Goal: Task Accomplishment & Management: Manage account settings

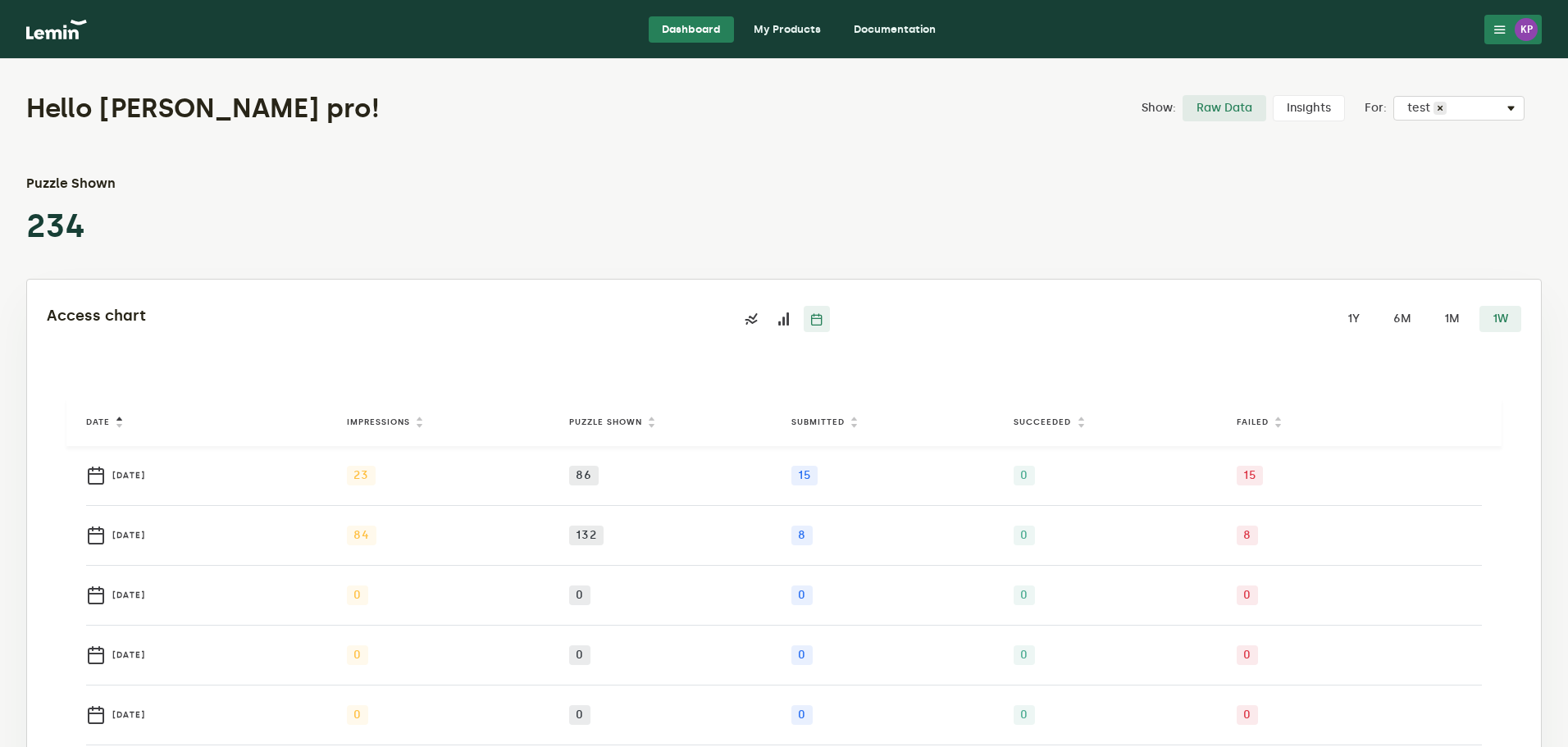
click at [75, 35] on img at bounding box center [57, 30] width 61 height 20
click at [799, 37] on link "My Products" at bounding box center [787, 30] width 93 height 27
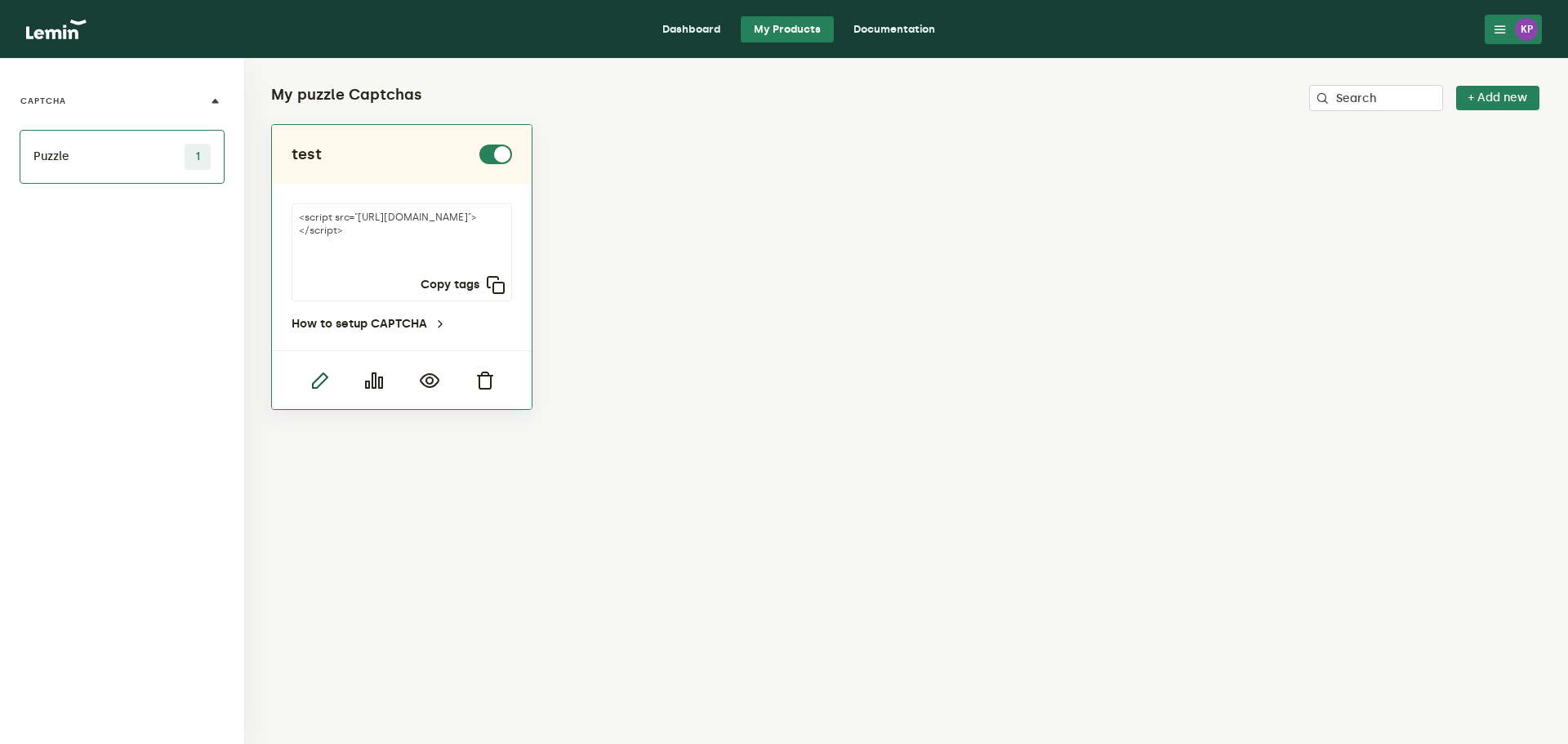
click at [319, 376] on icon "button" at bounding box center [319, 381] width 20 height 20
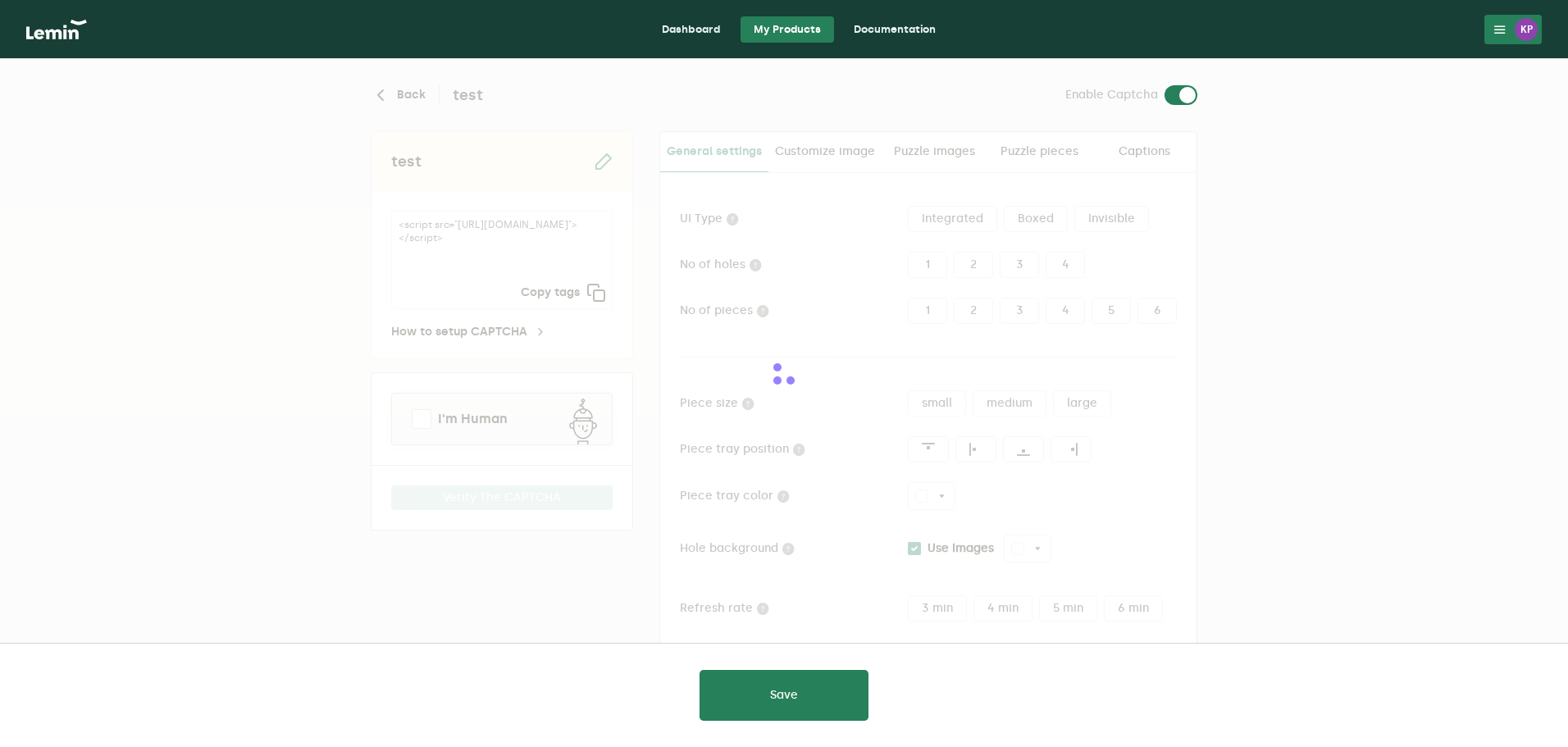
type input "white"
checkbox input "true"
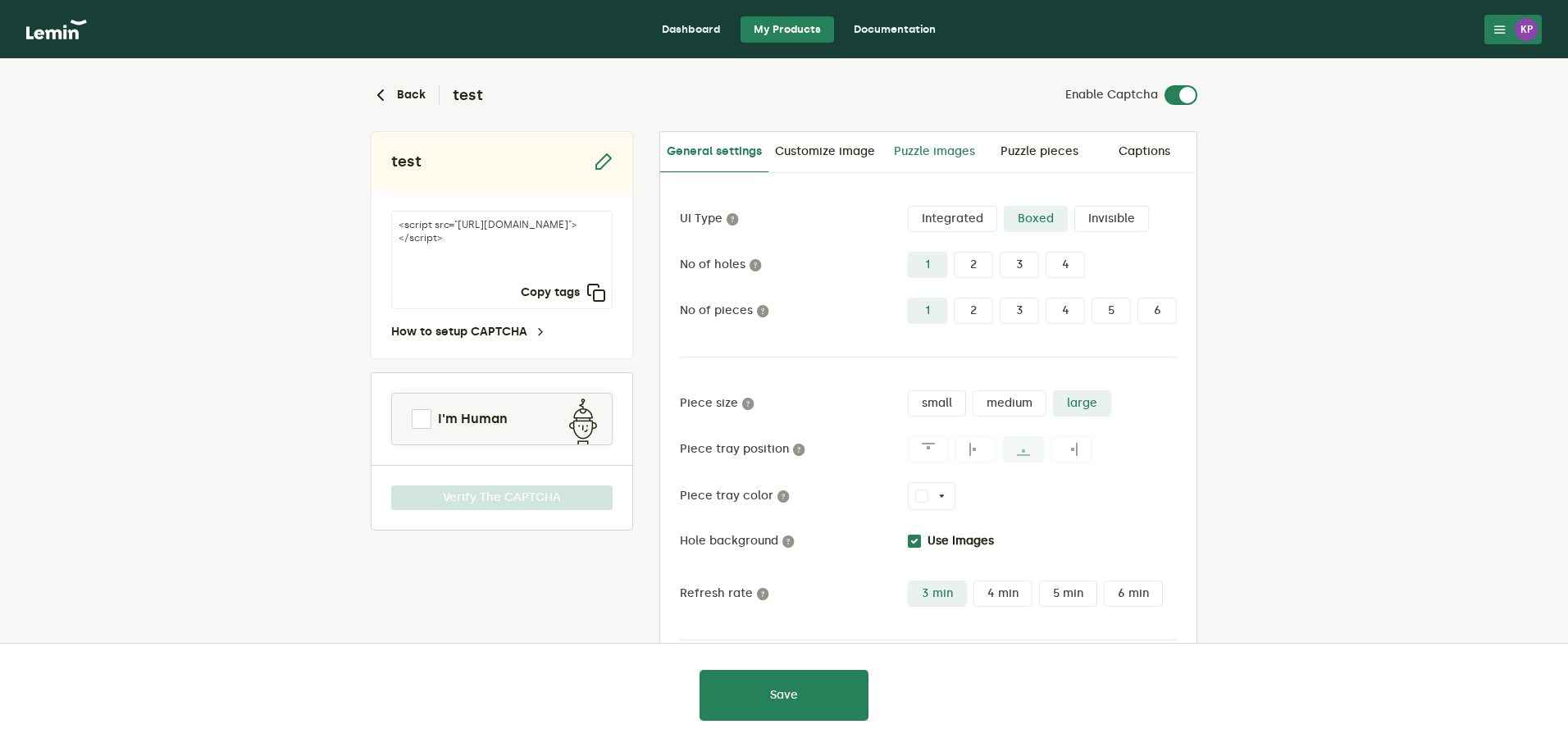
click at [903, 146] on link "Puzzle images" at bounding box center [933, 152] width 105 height 39
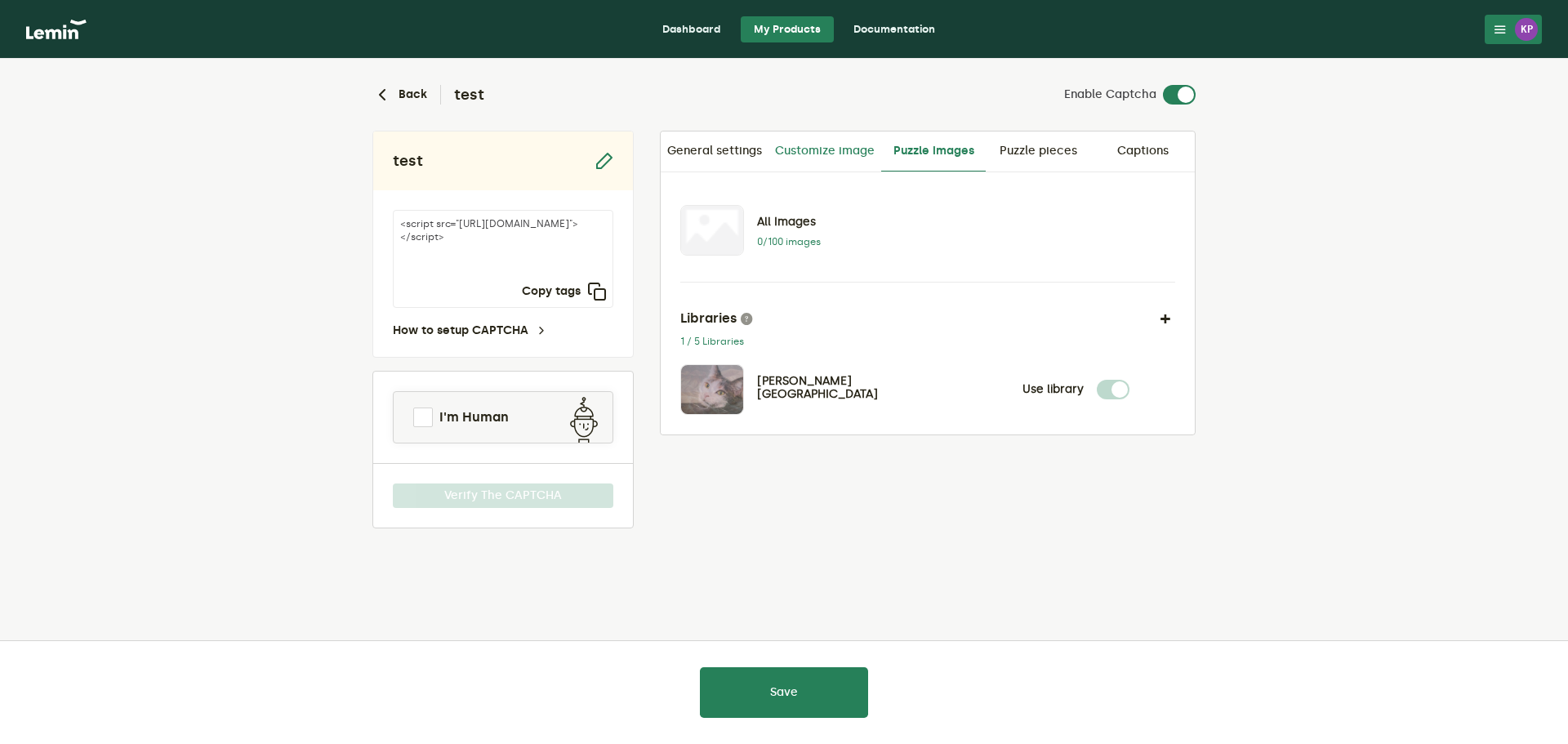
click at [838, 148] on link "Customize image" at bounding box center [825, 151] width 113 height 39
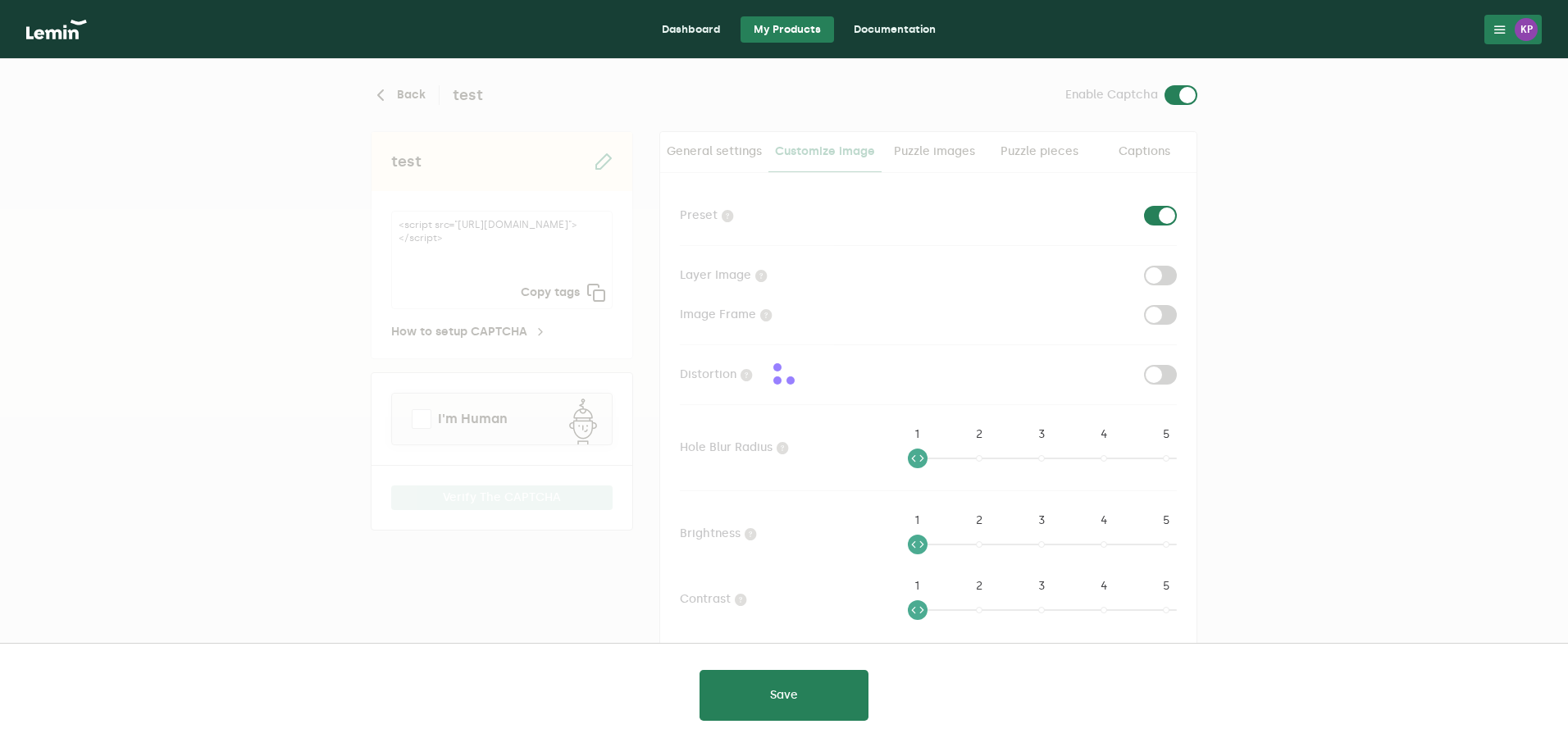
checkbox input "true"
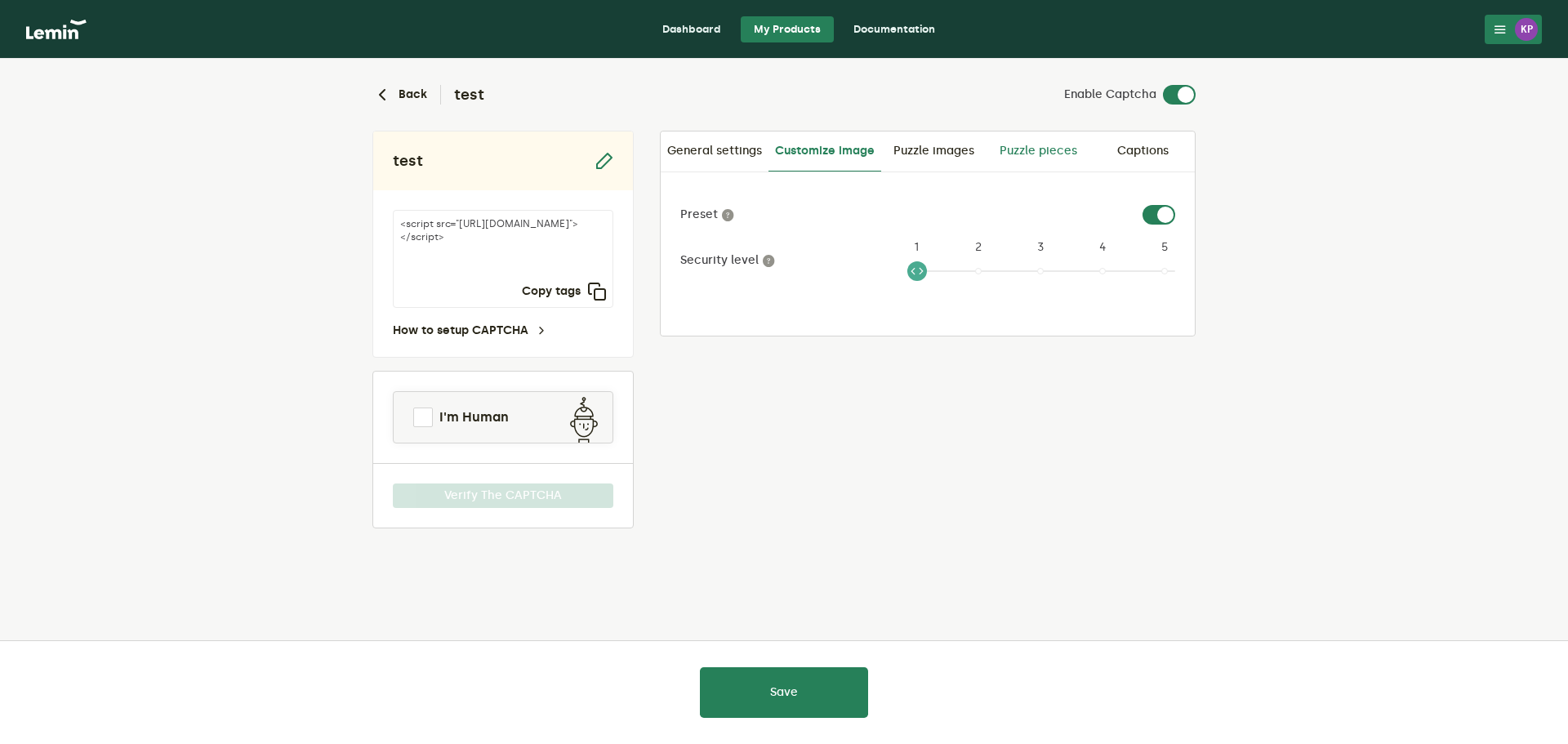
click at [1044, 148] on link "Puzzle pieces" at bounding box center [1038, 151] width 105 height 39
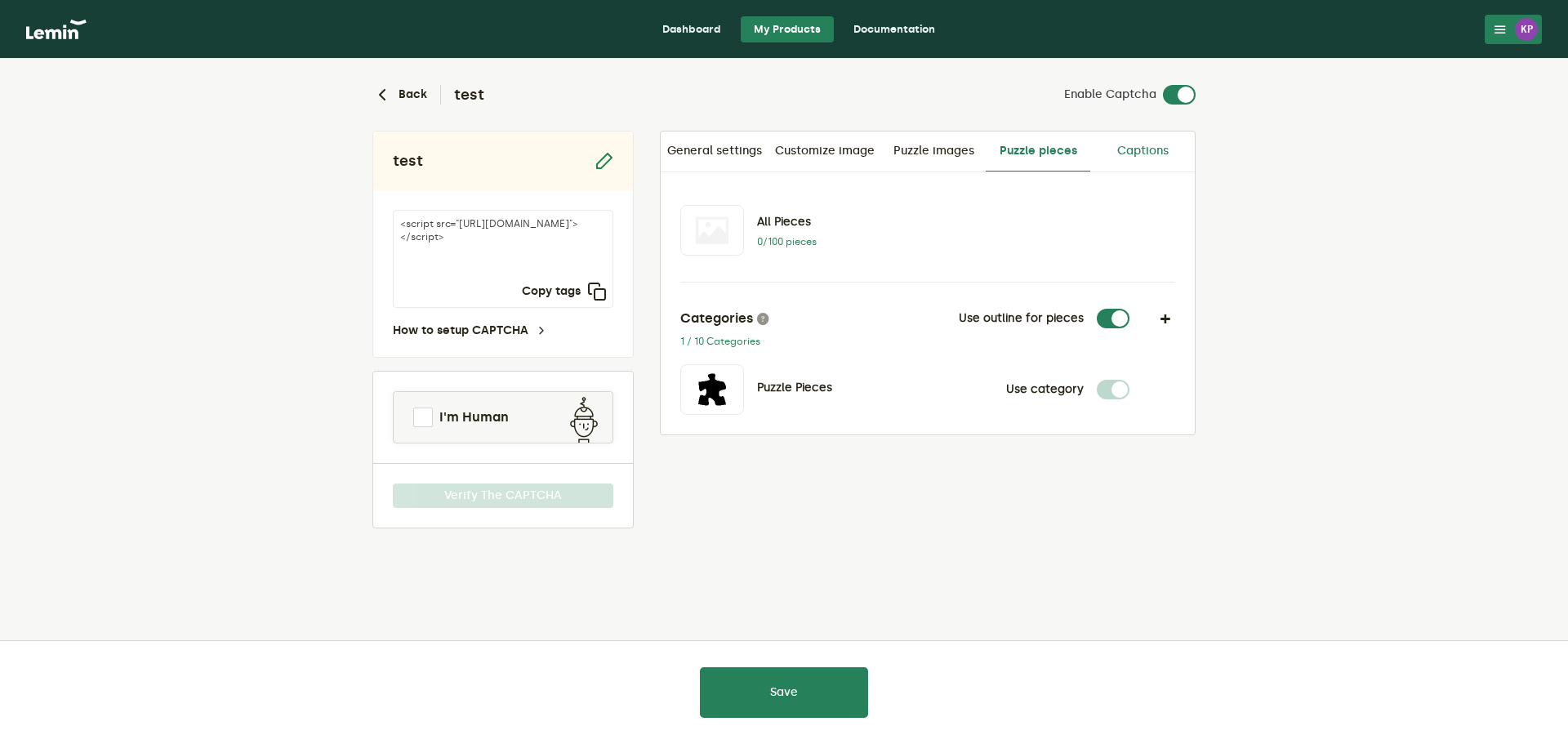
click at [1147, 147] on link "Captions" at bounding box center [1142, 151] width 105 height 39
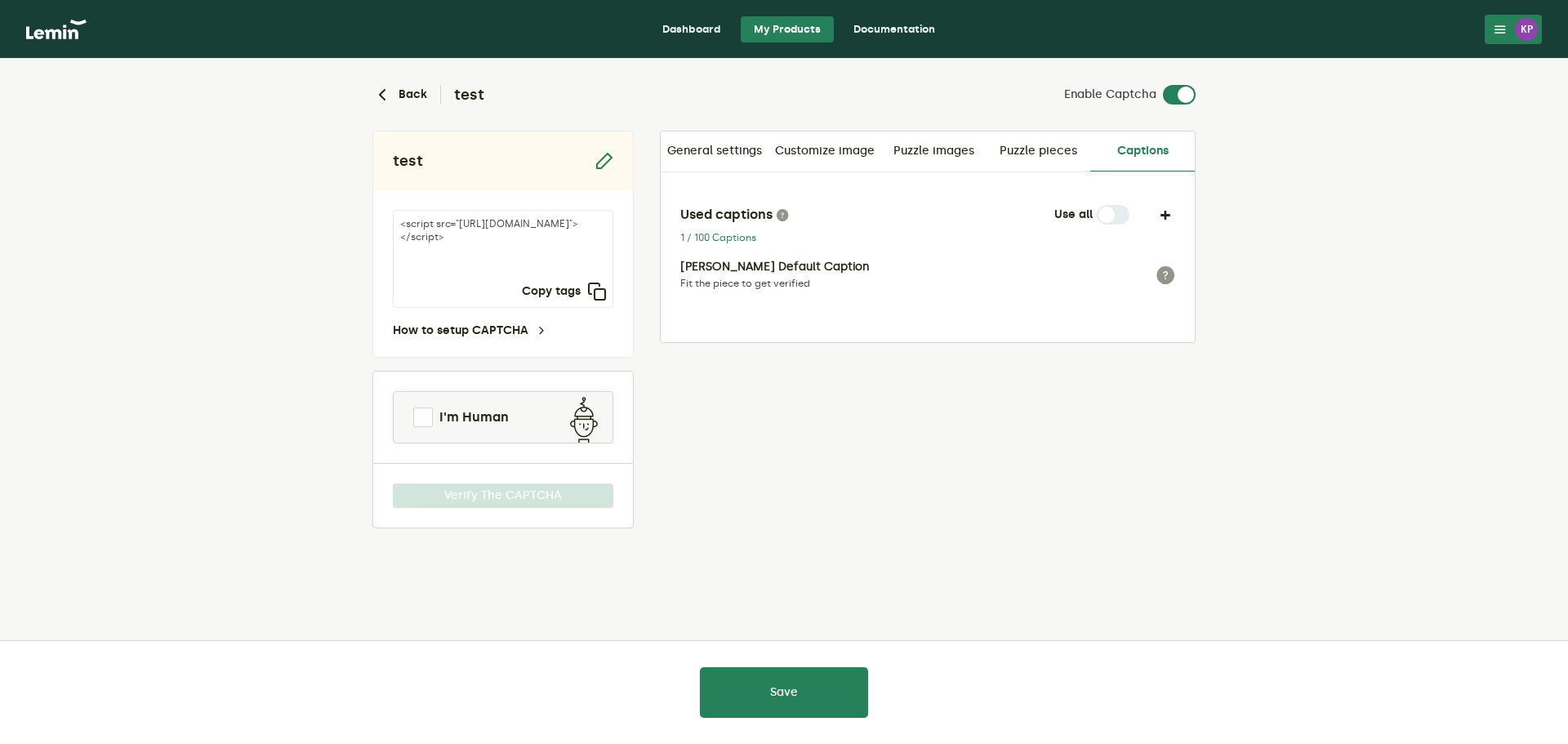
click at [757, 278] on p "Fit the piece to get verified" at bounding box center [895, 284] width 430 height 13
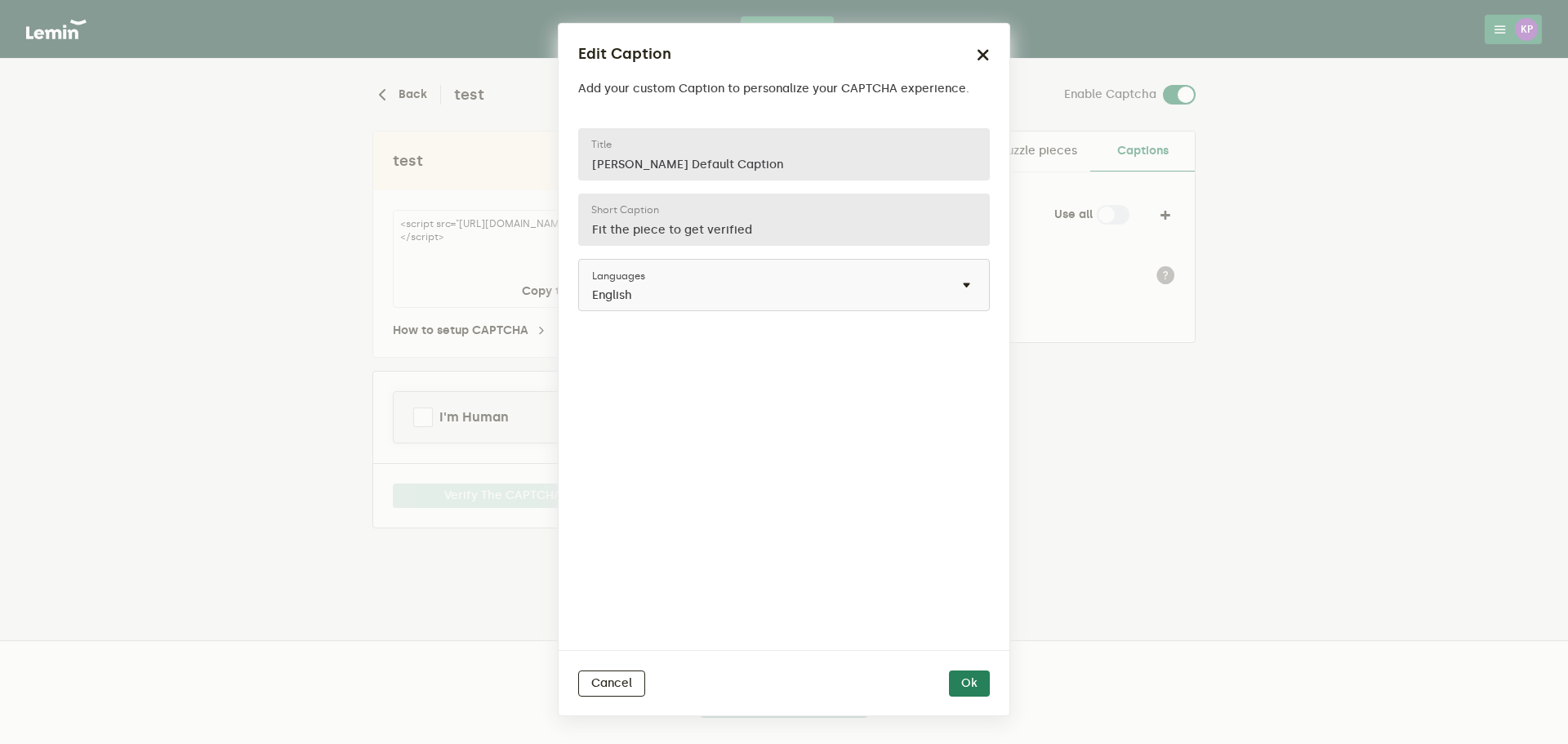
click at [874, 278] on lemin-select "Languages × English" at bounding box center [784, 284] width 411 height 52
click at [869, 294] on lemin-select "Languages × English" at bounding box center [784, 284] width 411 height 52
click at [963, 284] on lemin-select "Languages × English" at bounding box center [784, 284] width 411 height 52
click at [965, 284] on lemin-select "Languages × English" at bounding box center [784, 284] width 411 height 52
click at [967, 284] on lemin-select "Languages × English" at bounding box center [784, 284] width 411 height 52
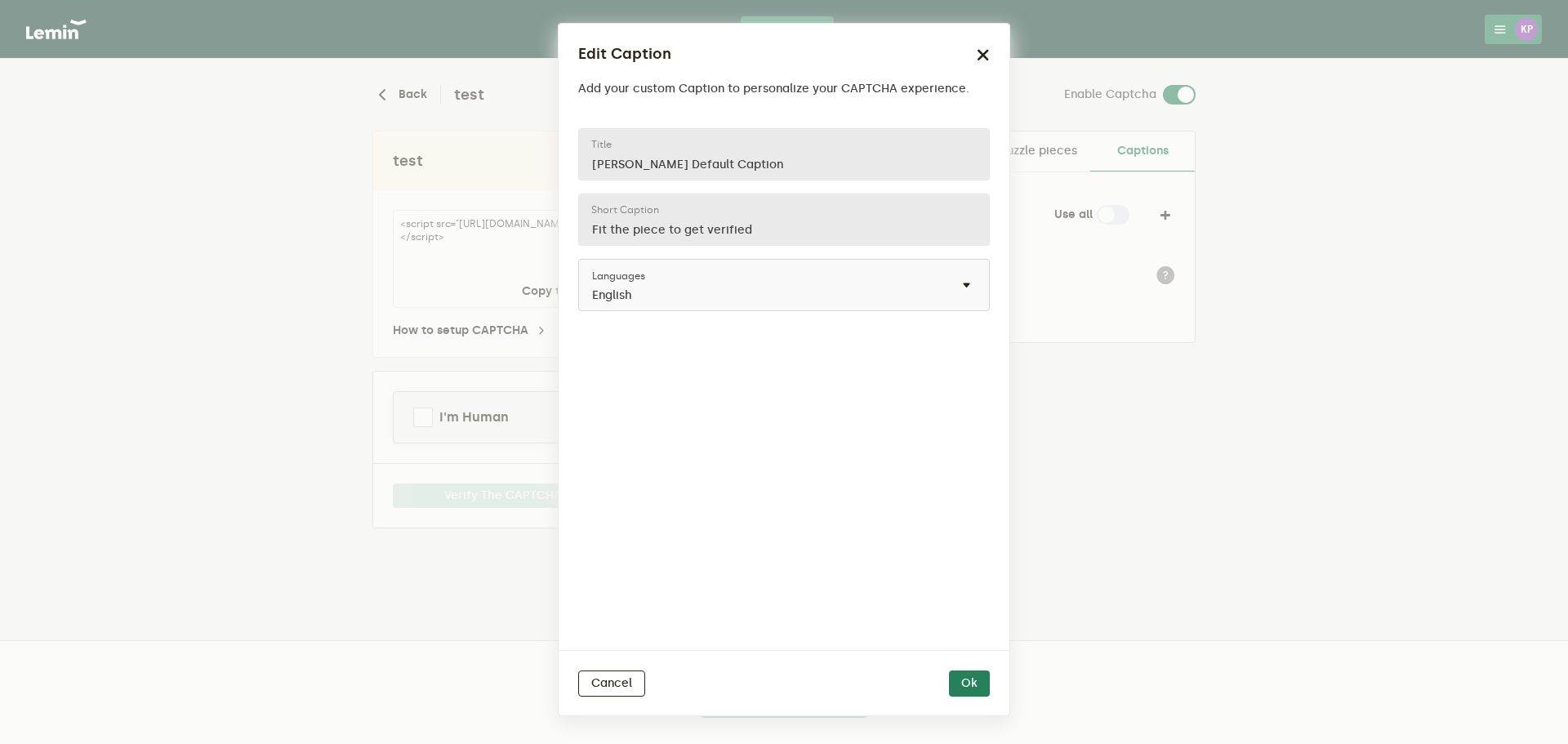
click at [836, 284] on lemin-select "Languages × English" at bounding box center [784, 284] width 411 height 52
drag, startPoint x: 697, startPoint y: 288, endPoint x: 684, endPoint y: 292, distance: 13.6
click at [684, 292] on lemin-select "Languages × English" at bounding box center [784, 284] width 411 height 52
click at [639, 302] on lemin-select "Languages × English" at bounding box center [784, 284] width 411 height 52
drag, startPoint x: 903, startPoint y: 291, endPoint x: 932, endPoint y: 290, distance: 29.0
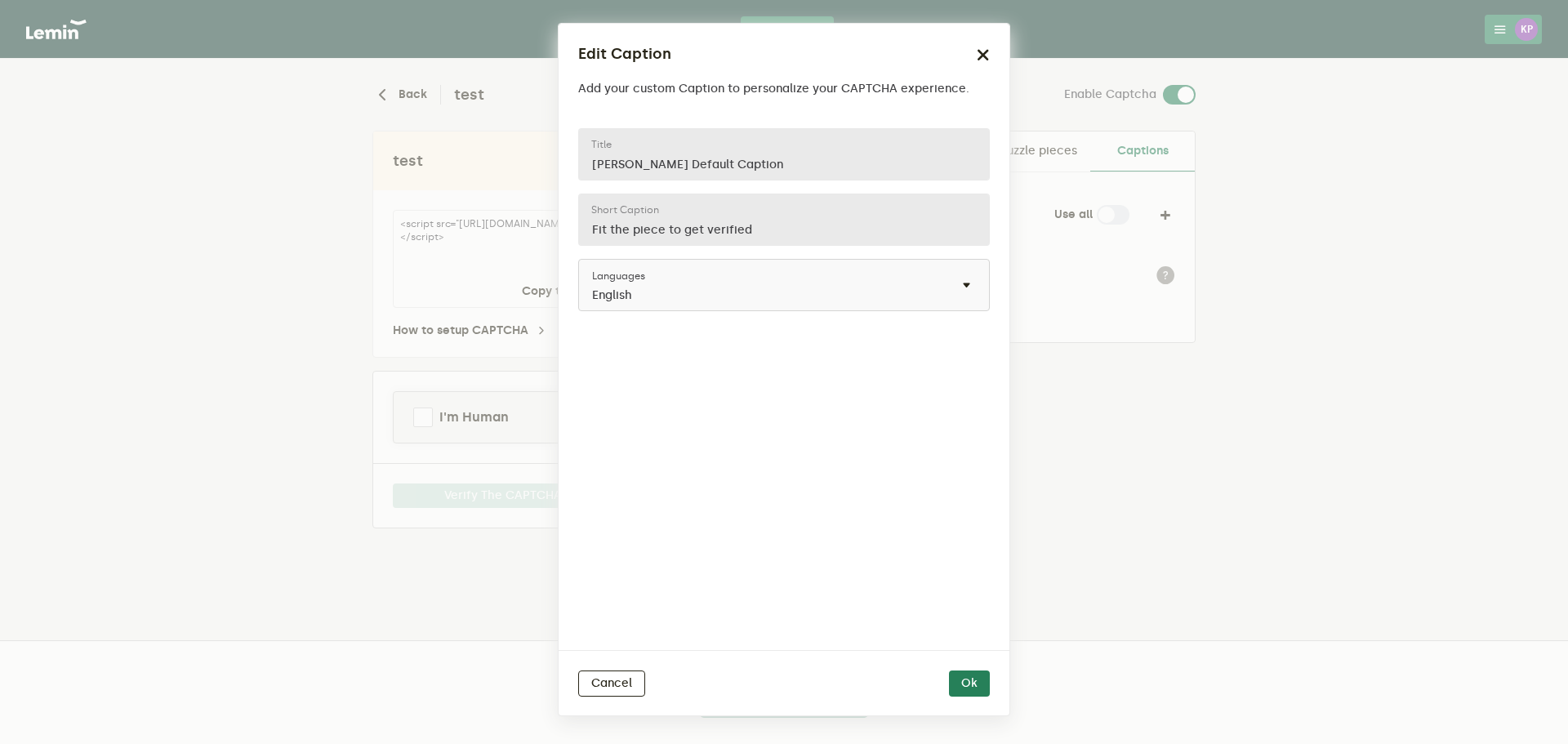
click at [905, 292] on lemin-select "Languages × English" at bounding box center [784, 284] width 411 height 52
click at [950, 289] on lemin-select "Languages × English" at bounding box center [784, 284] width 411 height 52
click at [969, 286] on lemin-select "Languages × English" at bounding box center [784, 284] width 411 height 52
click at [752, 194] on div "[PERSON_NAME] Default Caption Title Fit the piece to get verified Short caption…" at bounding box center [784, 230] width 411 height 202
drag, startPoint x: 752, startPoint y: 194, endPoint x: 769, endPoint y: 285, distance: 92.6
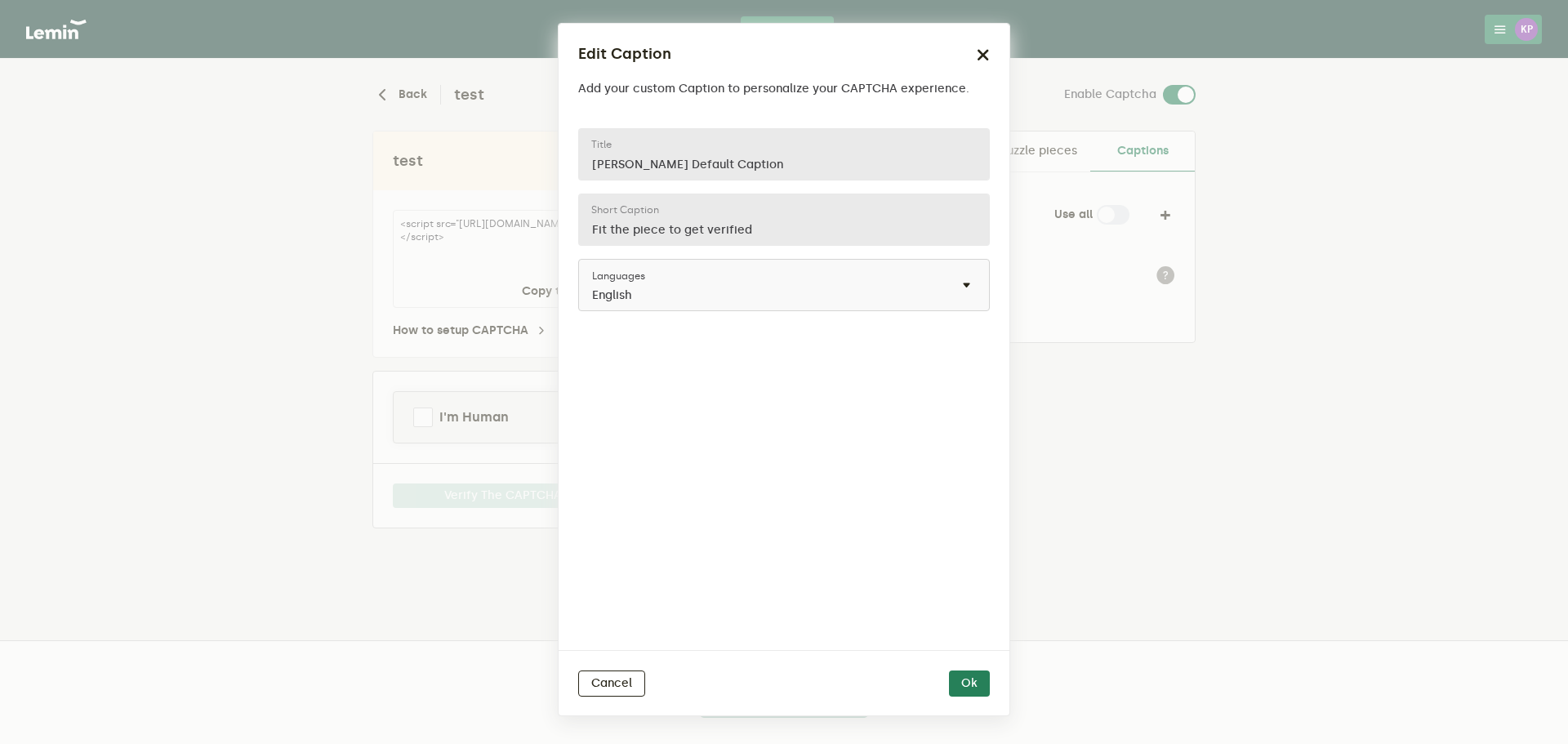
click at [737, 252] on div "[PERSON_NAME] Default Caption Title Fit the piece to get verified Short caption…" at bounding box center [784, 230] width 411 height 202
click at [942, 263] on lemin-select "Languages × English" at bounding box center [784, 284] width 411 height 52
drag, startPoint x: 997, startPoint y: 282, endPoint x: 969, endPoint y: 289, distance: 28.9
click at [969, 289] on div "[PERSON_NAME] Default Caption Title Fit the piece to get verified Short caption…" at bounding box center [784, 382] width 451 height 535
click at [967, 289] on lemin-select "Languages × English" at bounding box center [784, 284] width 411 height 52
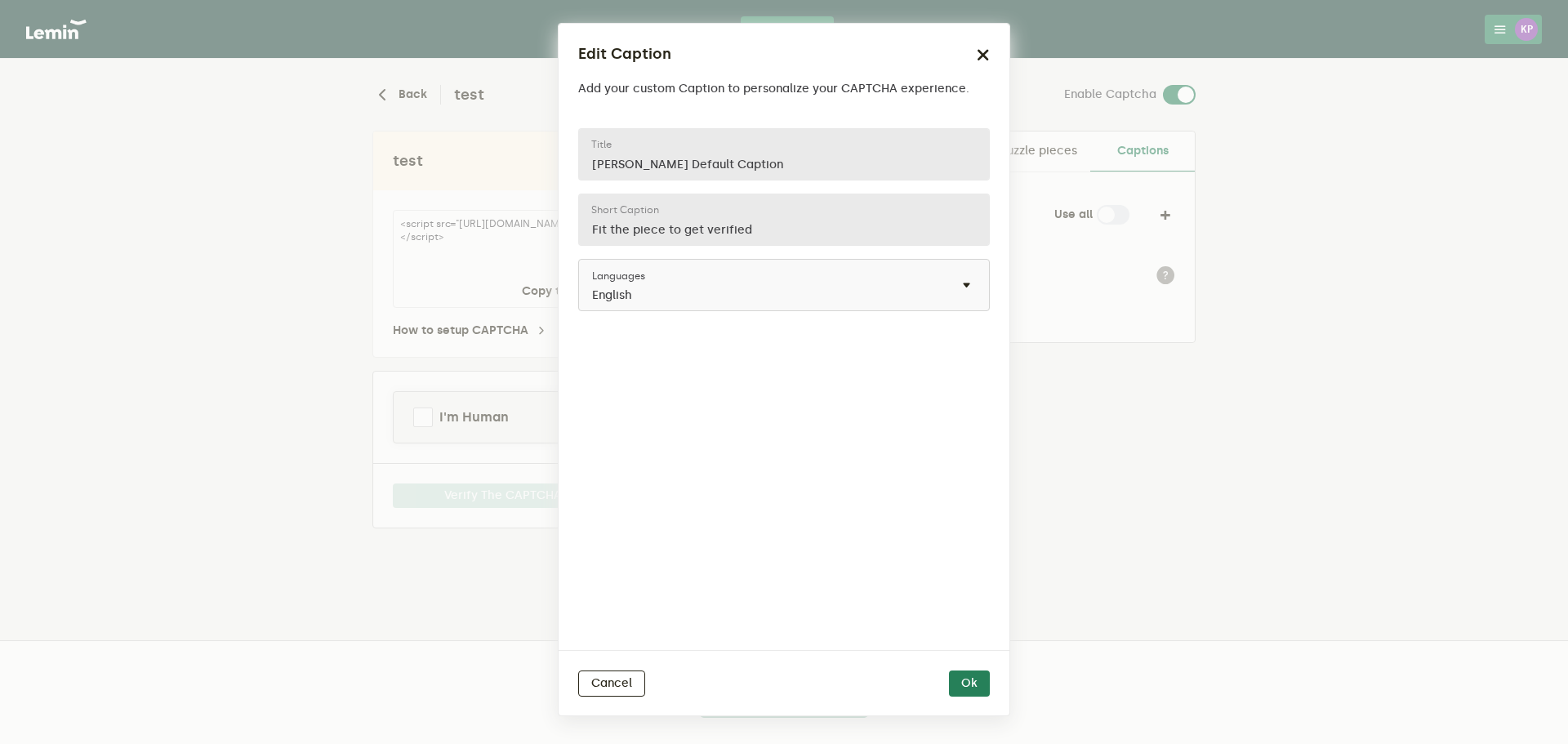
click at [963, 284] on lemin-select "Languages × English" at bounding box center [784, 284] width 411 height 52
drag, startPoint x: 963, startPoint y: 284, endPoint x: 801, endPoint y: 152, distance: 209.0
click at [962, 283] on lemin-select "Languages × English" at bounding box center [784, 284] width 411 height 52
click at [718, 284] on lemin-select "Languages × English" at bounding box center [784, 284] width 411 height 52
drag, startPoint x: 658, startPoint y: 300, endPoint x: 611, endPoint y: 289, distance: 48.3
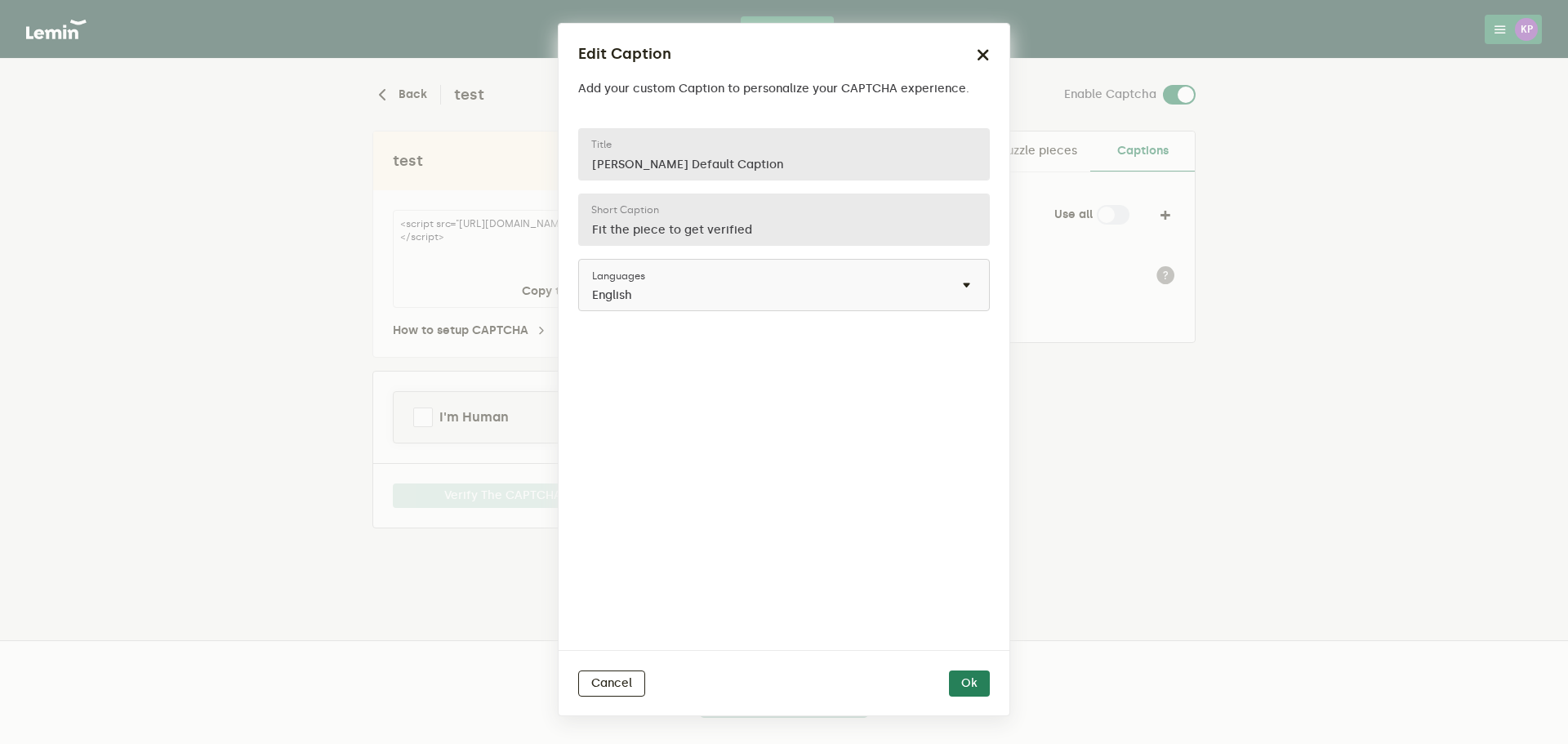
click at [650, 300] on lemin-select "Languages × English" at bounding box center [784, 284] width 411 height 52
click at [611, 289] on lemin-select "Languages × English" at bounding box center [784, 284] width 411 height 52
click at [631, 677] on button "Cancel" at bounding box center [611, 683] width 67 height 27
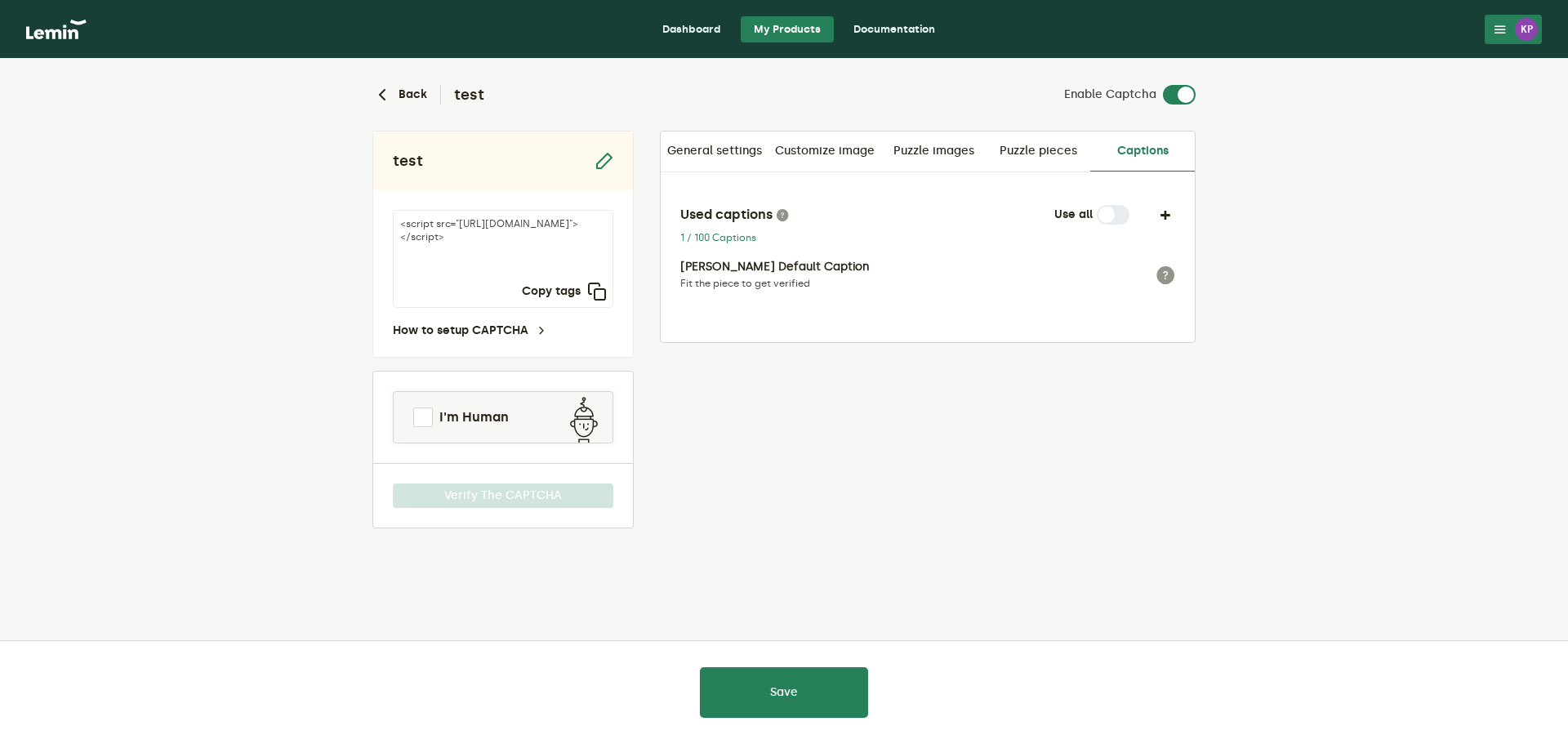
click at [1130, 205] on label at bounding box center [1130, 205] width 0 height 0
click at [1163, 213] on button "button" at bounding box center [1166, 215] width 20 height 20
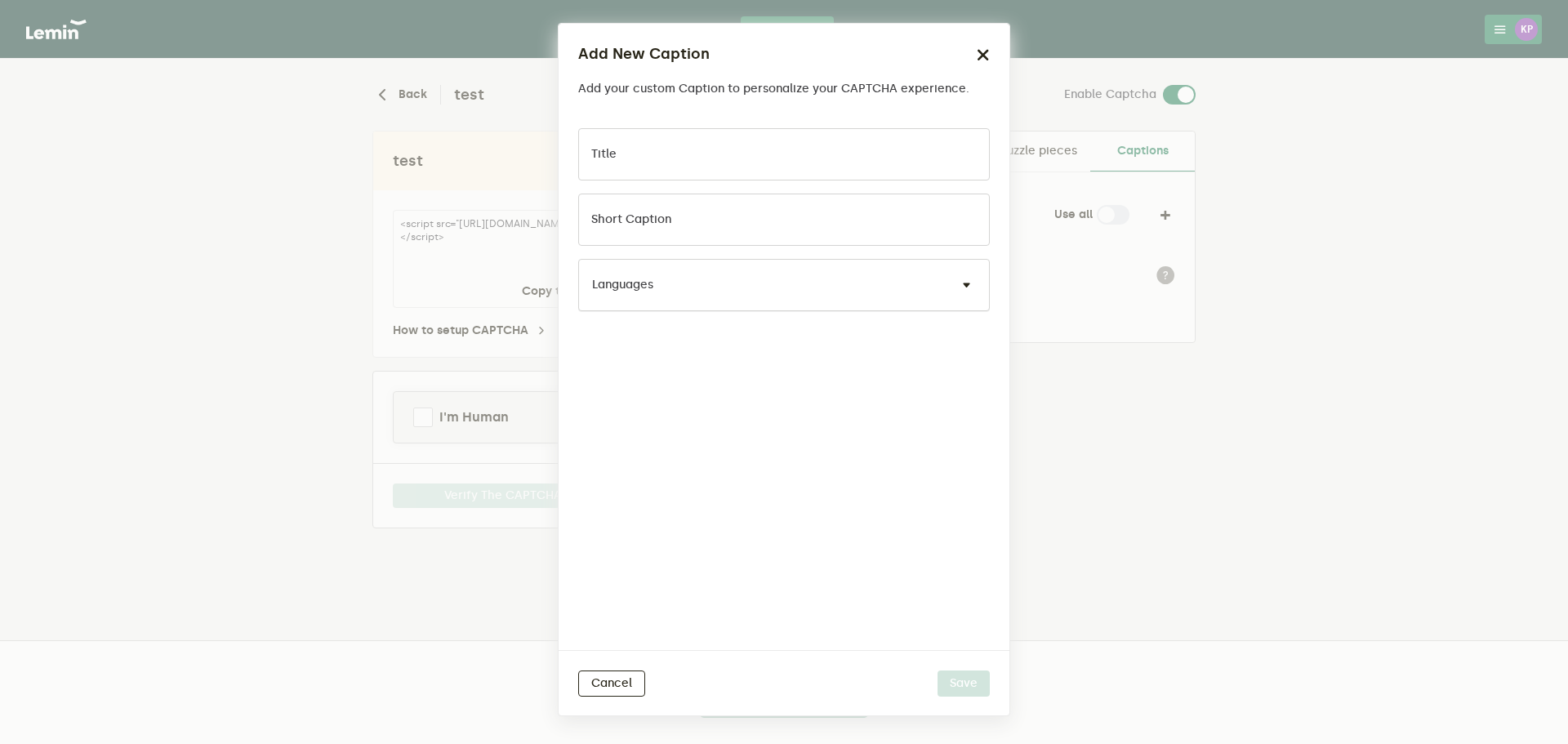
drag, startPoint x: 831, startPoint y: 263, endPoint x: 830, endPoint y: 274, distance: 11.0
click at [830, 265] on div "Languages" at bounding box center [784, 284] width 411 height 52
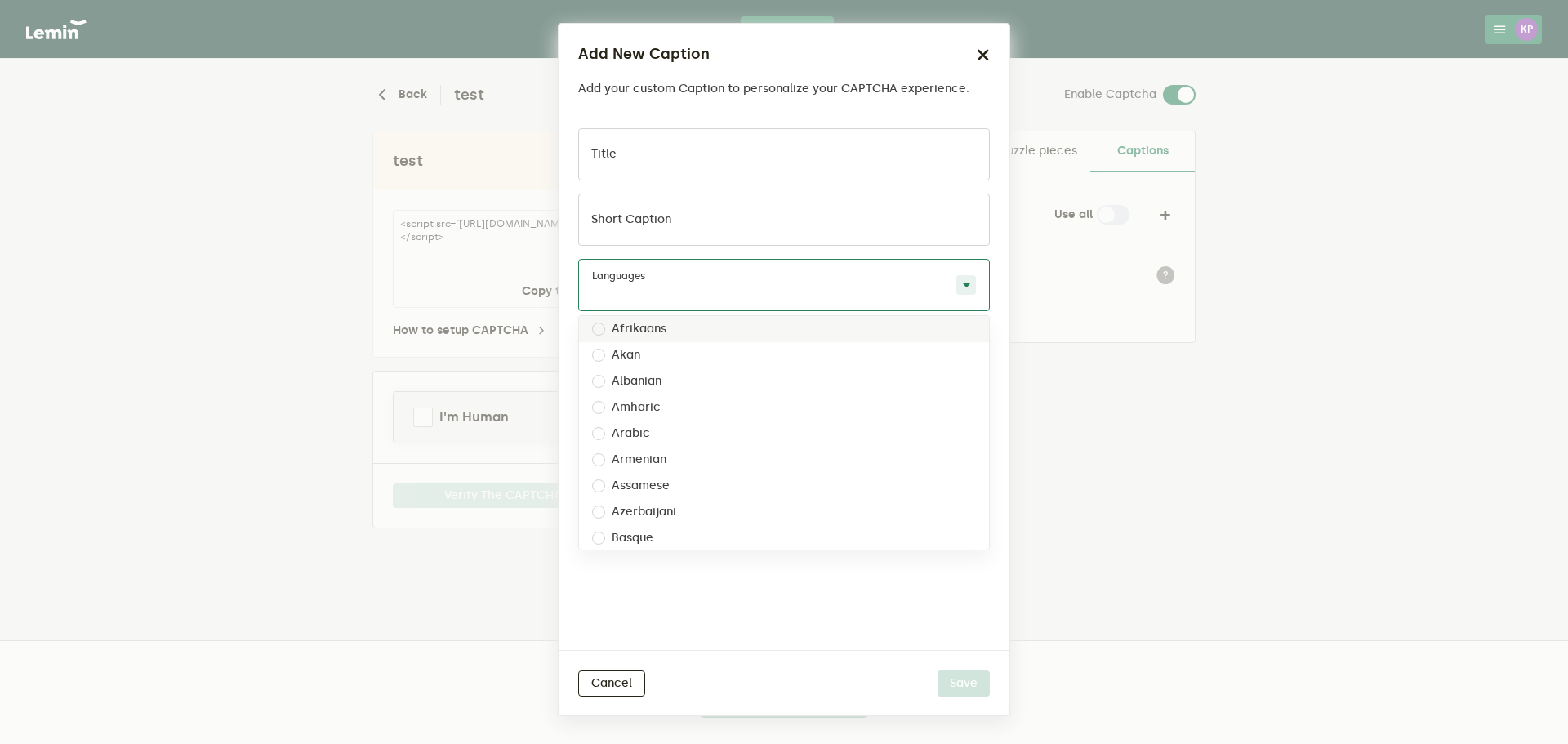
click at [832, 286] on input "text" at bounding box center [767, 295] width 351 height 20
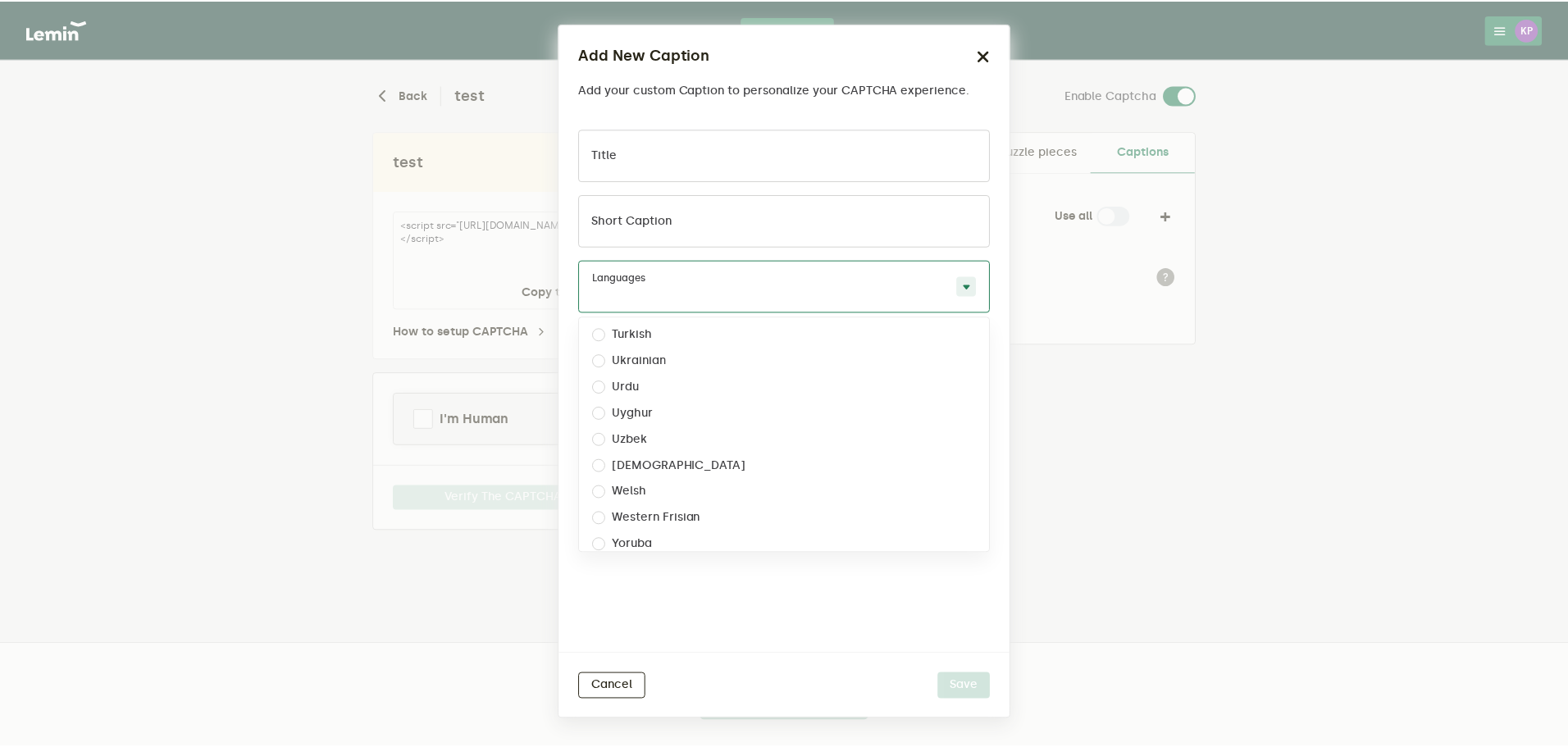
scroll to position [2861, 0]
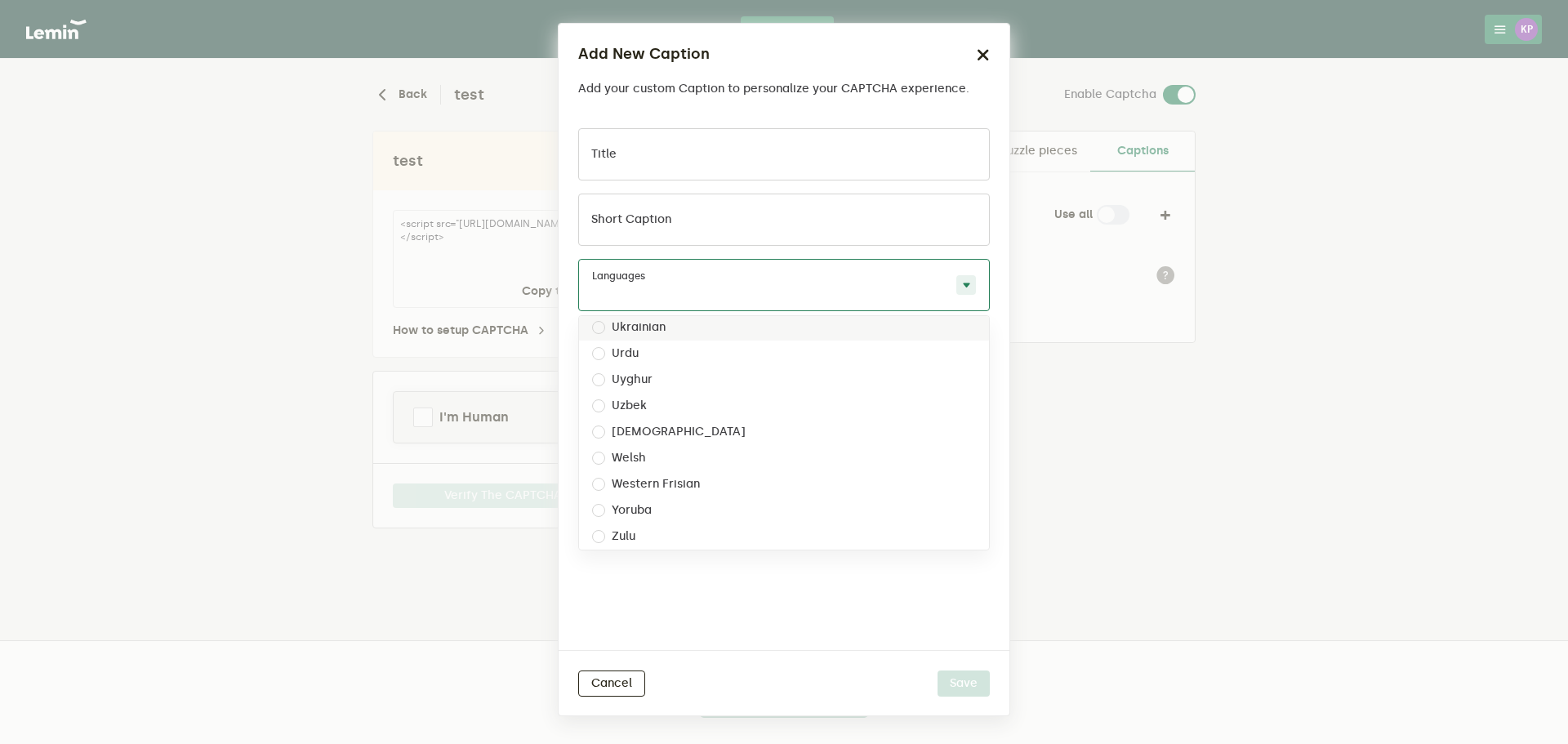
click at [747, 289] on input "text" at bounding box center [767, 295] width 351 height 20
click at [750, 311] on div "Title Short caption Languages Afrikaans Akan Albanian Amharic Arabic Armenian A…" at bounding box center [784, 230] width 411 height 202
click at [784, 280] on div "Languages" at bounding box center [784, 284] width 411 height 52
type input "j"
click at [724, 372] on div "Japanese" at bounding box center [784, 382] width 410 height 27
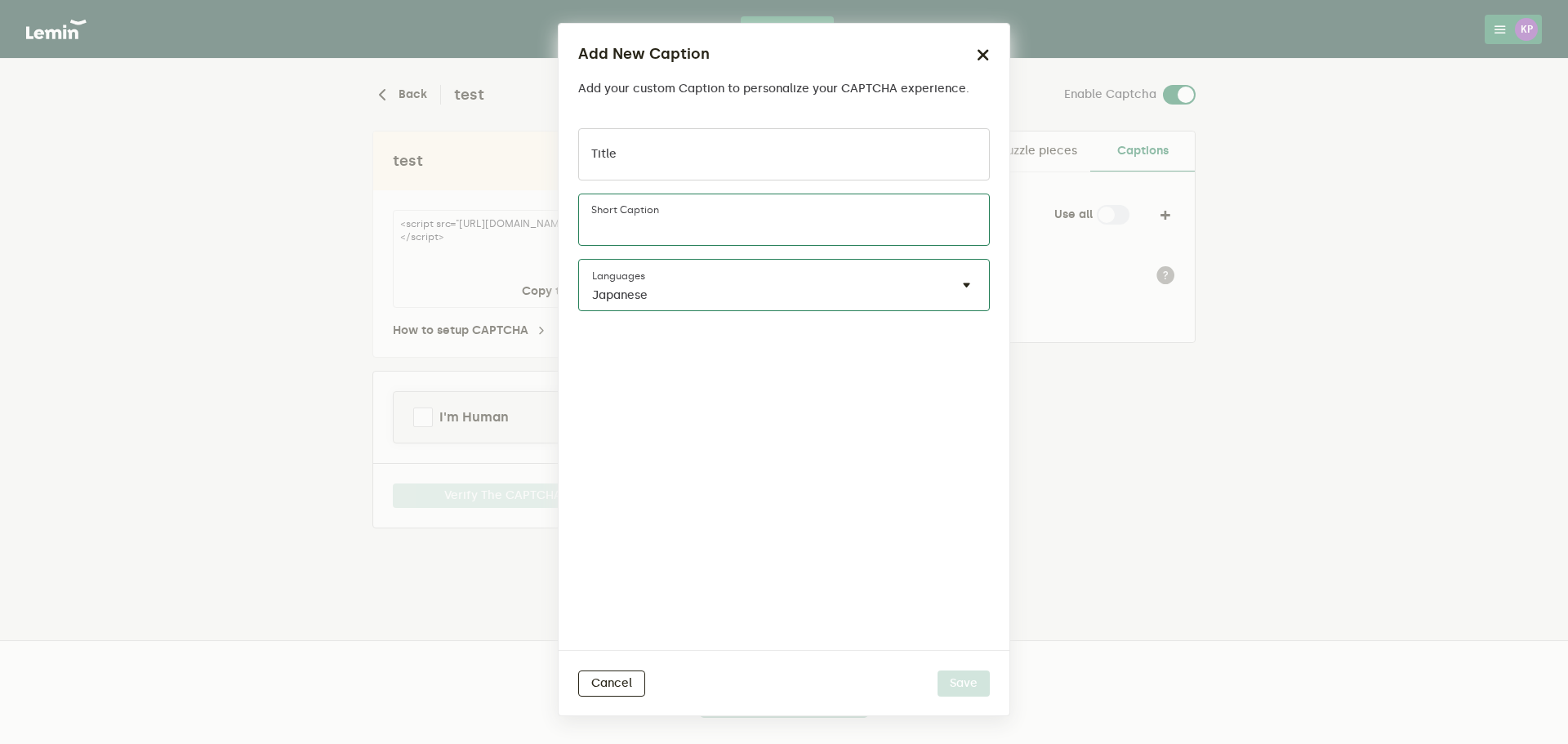
click at [689, 212] on input "Short caption" at bounding box center [784, 219] width 411 height 52
type input "123"
click at [688, 160] on input "Title" at bounding box center [784, 154] width 411 height 52
type input "123"
click at [967, 677] on button "Save" at bounding box center [963, 683] width 52 height 27
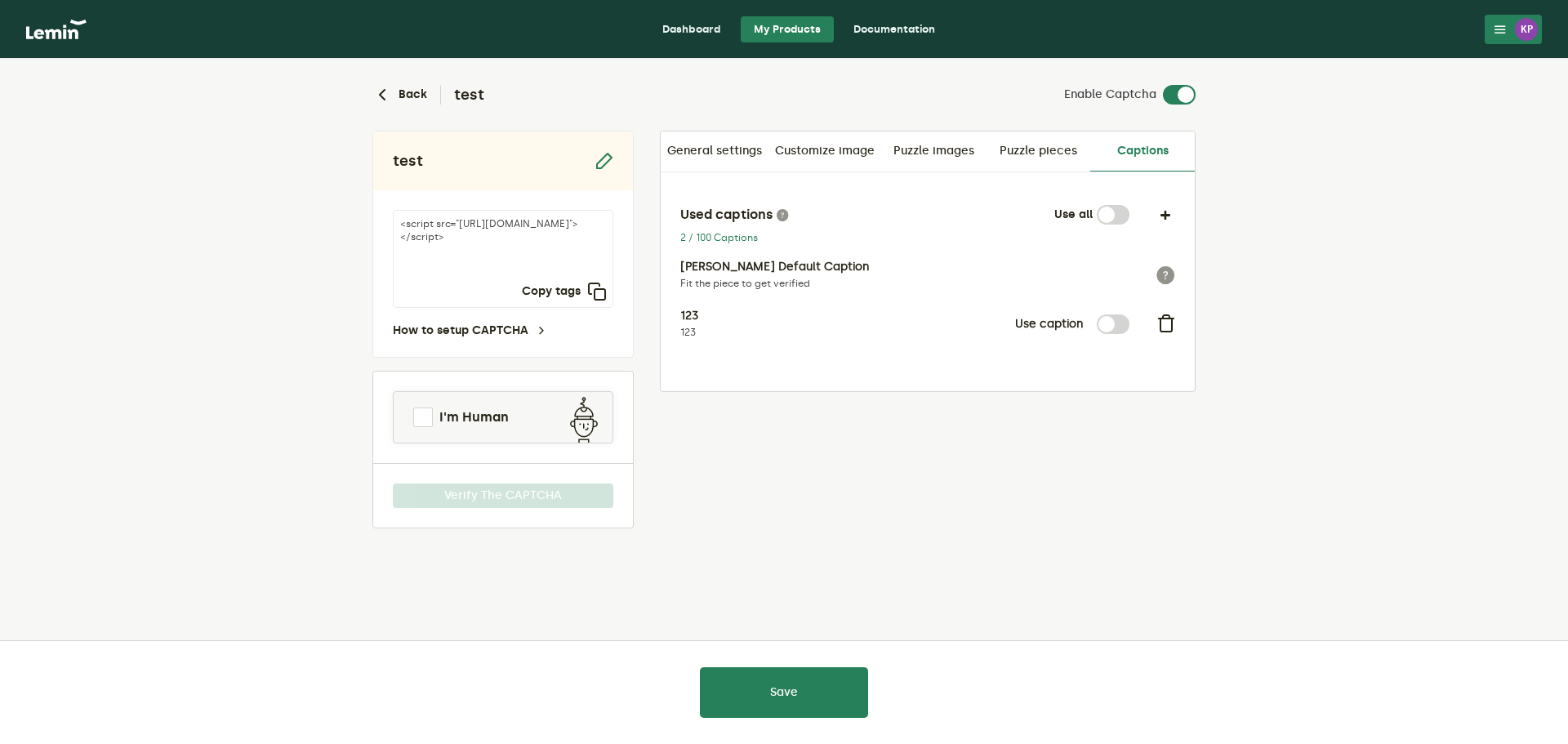
click at [1130, 314] on label at bounding box center [1130, 314] width 0 height 0
click at [1097, 323] on input "checkbox" at bounding box center [1107, 324] width 20 height 20
click at [1130, 314] on label at bounding box center [1130, 314] width 0 height 0
click at [1103, 322] on input "checkbox" at bounding box center [1107, 324] width 20 height 20
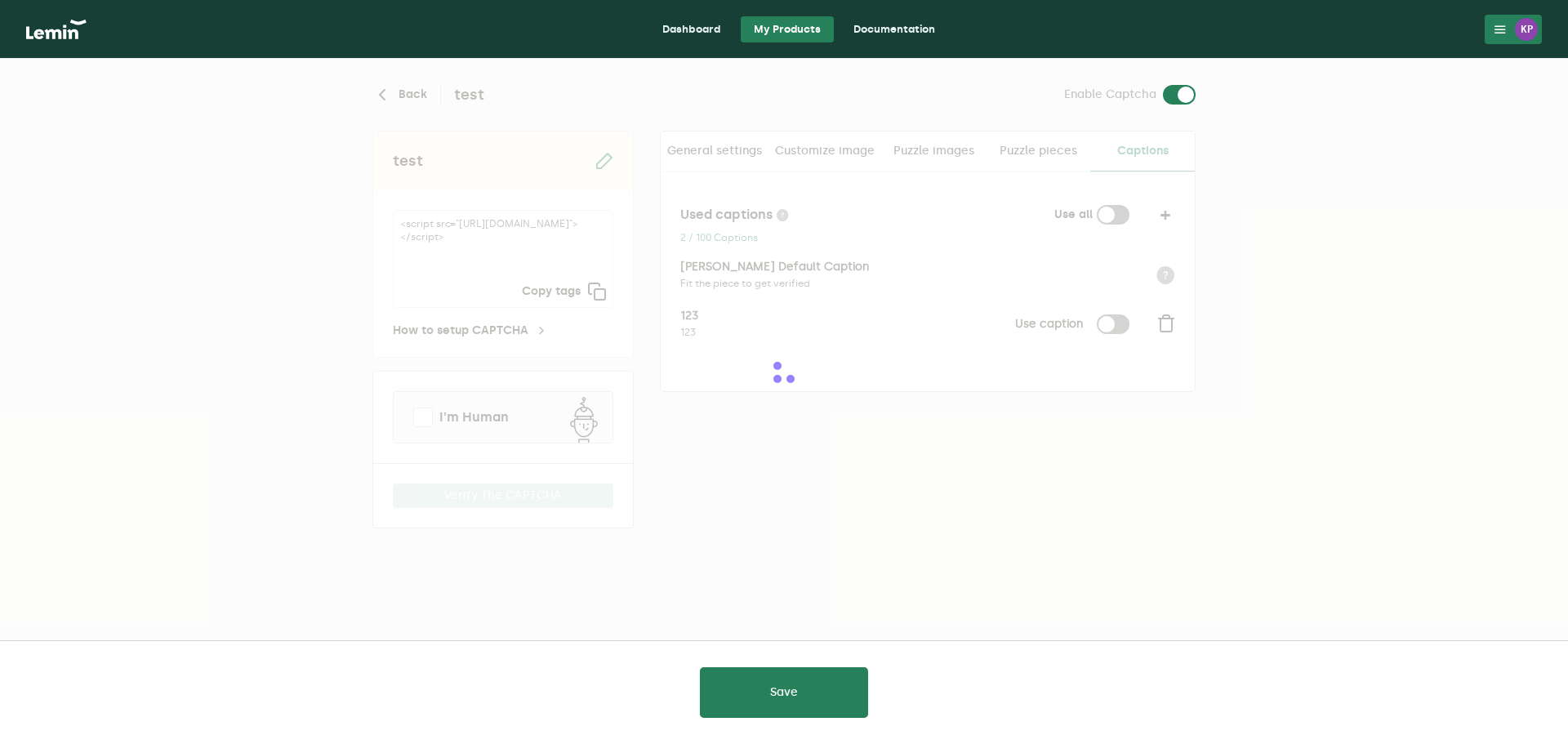
click at [1130, 314] on label at bounding box center [1130, 314] width 0 height 0
click at [1103, 322] on input "checkbox" at bounding box center [1107, 324] width 20 height 20
checkbox input "true"
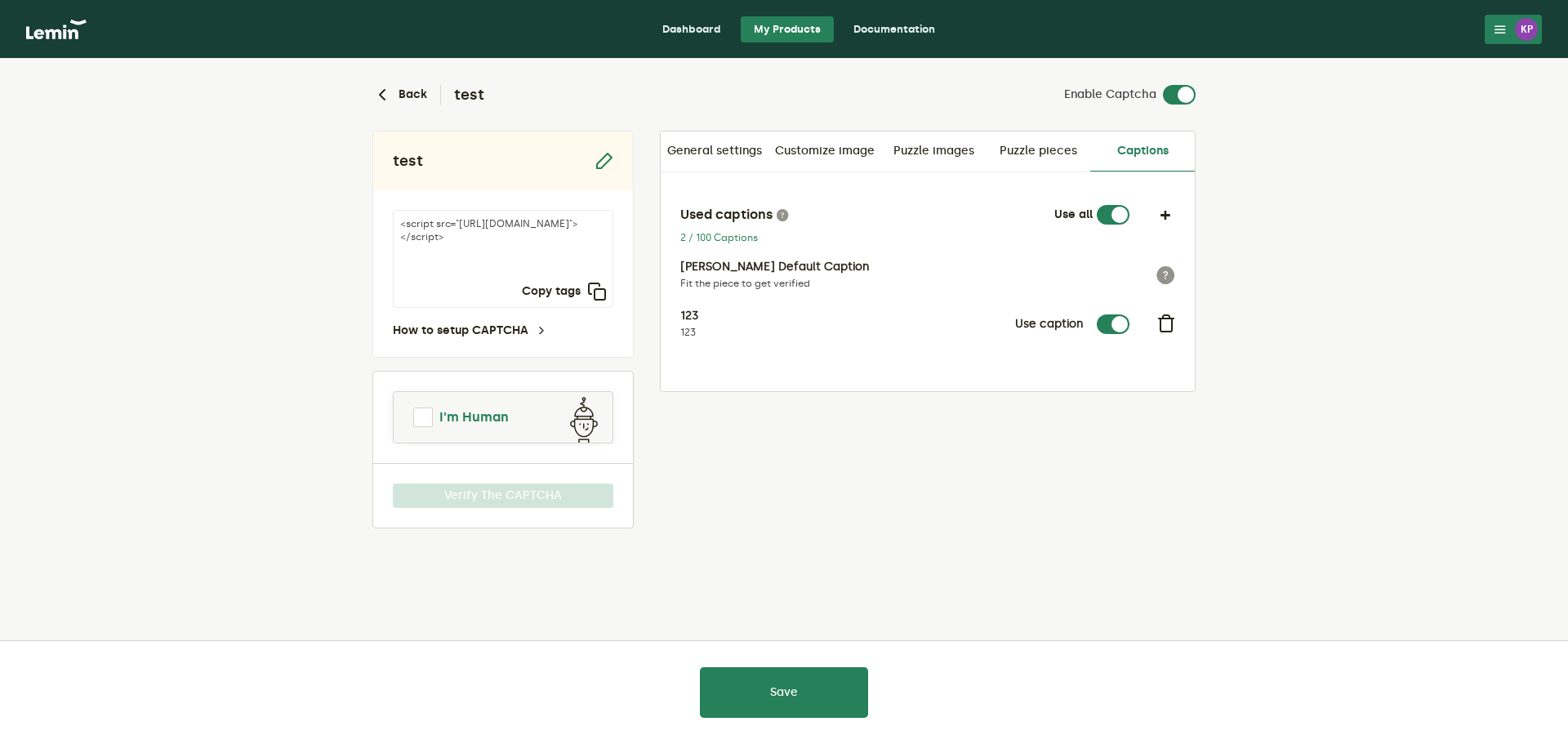
click at [517, 415] on link "I'm Human" at bounding box center [504, 417] width 219 height 39
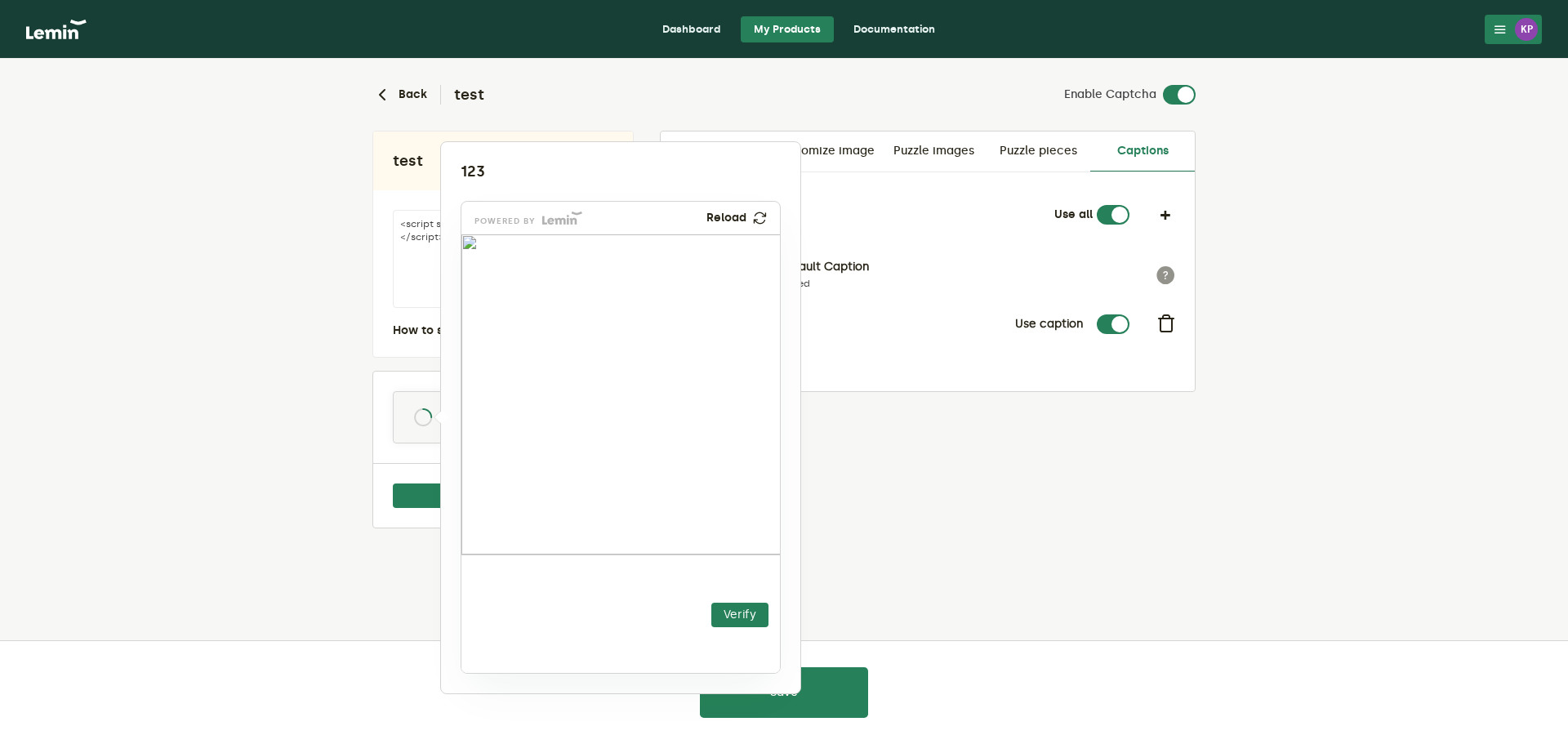
click at [895, 429] on div at bounding box center [784, 372] width 1568 height 744
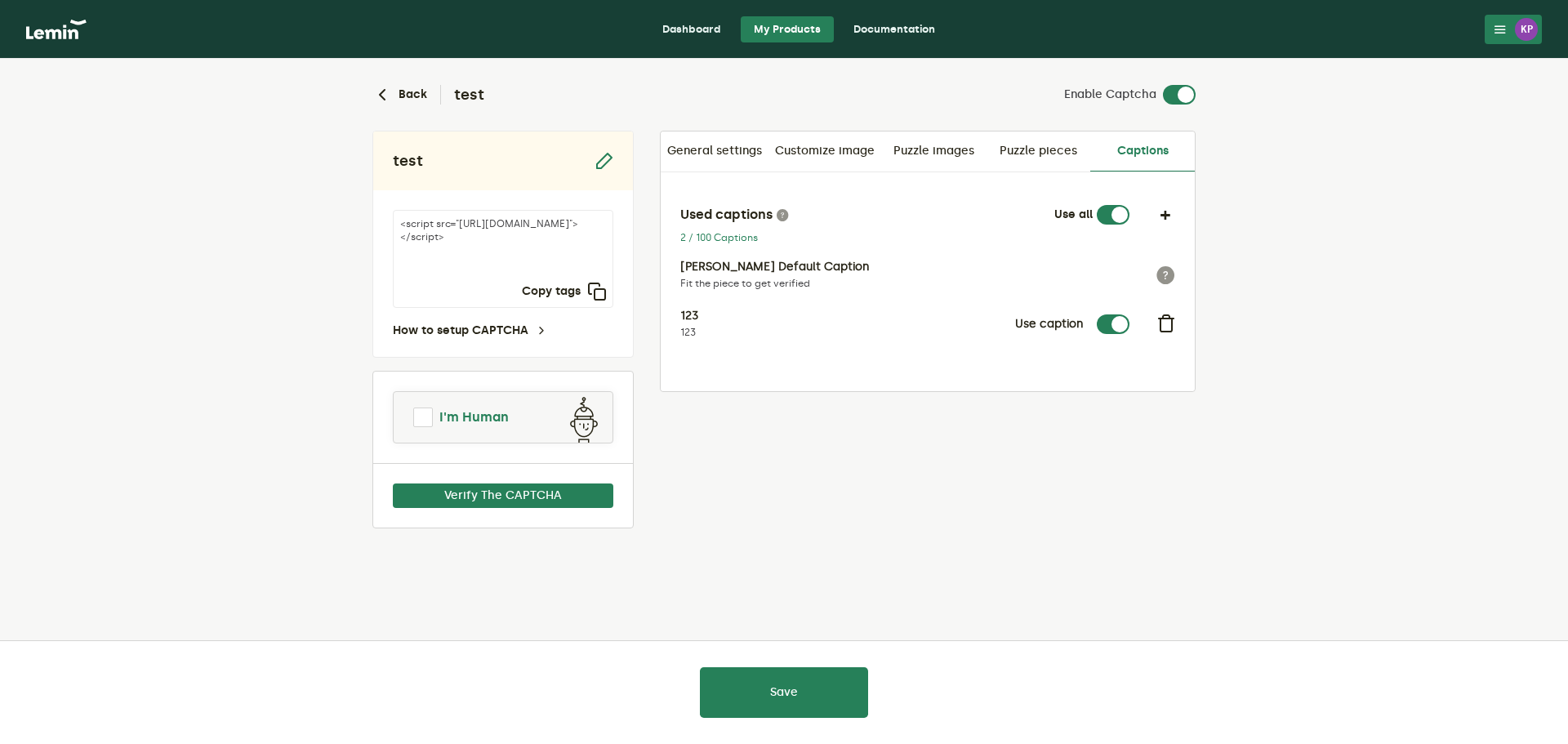
click at [537, 413] on link "I'm Human" at bounding box center [504, 417] width 219 height 39
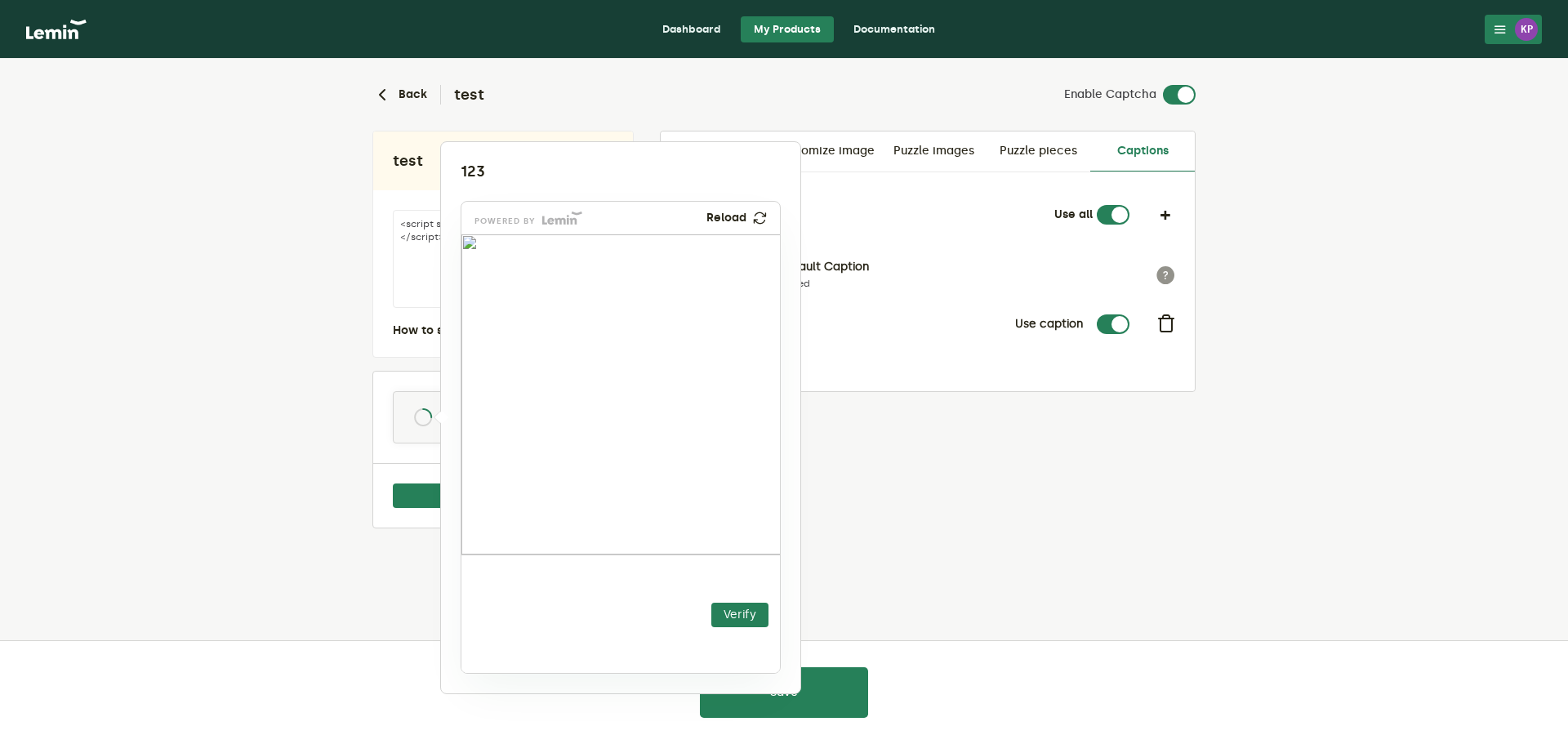
click at [1005, 481] on div at bounding box center [784, 372] width 1568 height 744
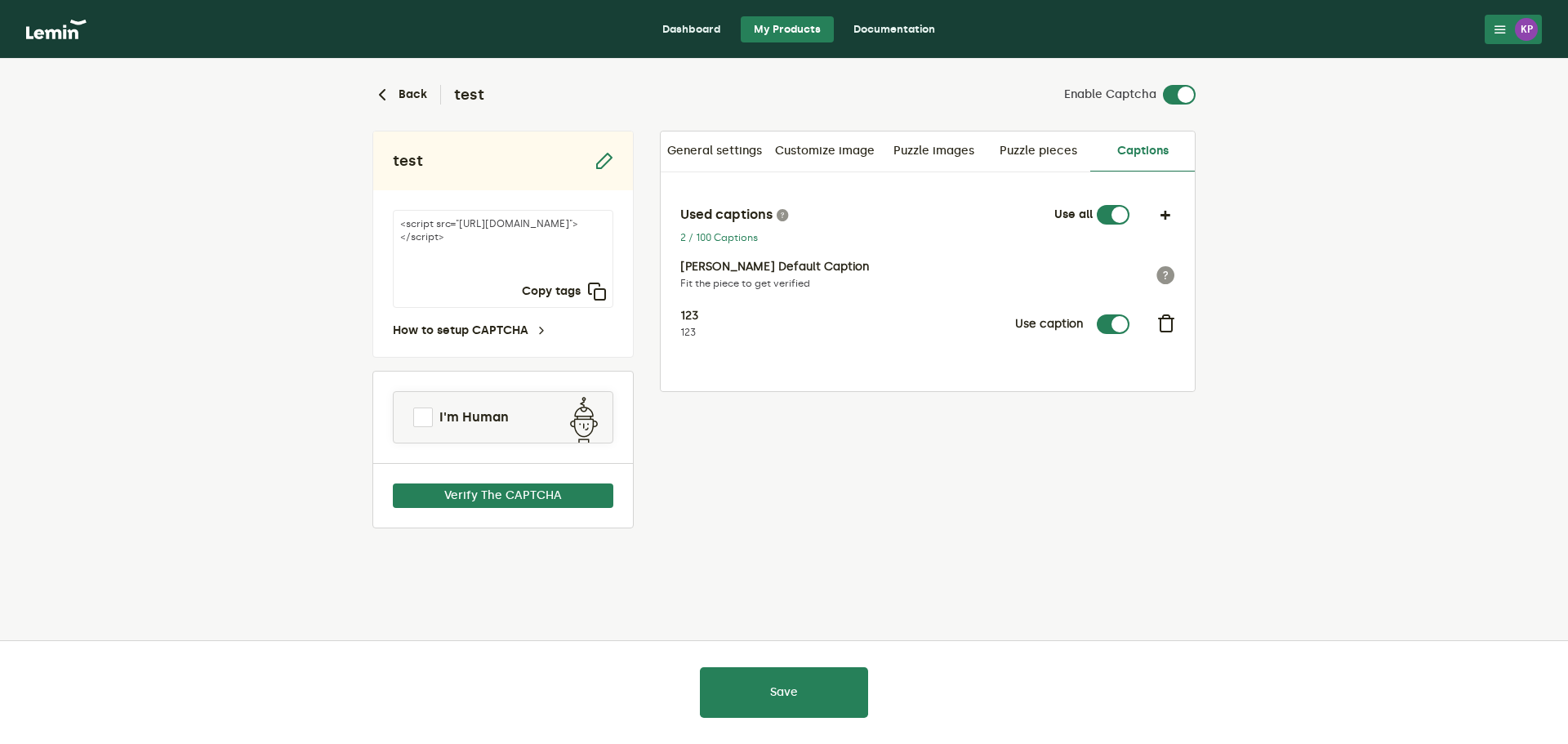
click at [724, 237] on div "2 / 100 Captions" at bounding box center [928, 238] width 495 height 13
click at [1130, 205] on label at bounding box center [1130, 205] width 0 height 0
click at [1104, 212] on input "checkbox" at bounding box center [1107, 215] width 20 height 20
checkbox input "false"
click at [1130, 314] on label at bounding box center [1130, 314] width 0 height 0
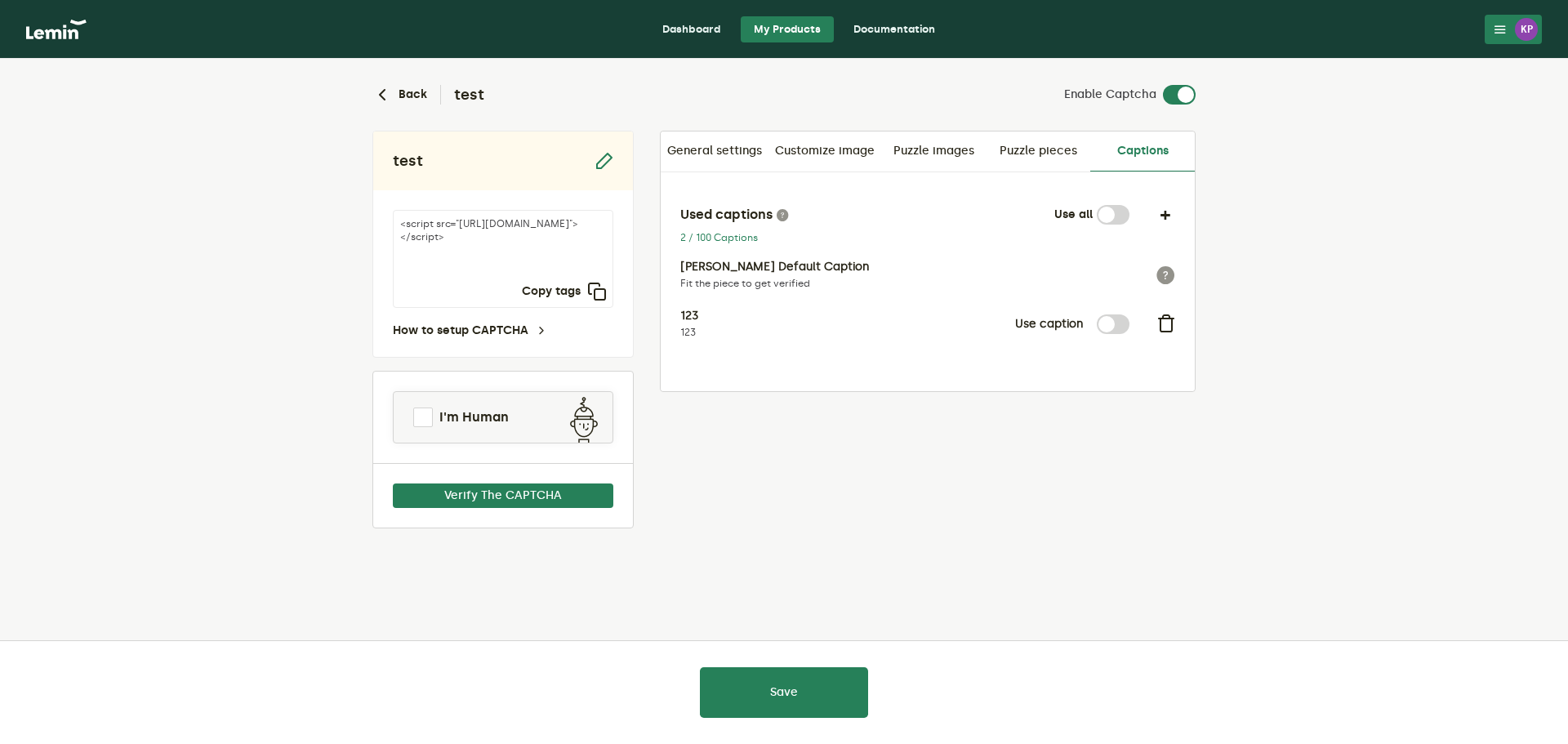
click at [1107, 323] on input "checkbox" at bounding box center [1107, 324] width 20 height 20
checkbox input "true"
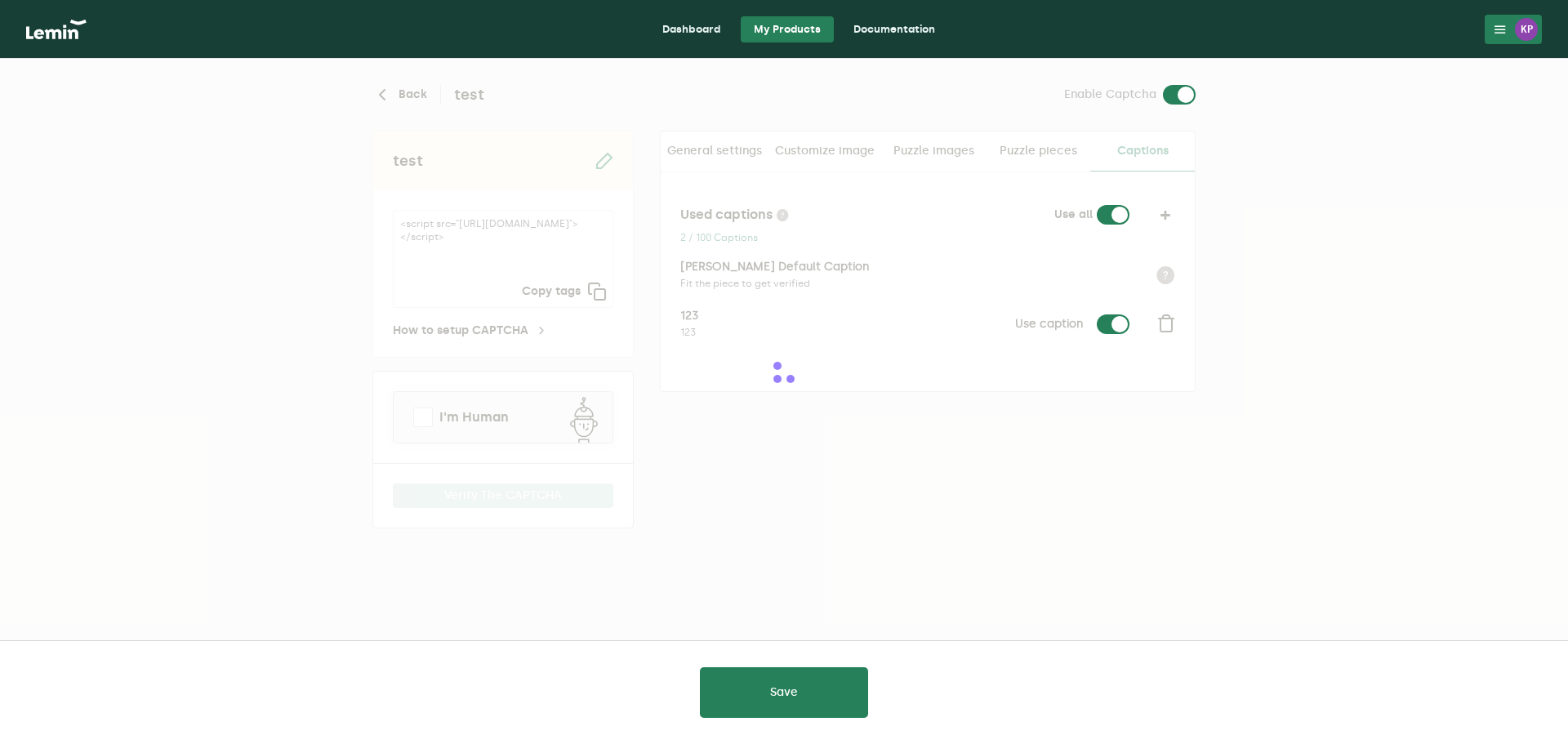
checkbox input "true"
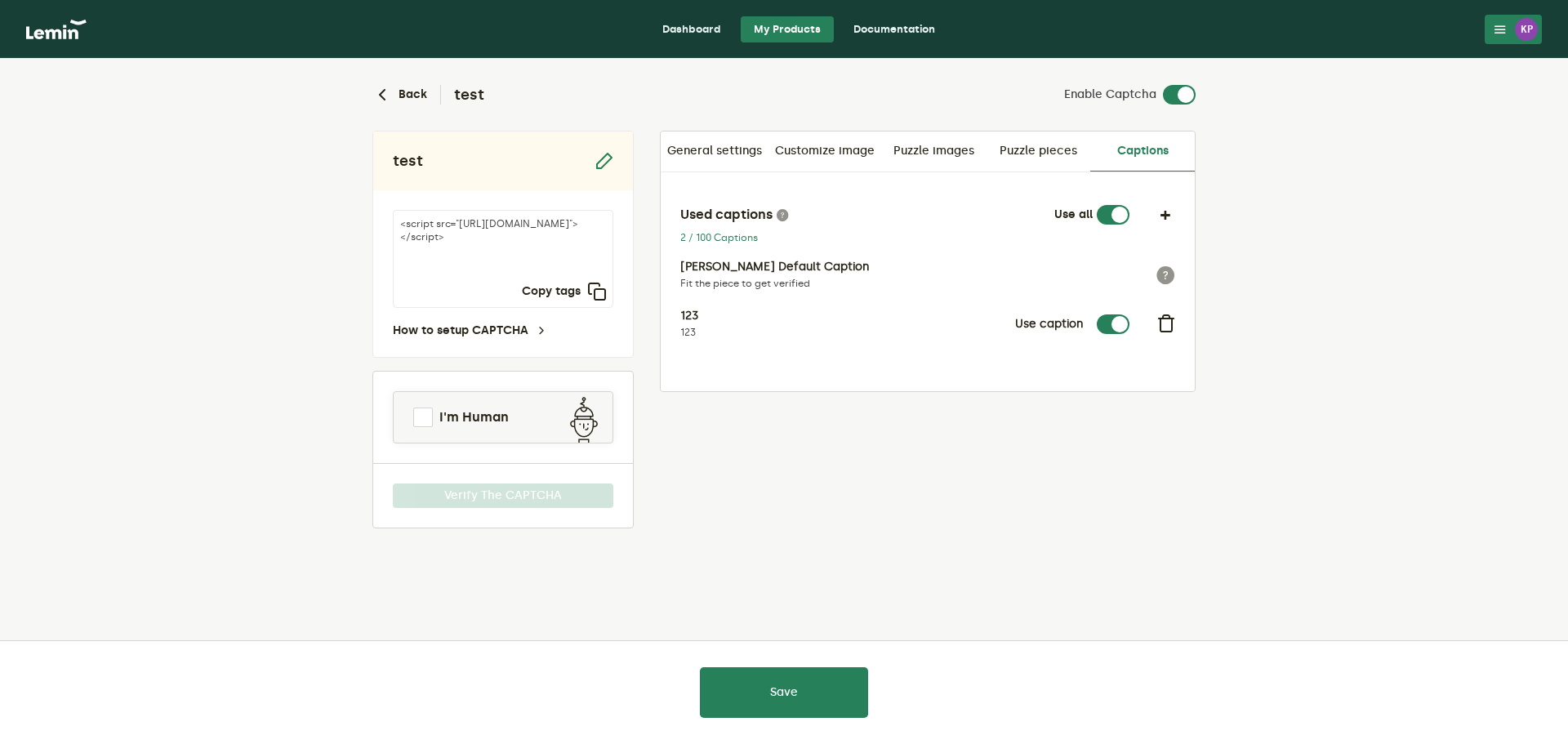
click at [937, 330] on p "123" at bounding box center [835, 333] width 309 height 13
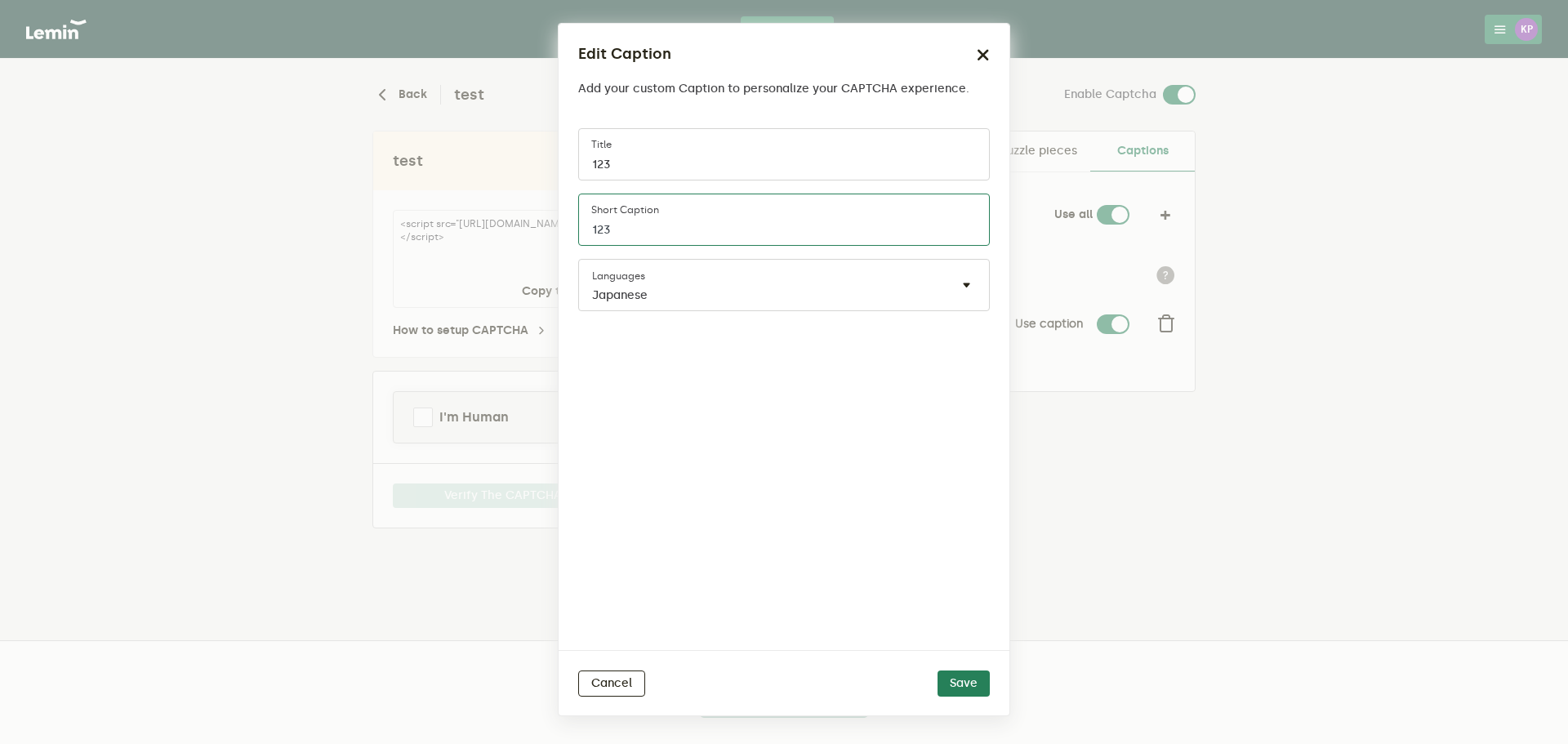
click at [770, 215] on input "123" at bounding box center [784, 219] width 411 height 52
type input "1234"
click at [965, 669] on div "Cancel Save" at bounding box center [784, 683] width 451 height 66
click at [968, 679] on button "Save" at bounding box center [963, 683] width 52 height 27
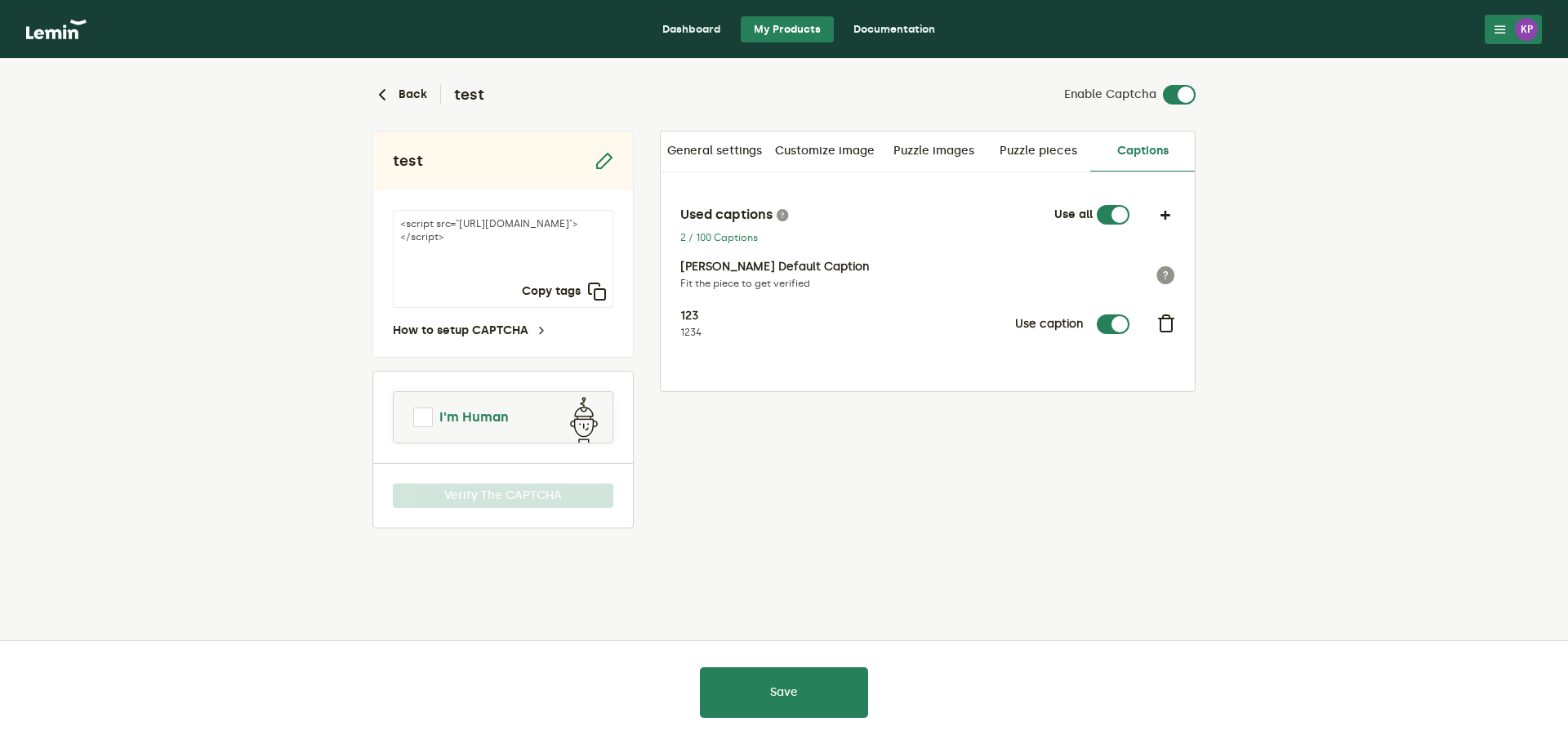
click at [465, 410] on span "I'm Human" at bounding box center [475, 417] width 70 height 20
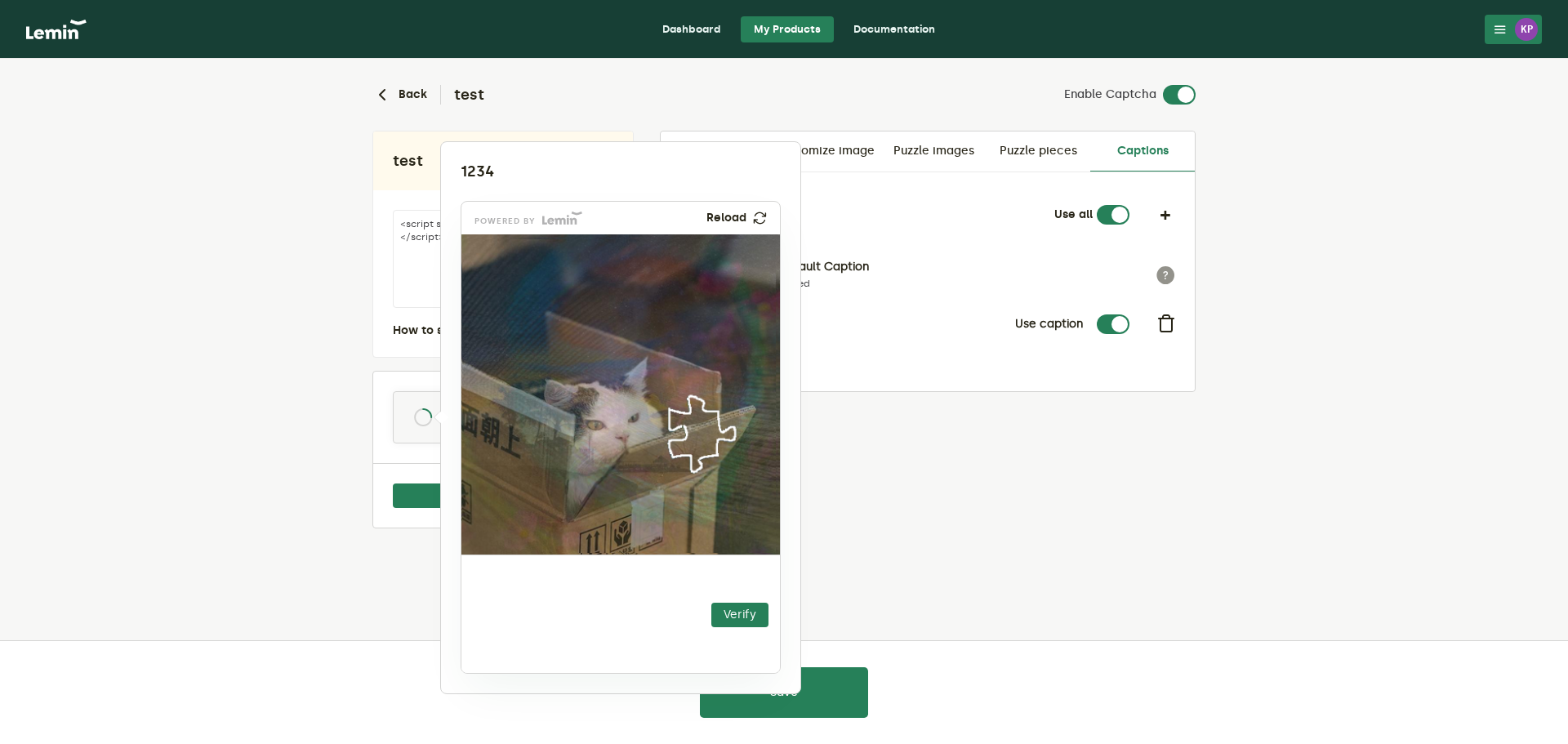
drag, startPoint x: 524, startPoint y: 615, endPoint x: 706, endPoint y: 439, distance: 253.2
click at [706, 439] on img at bounding box center [601, 534] width 560 height 320
click at [735, 621] on button "Verify" at bounding box center [740, 615] width 57 height 25
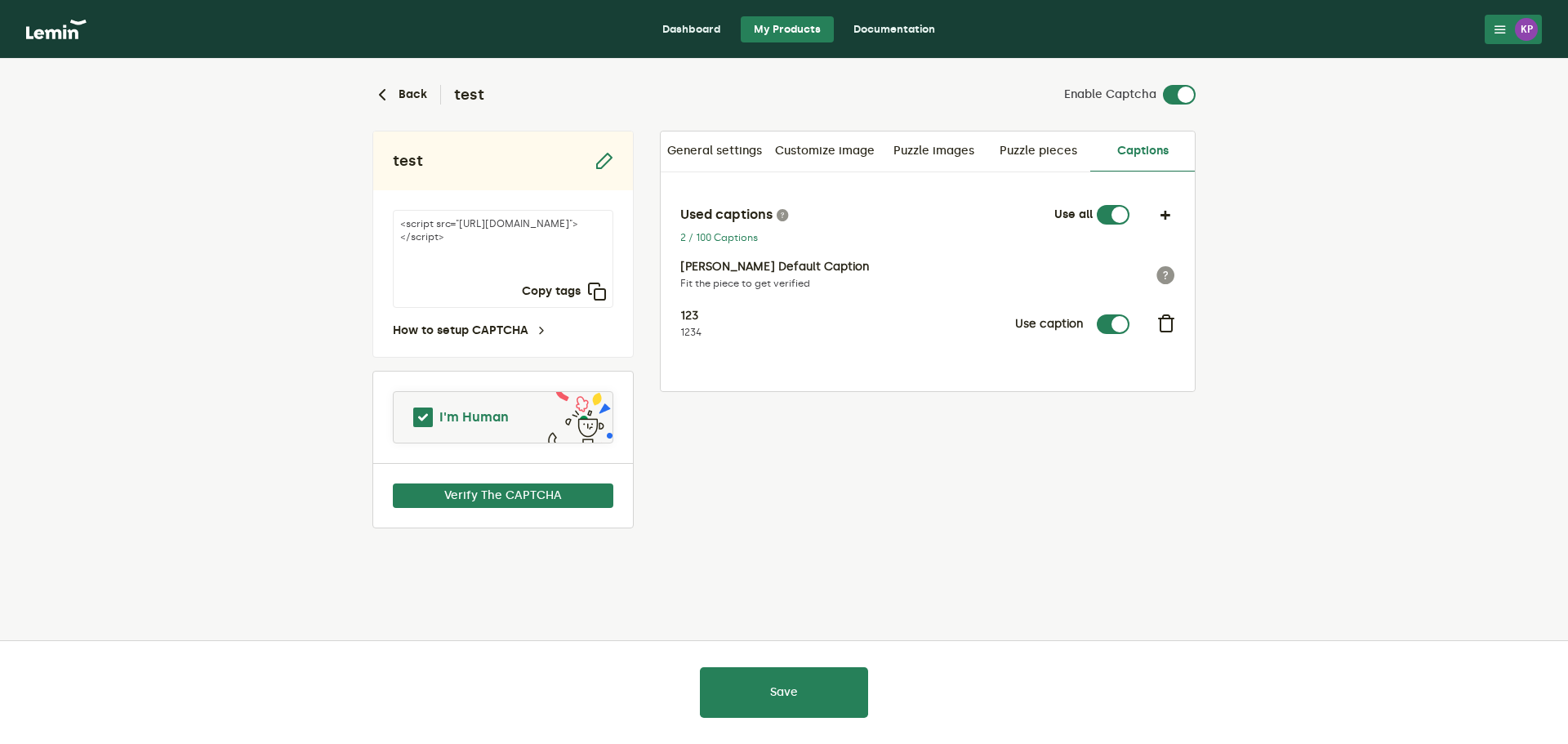
click at [538, 428] on link "I'm Human" at bounding box center [504, 417] width 219 height 39
click at [1164, 325] on icon at bounding box center [1166, 323] width 21 height 21
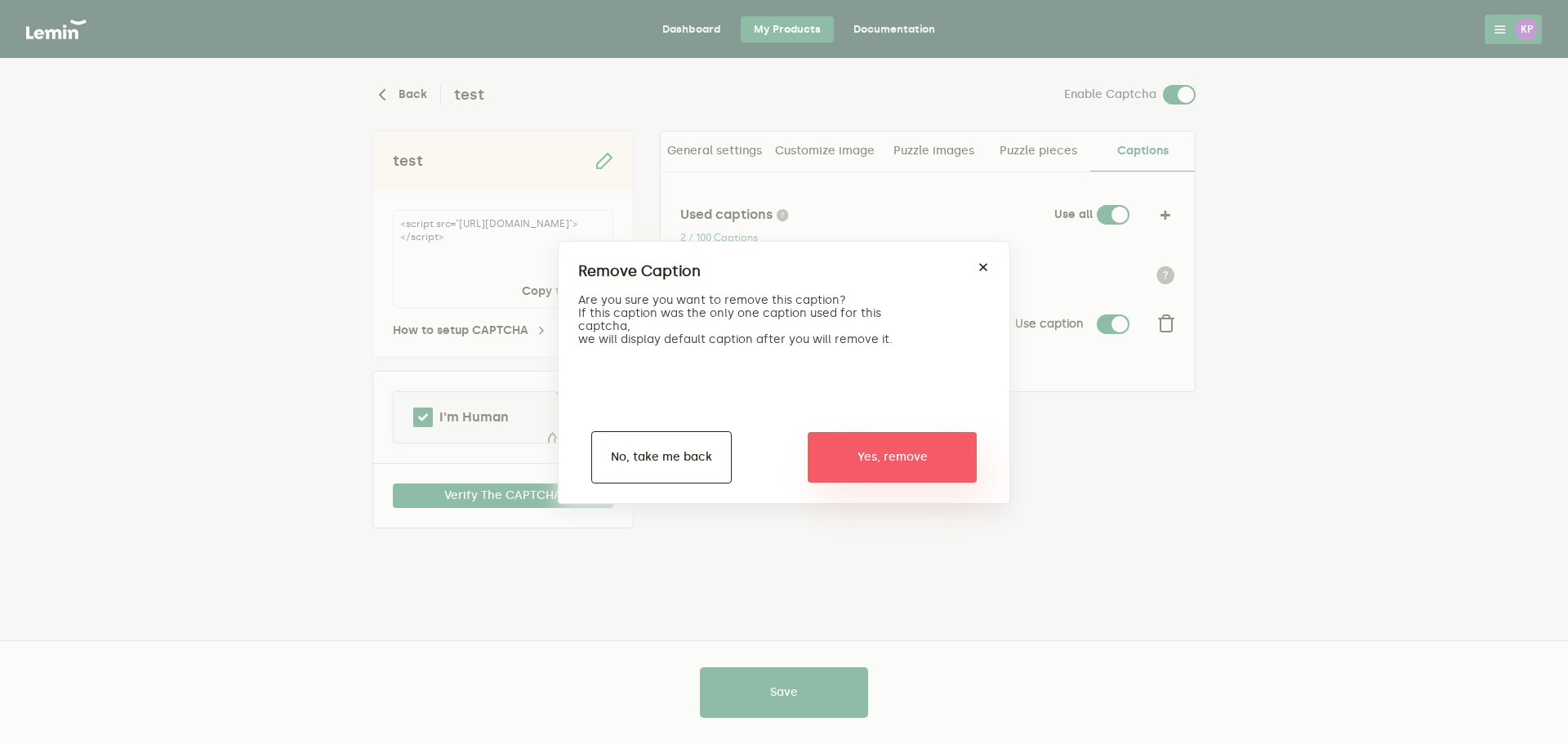
click at [928, 444] on button "Yes, remove" at bounding box center [893, 457] width 169 height 51
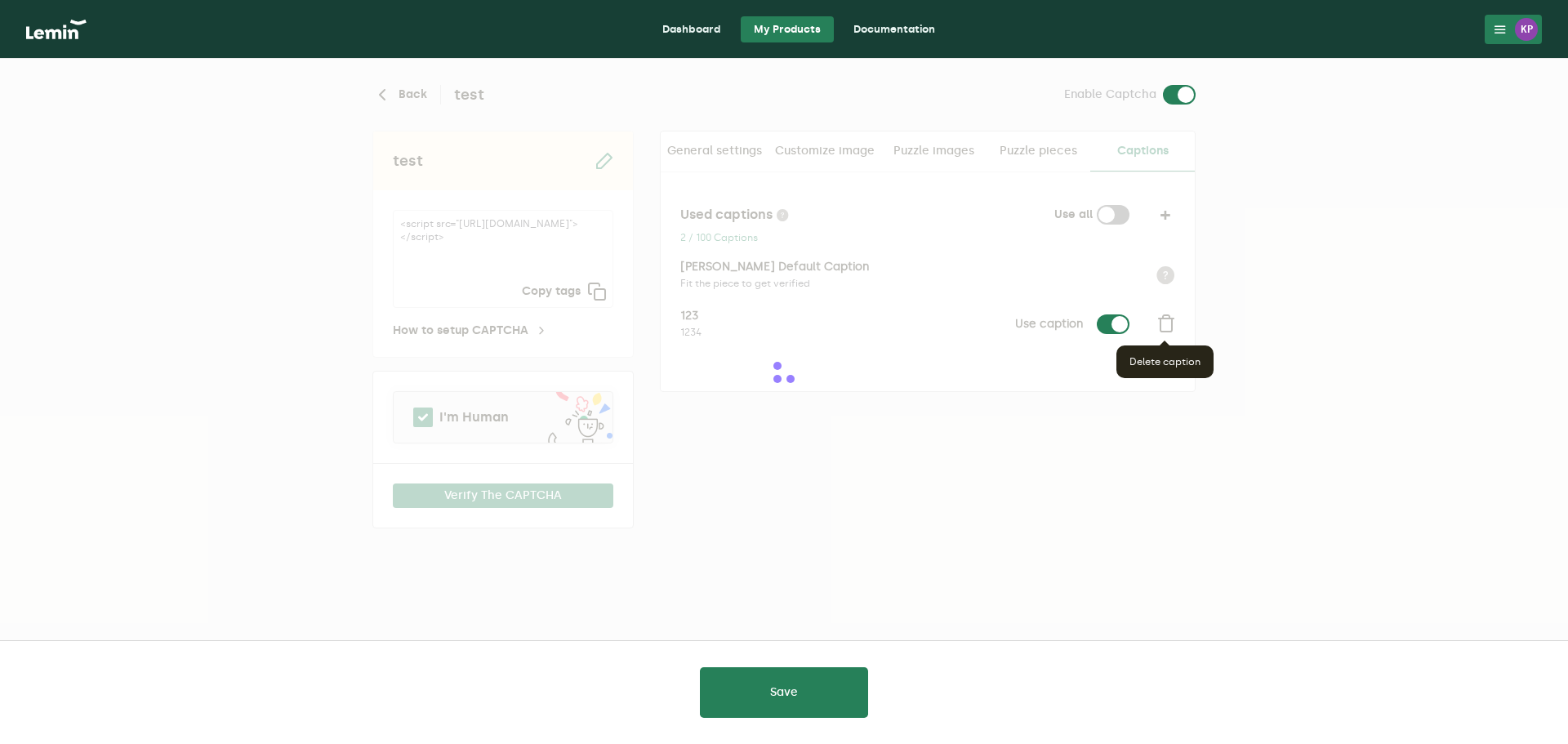
checkbox input "false"
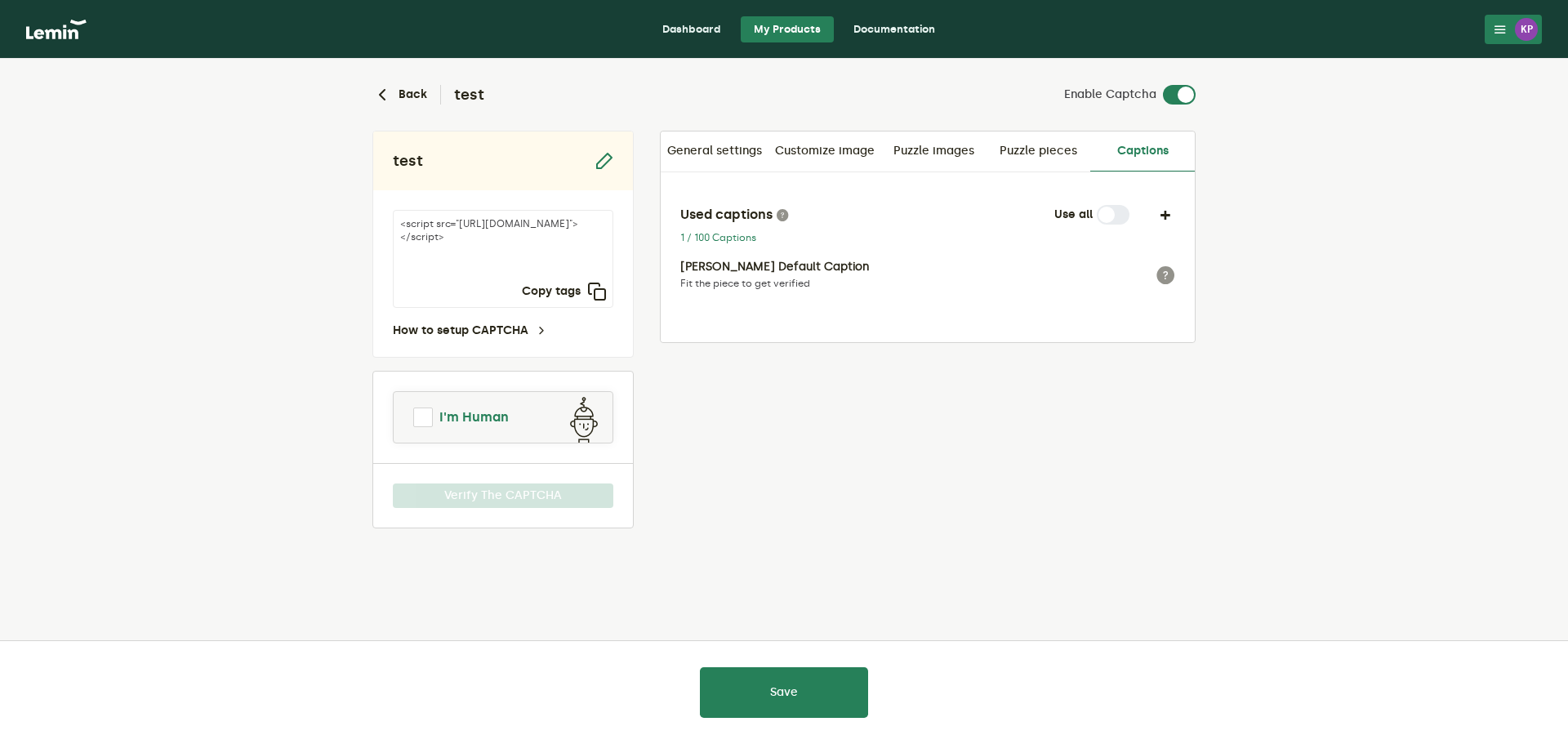
click at [506, 416] on span "I'm Human" at bounding box center [475, 417] width 70 height 20
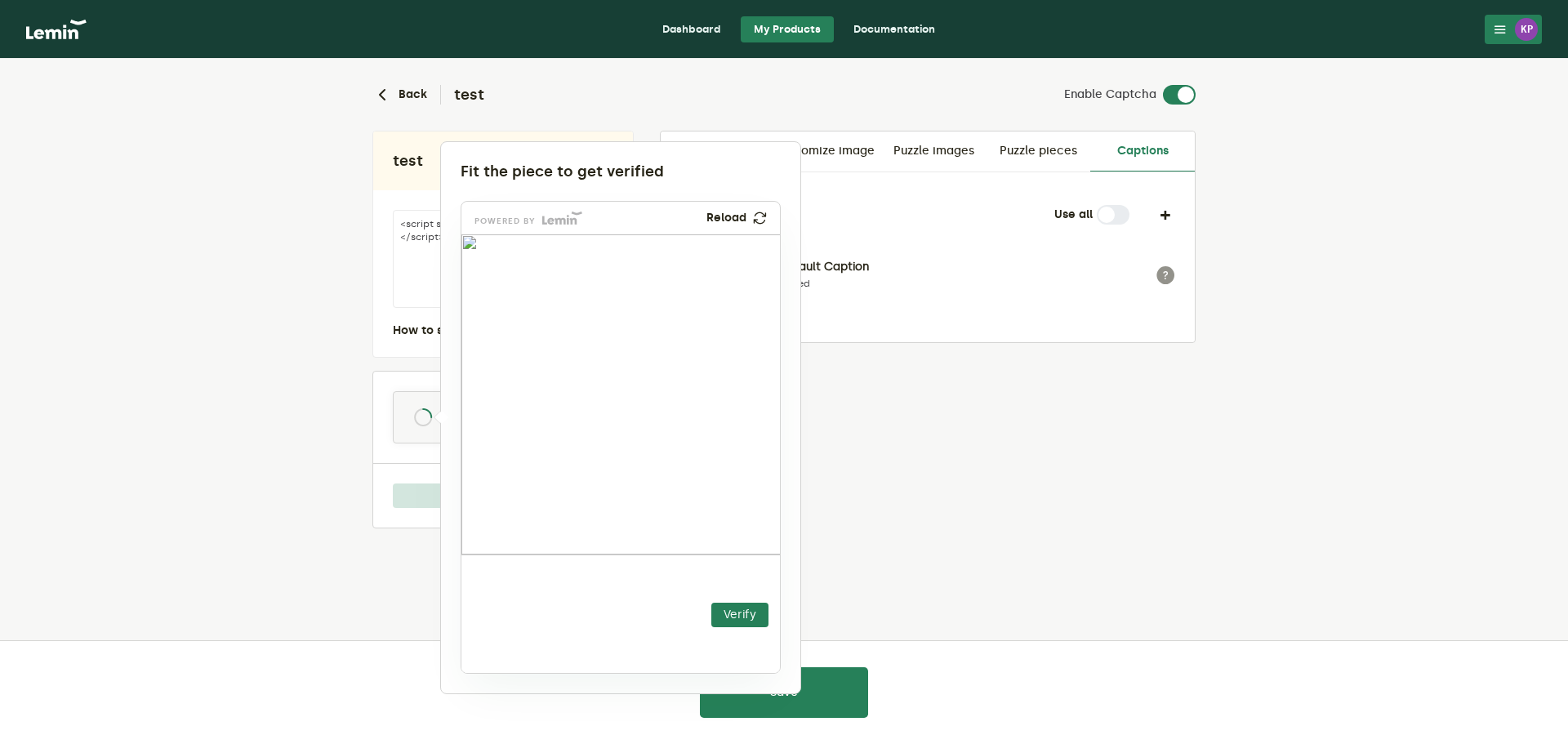
click at [921, 399] on div at bounding box center [784, 372] width 1568 height 744
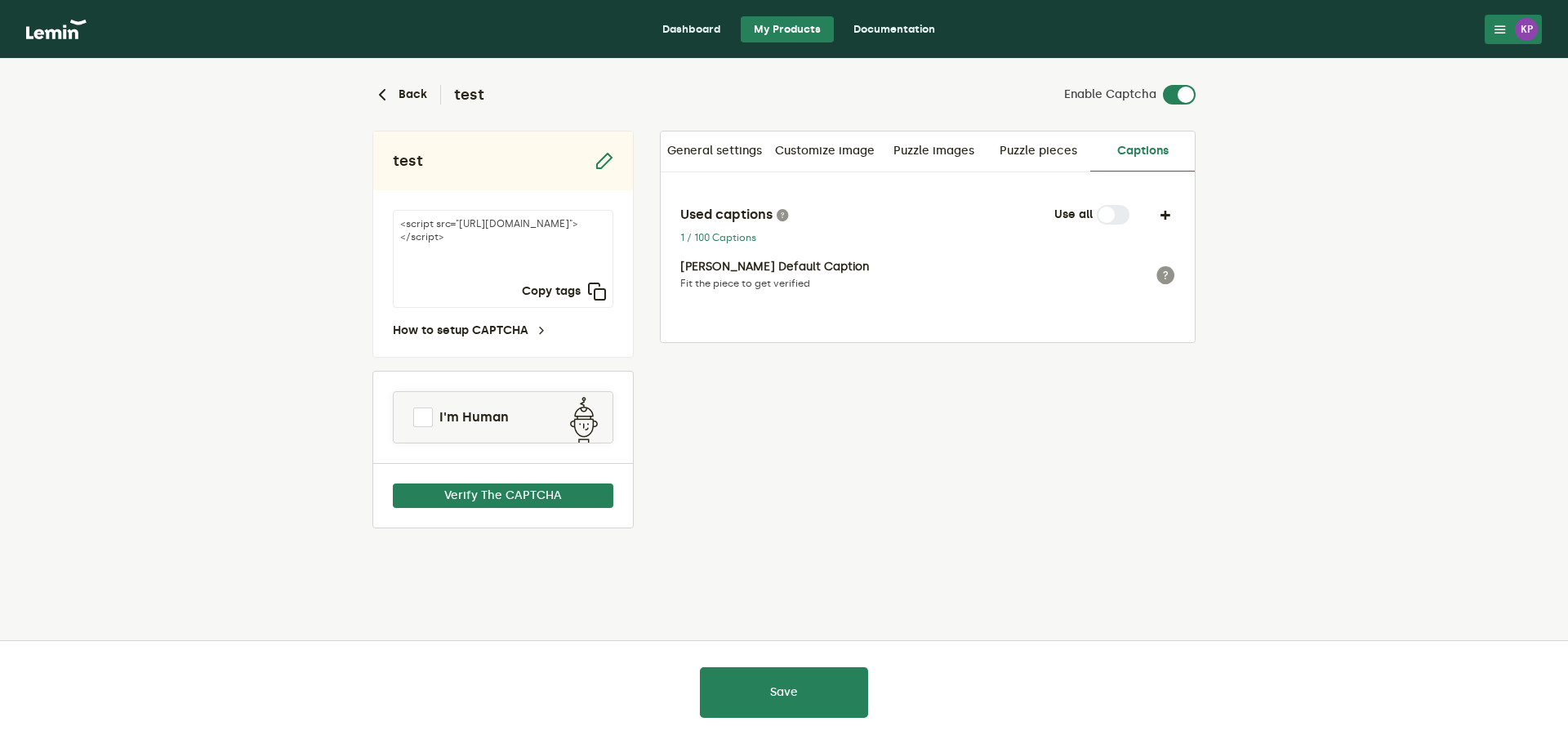
click at [858, 269] on p "[PERSON_NAME] Default Caption" at bounding box center [895, 267] width 430 height 13
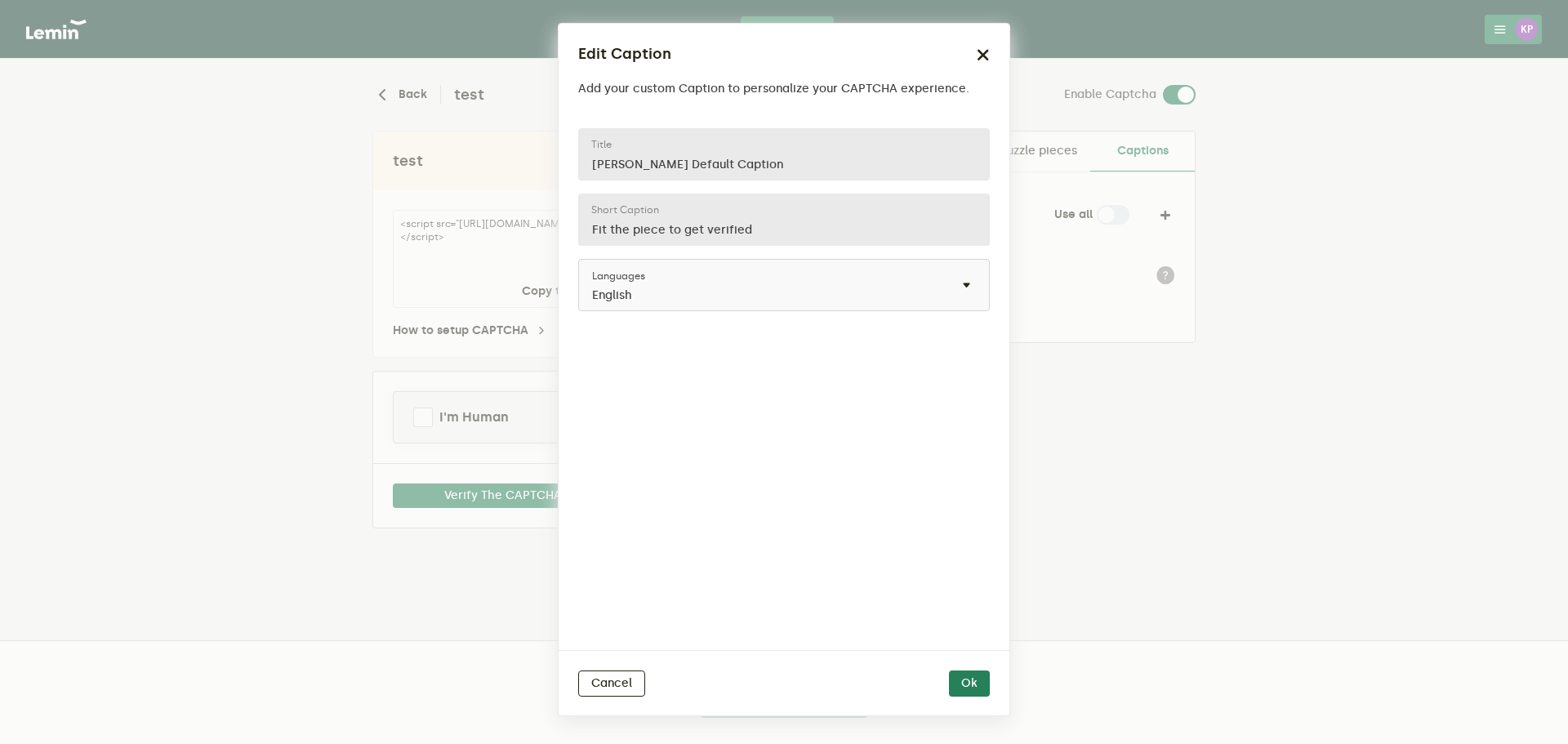
click at [975, 55] on div "Edit Caption" at bounding box center [784, 54] width 411 height 22
click at [980, 55] on icon "button" at bounding box center [984, 55] width 13 height 13
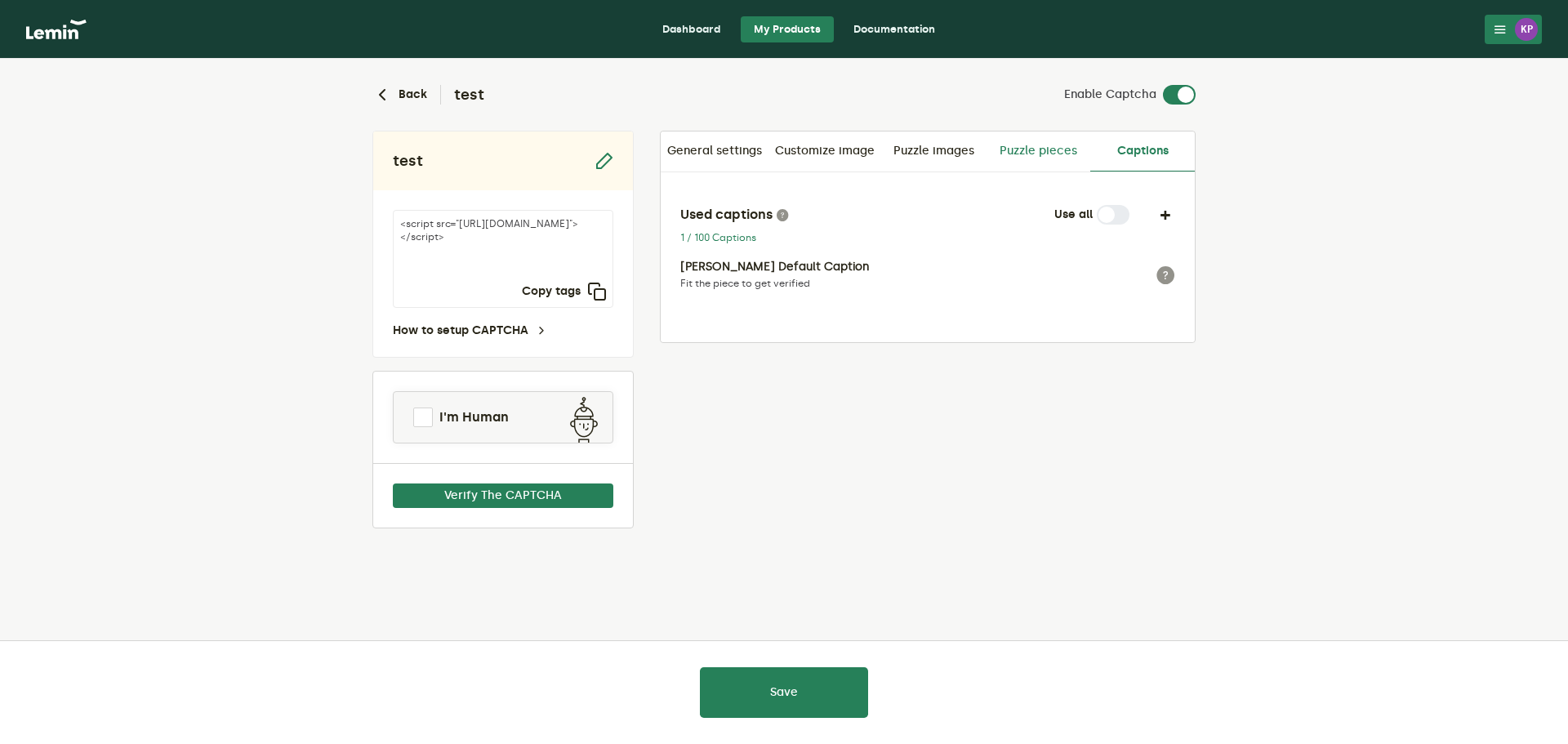
click at [1030, 143] on link "Puzzle pieces" at bounding box center [1038, 151] width 105 height 39
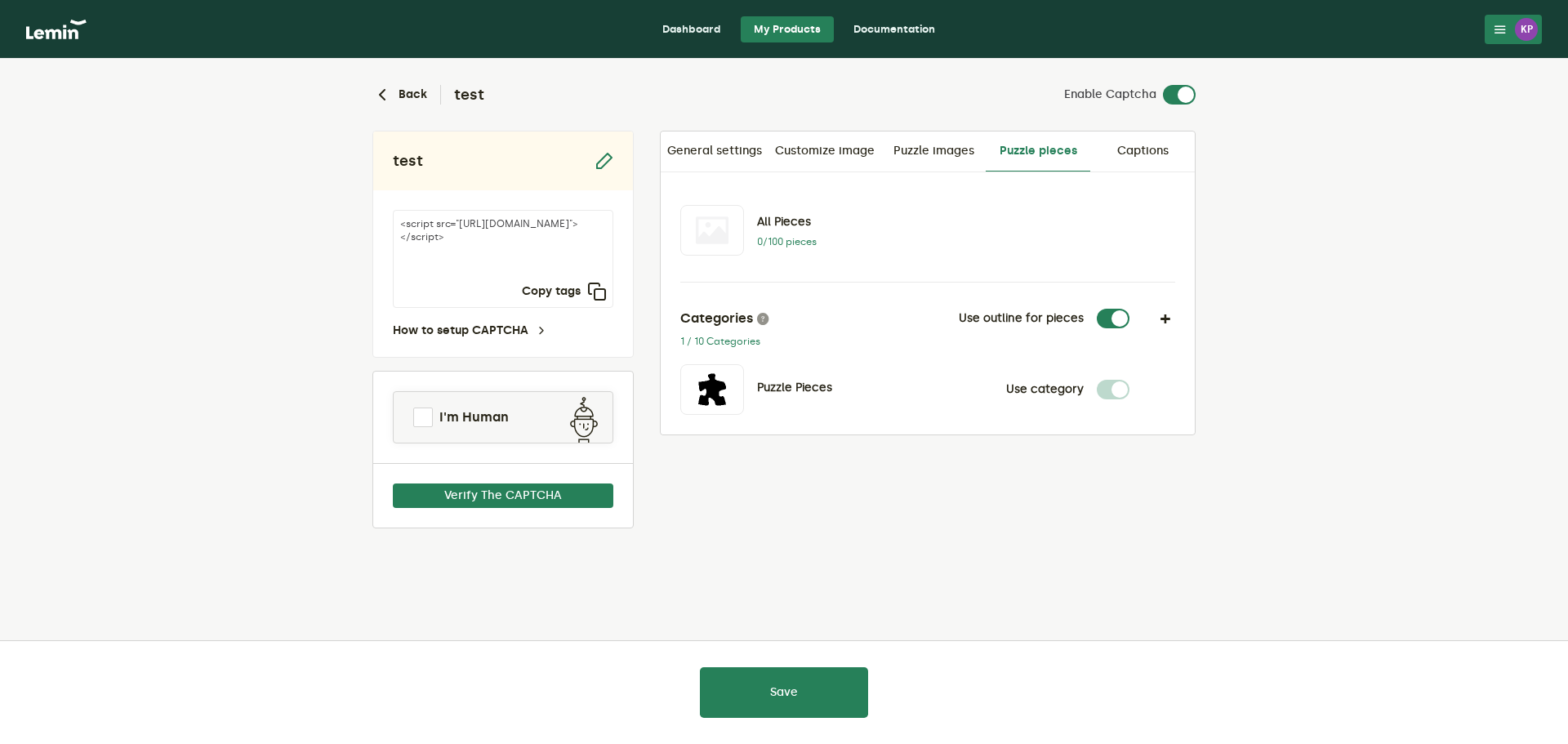
click at [1130, 309] on label at bounding box center [1130, 309] width 0 height 0
click at [1103, 319] on input "checkbox" at bounding box center [1107, 319] width 20 height 20
checkbox input "false"
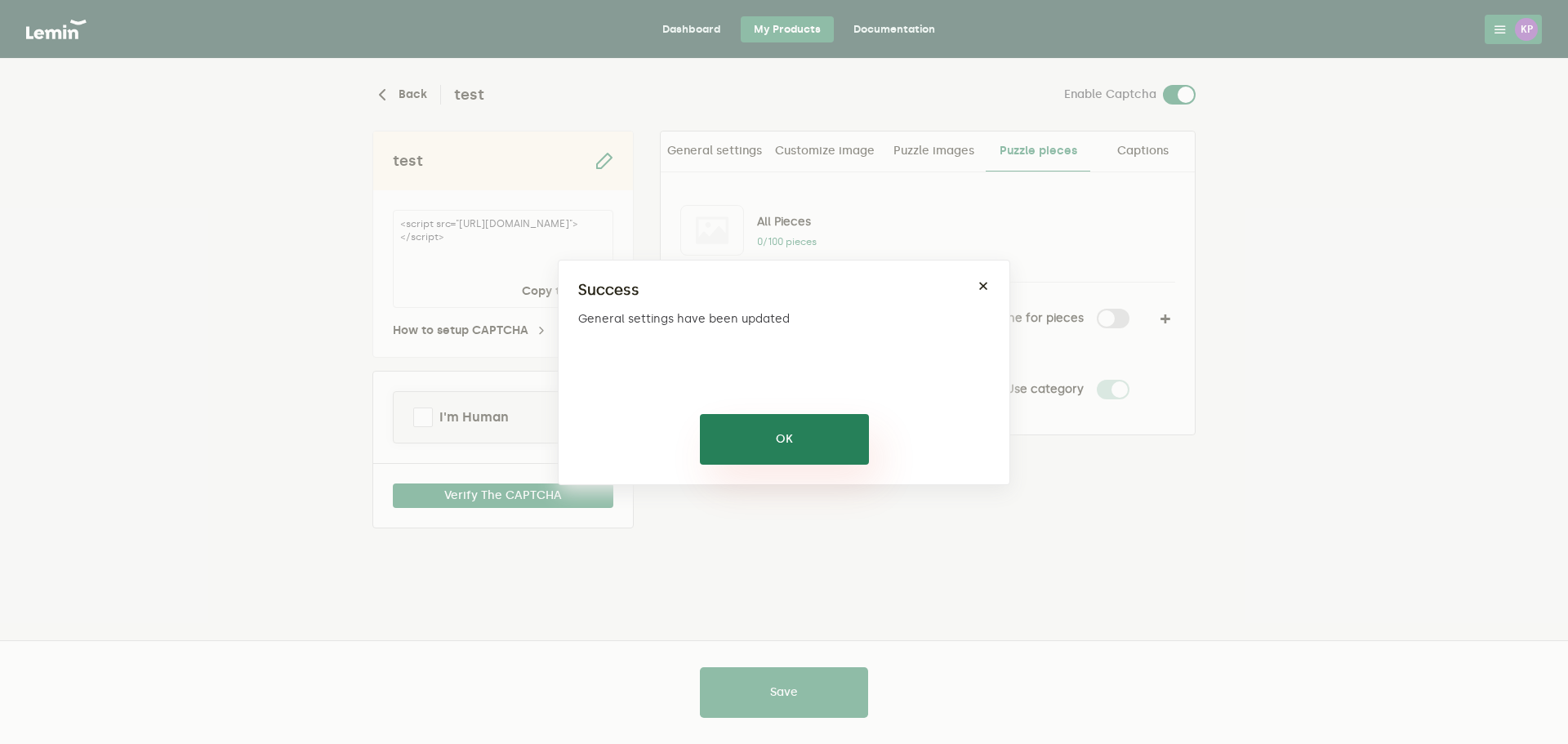
click at [827, 424] on button "OK" at bounding box center [785, 439] width 169 height 51
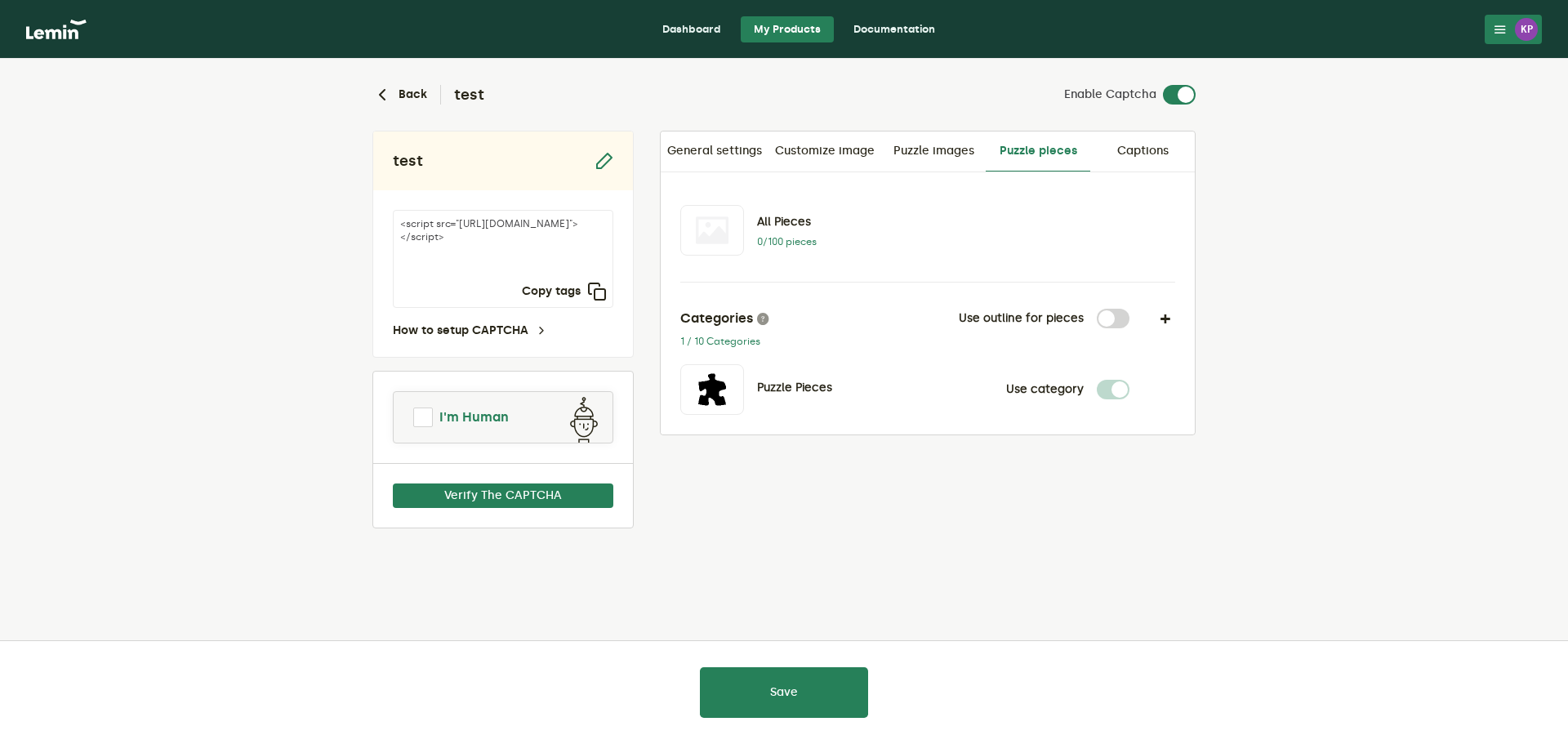
click at [491, 414] on span "I'm Human" at bounding box center [475, 417] width 70 height 20
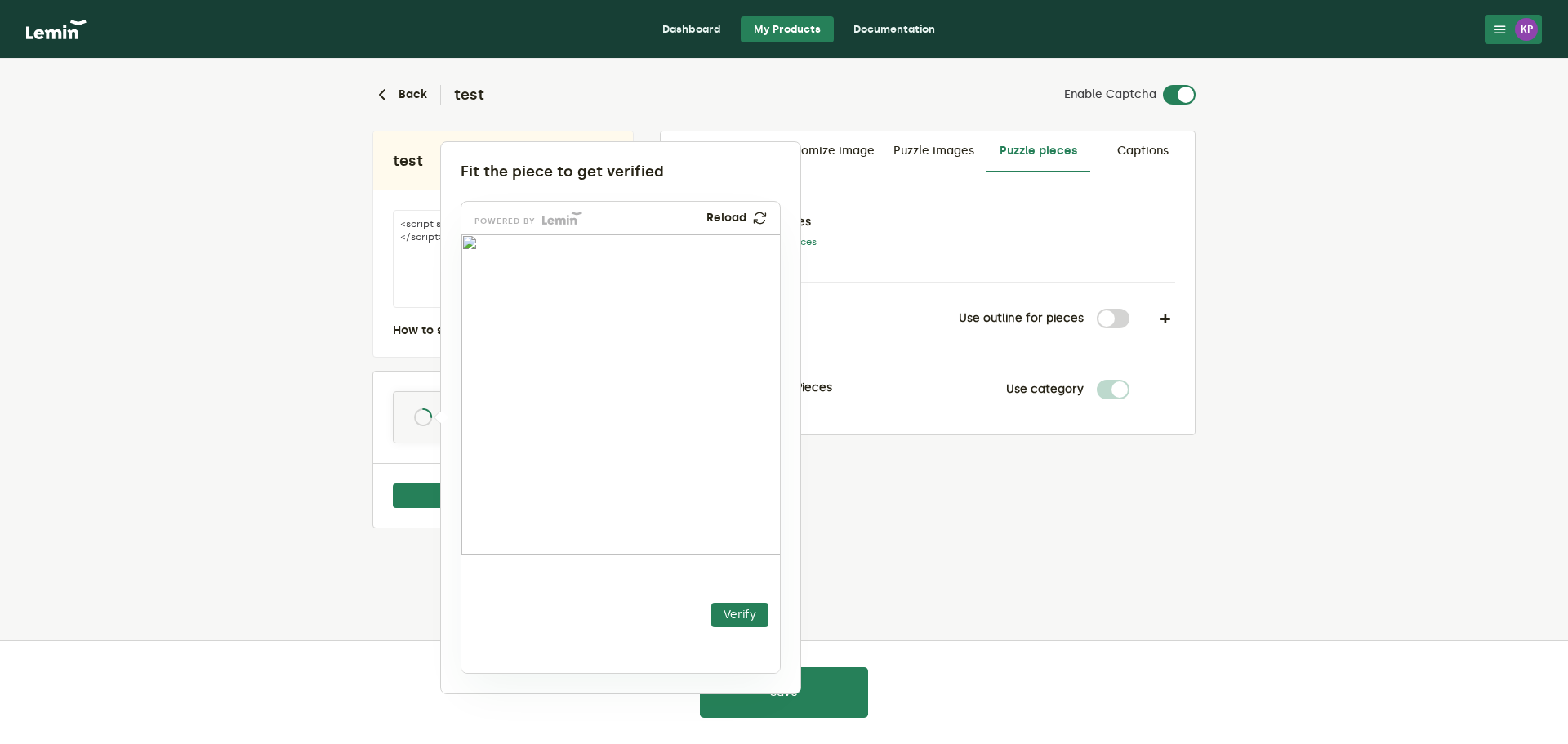
drag, startPoint x: 518, startPoint y: 610, endPoint x: 555, endPoint y: 319, distance: 293.3
click at [555, 319] on img at bounding box center [457, 422] width 560 height 320
click at [894, 506] on div at bounding box center [784, 372] width 1568 height 744
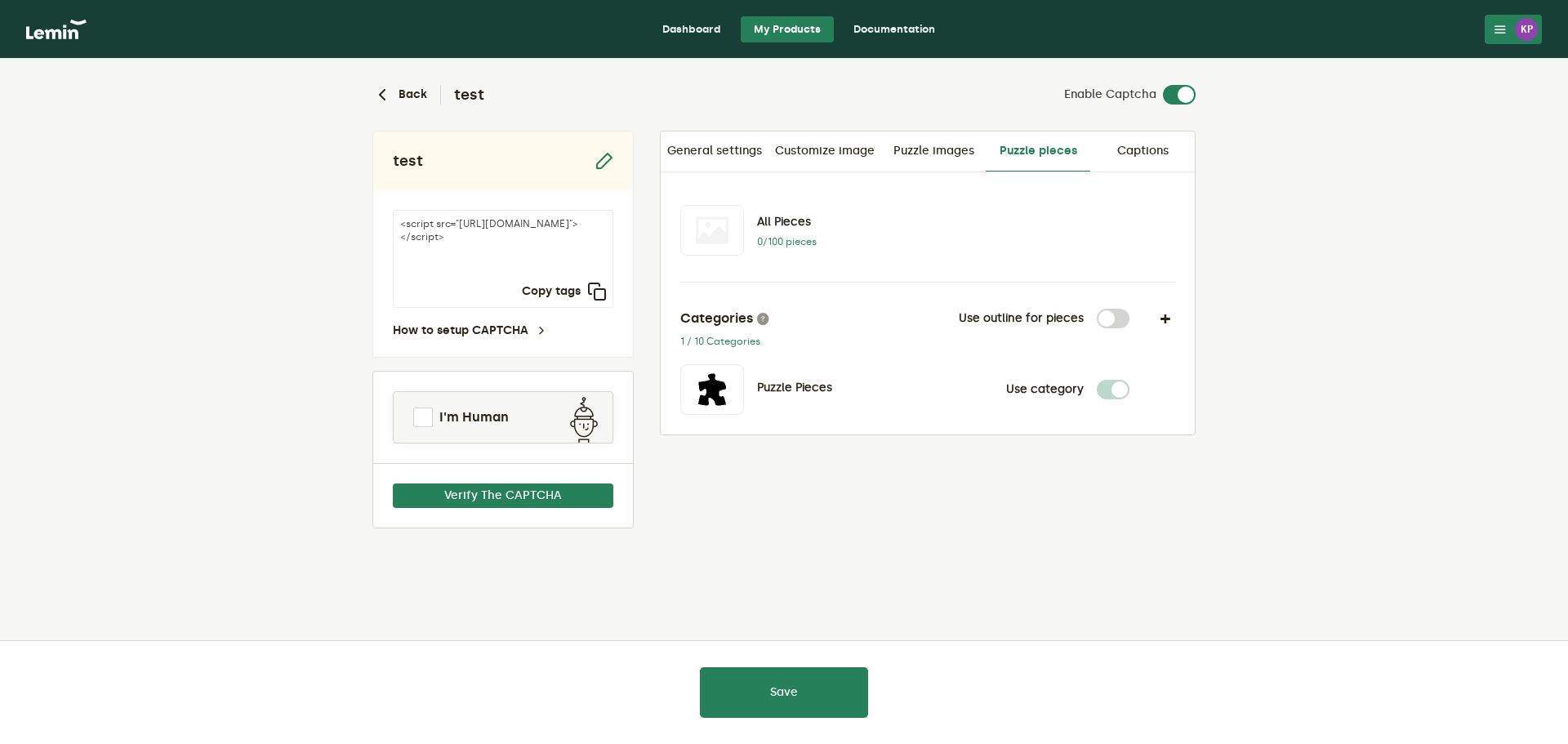
click at [783, 237] on p "0/100 pieces" at bounding box center [804, 242] width 94 height 13
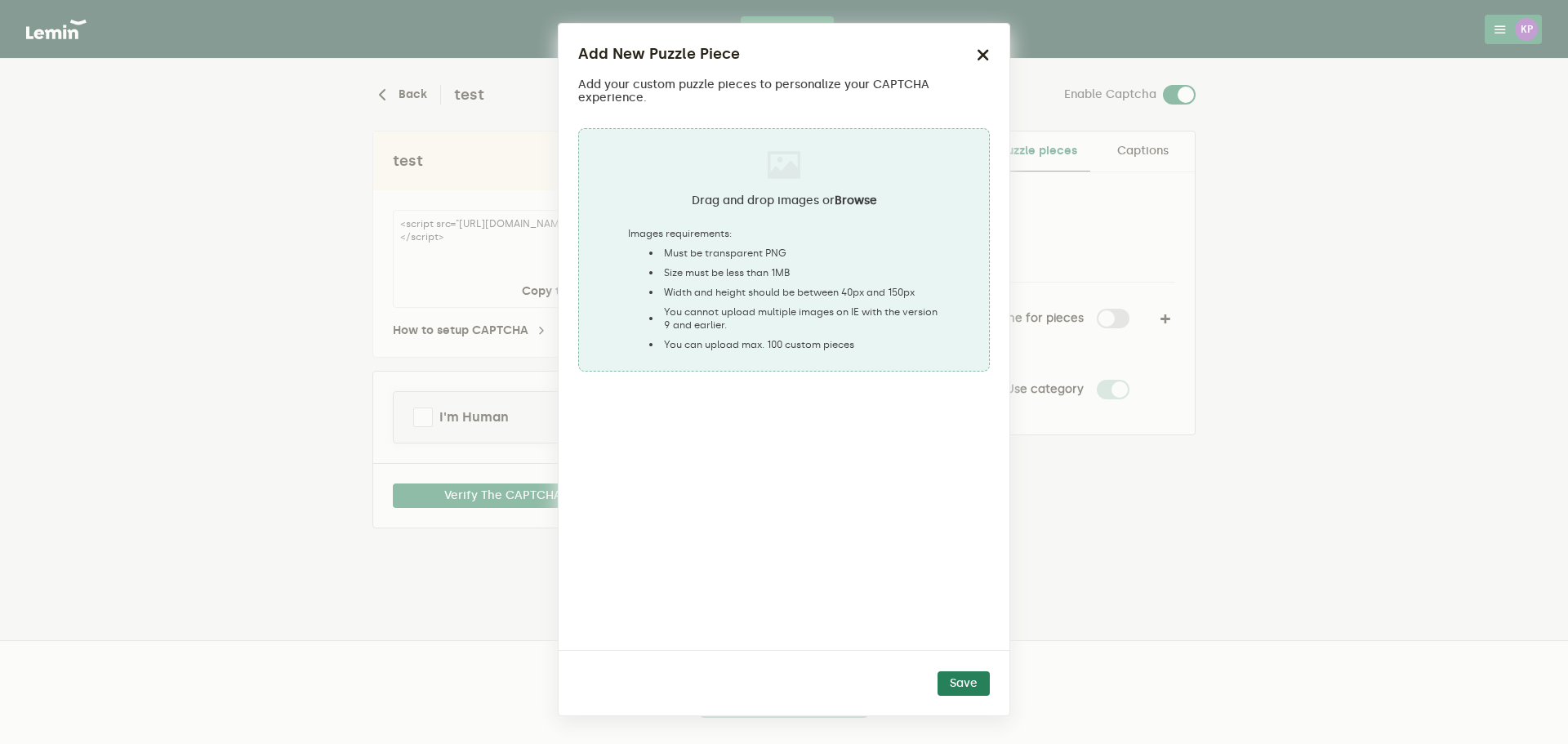
click at [981, 49] on icon "button" at bounding box center [984, 55] width 13 height 13
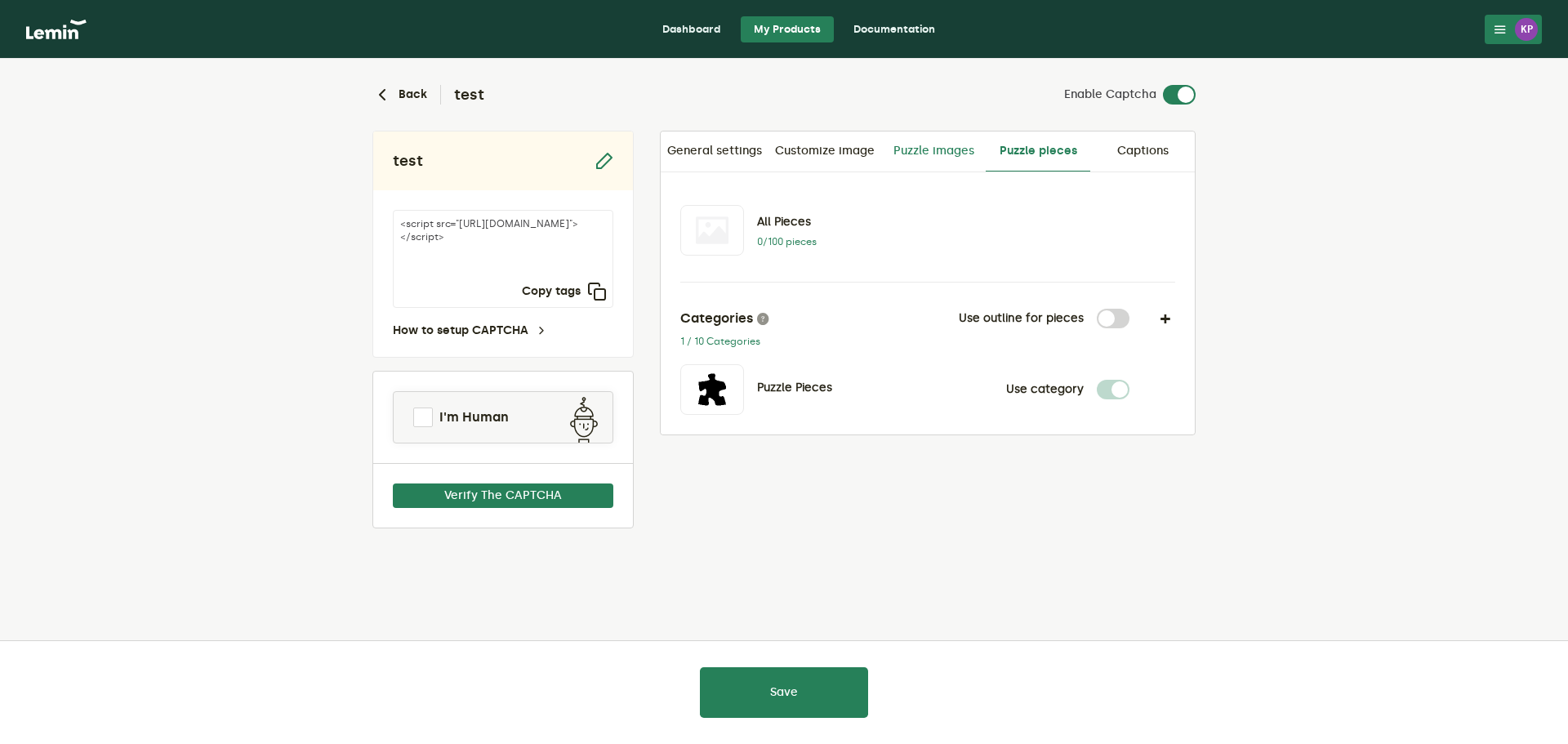
click at [944, 158] on link "Puzzle images" at bounding box center [933, 151] width 105 height 39
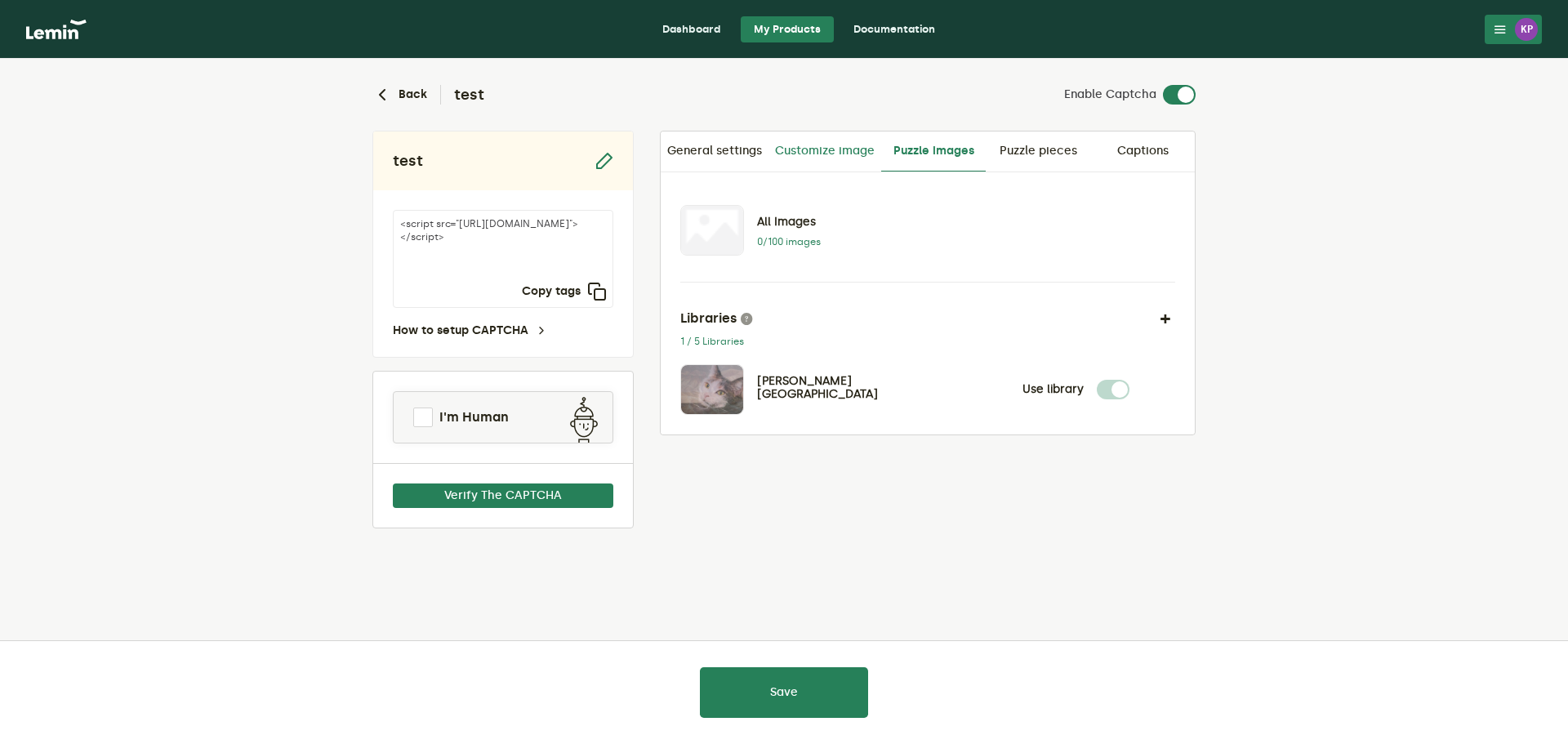
click at [846, 154] on link "Customize image" at bounding box center [825, 151] width 113 height 39
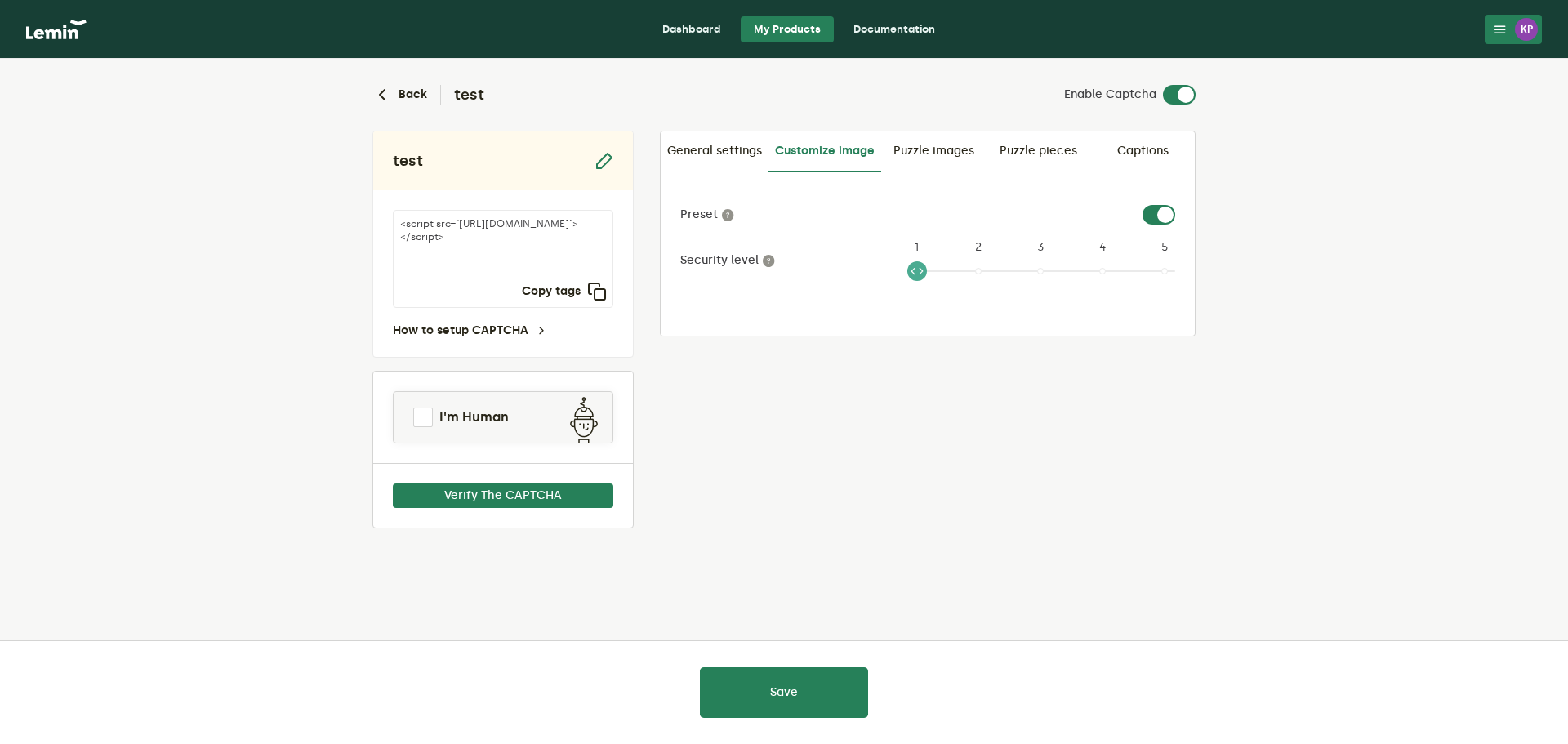
click at [1176, 205] on label at bounding box center [1176, 205] width 0 height 0
click at [1143, 217] on input "checkbox" at bounding box center [1152, 215] width 20 height 20
checkbox input "false"
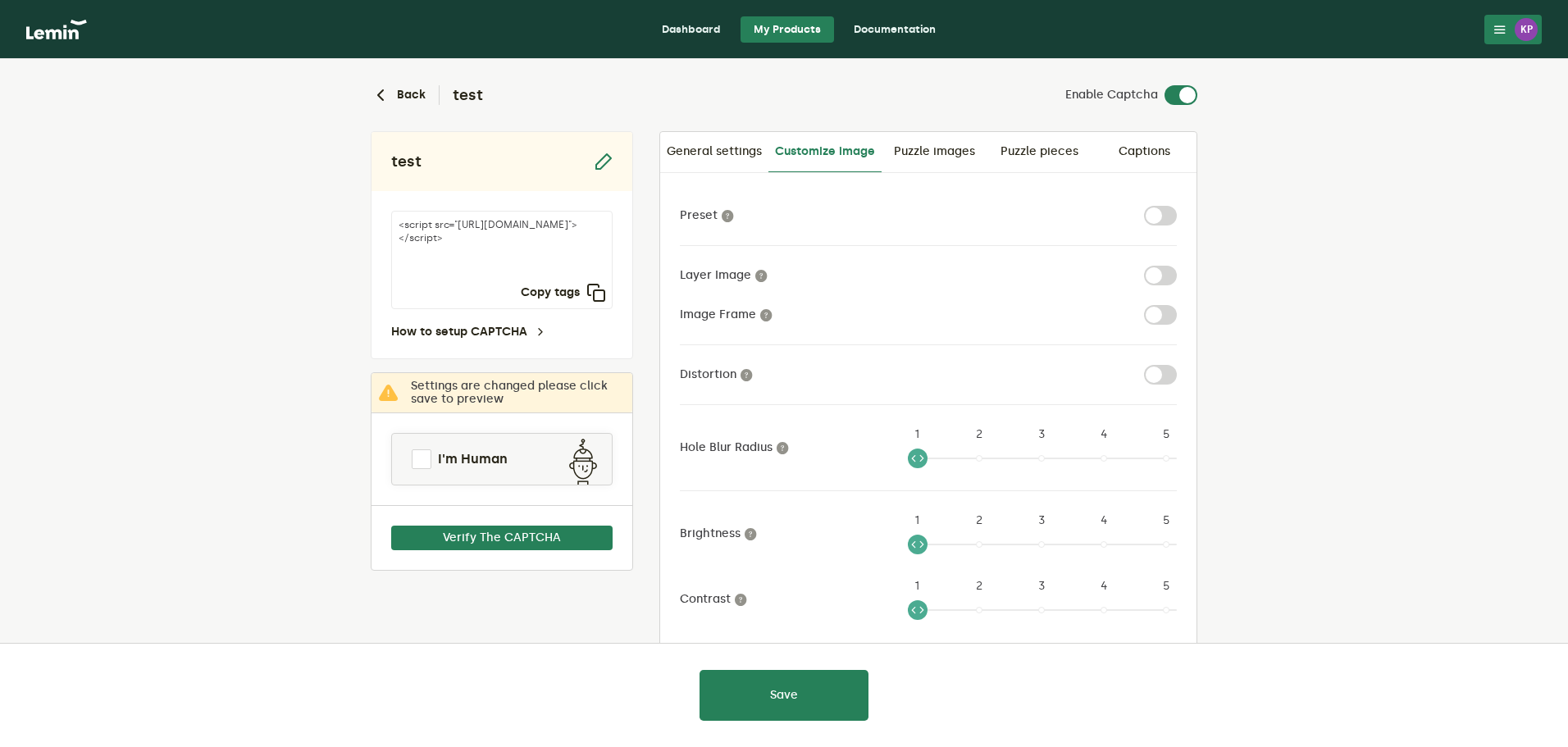
click at [1177, 305] on label at bounding box center [1177, 305] width 0 height 0
click at [1162, 316] on input "checkbox" at bounding box center [1154, 315] width 20 height 20
checkbox input "true"
click at [836, 685] on button "Save" at bounding box center [784, 695] width 169 height 51
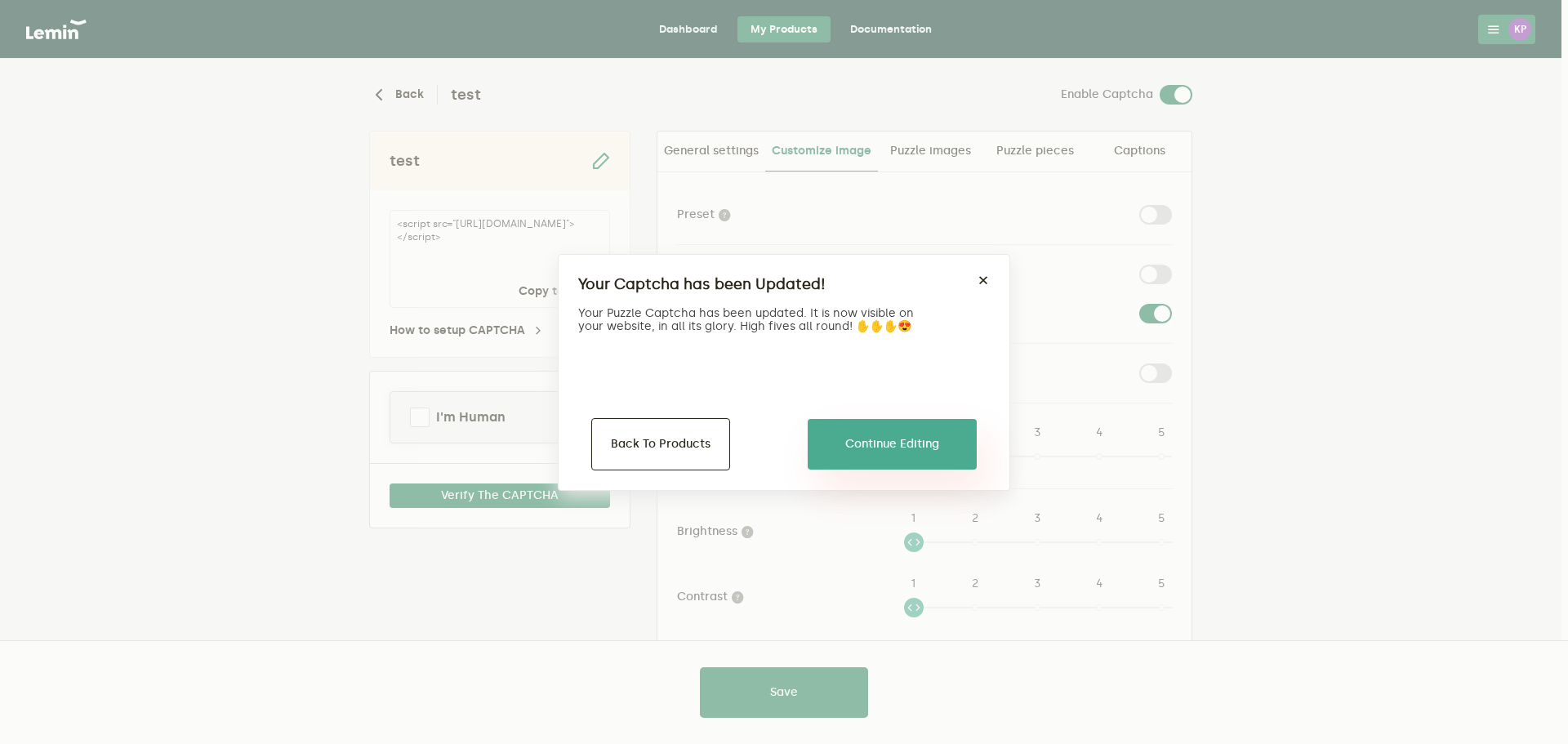
click at [904, 448] on button "Continue Editing" at bounding box center [893, 444] width 169 height 51
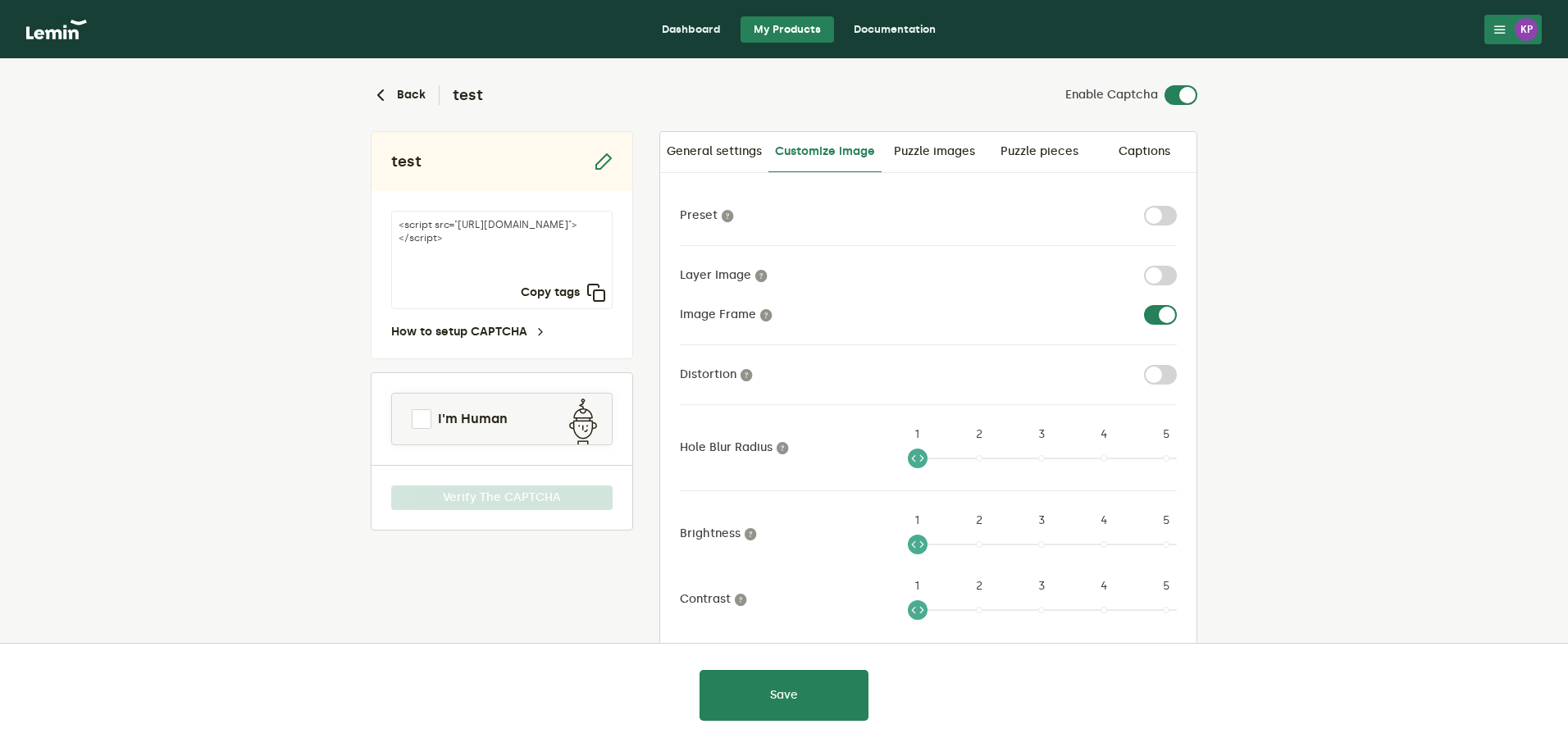
click at [485, 440] on div "I'm Human" at bounding box center [502, 419] width 222 height 52
click at [483, 422] on span "I'm Human" at bounding box center [473, 419] width 70 height 20
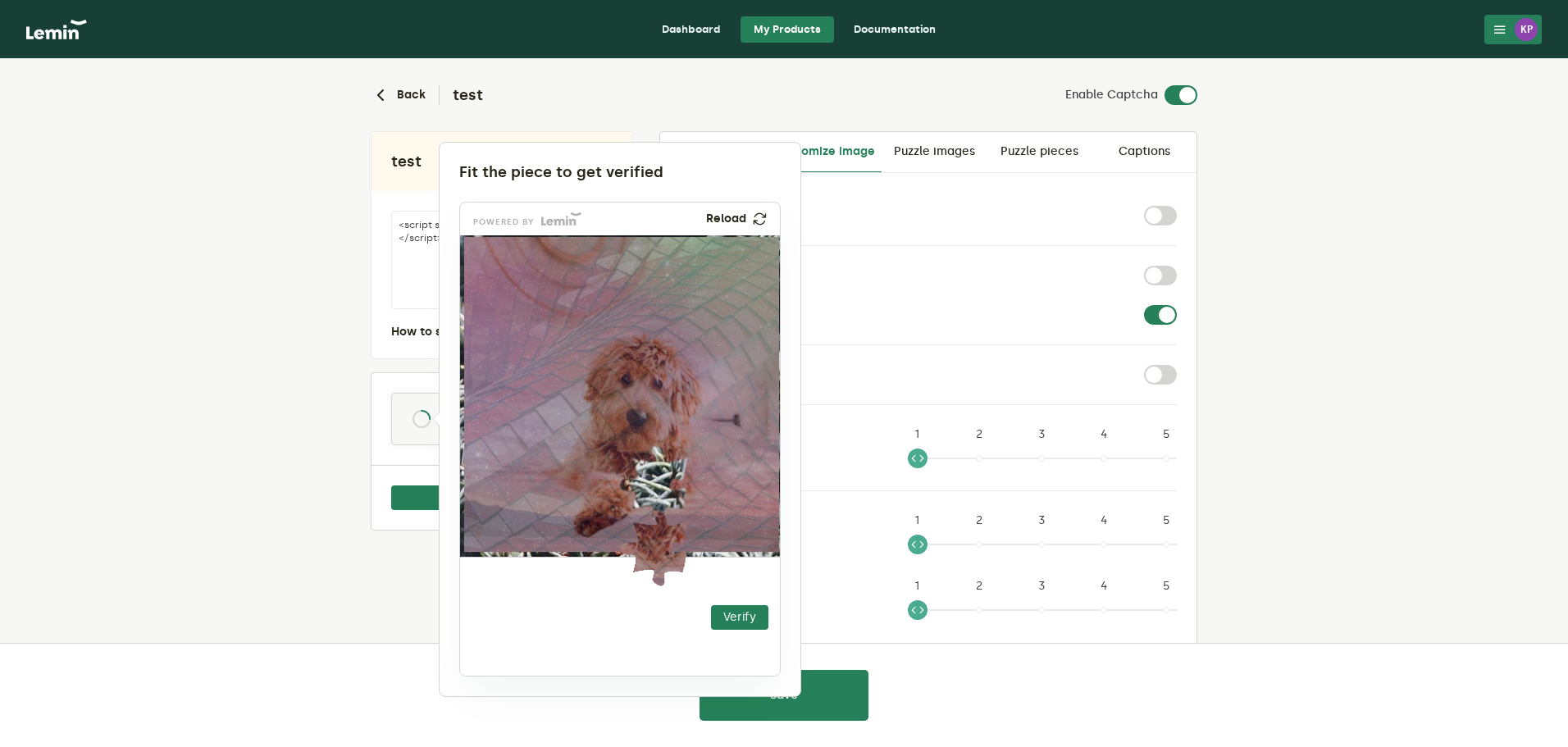
drag, startPoint x: 518, startPoint y: 595, endPoint x: 652, endPoint y: 524, distance: 151.6
click at [652, 524] on img at bounding box center [552, 649] width 562 height 321
click at [897, 391] on div at bounding box center [784, 373] width 1568 height 747
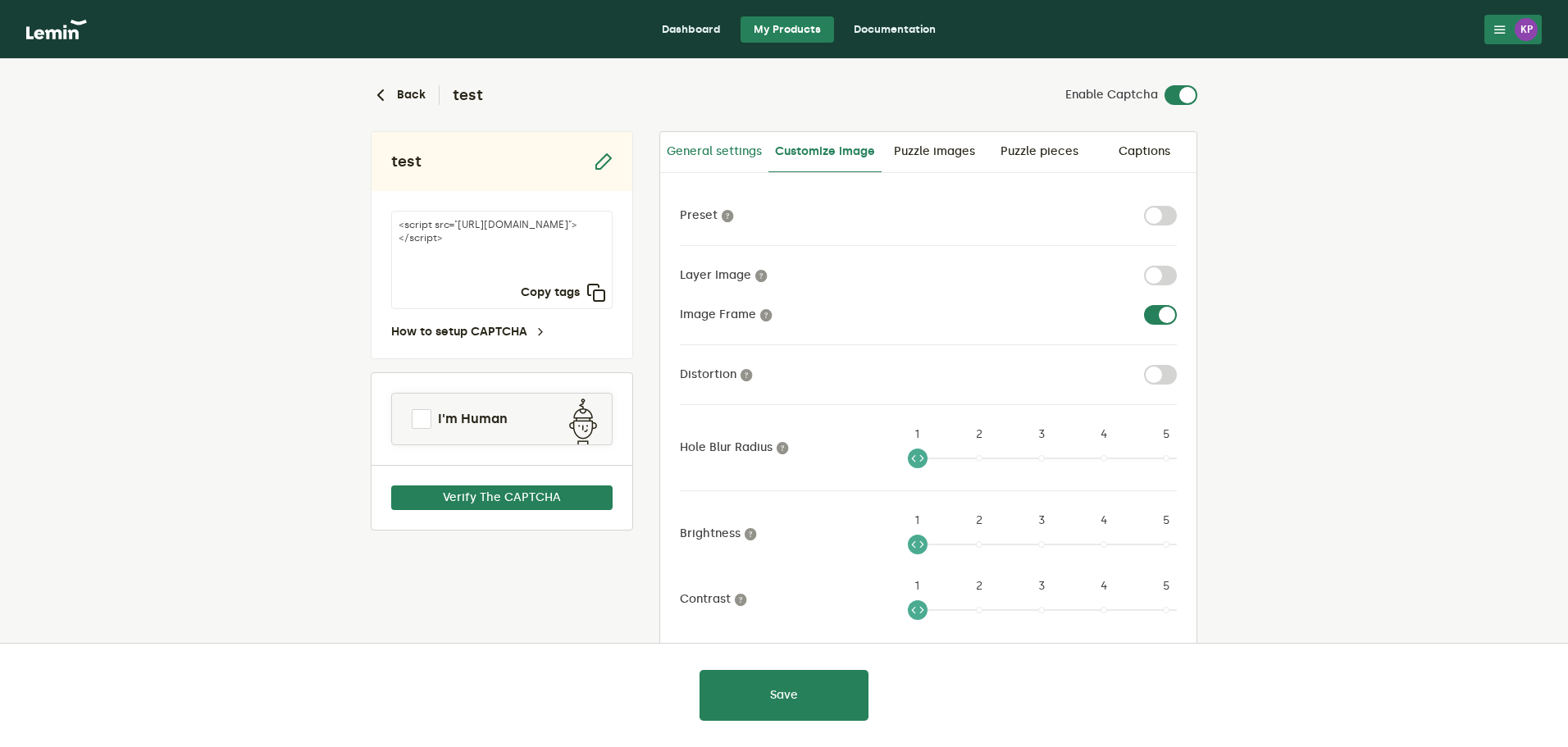
click at [745, 157] on link "General settings" at bounding box center [714, 152] width 108 height 39
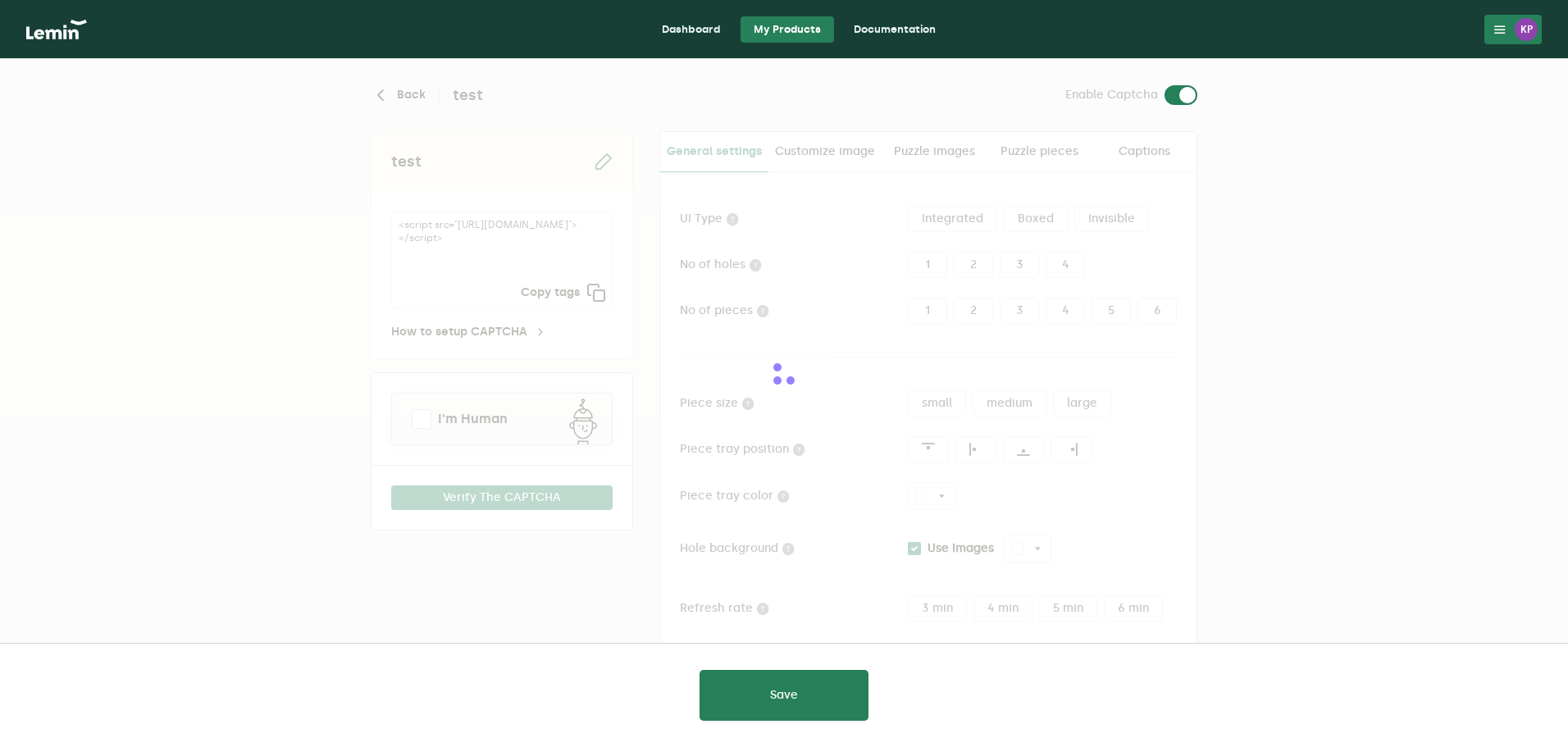
type input "white"
checkbox input "true"
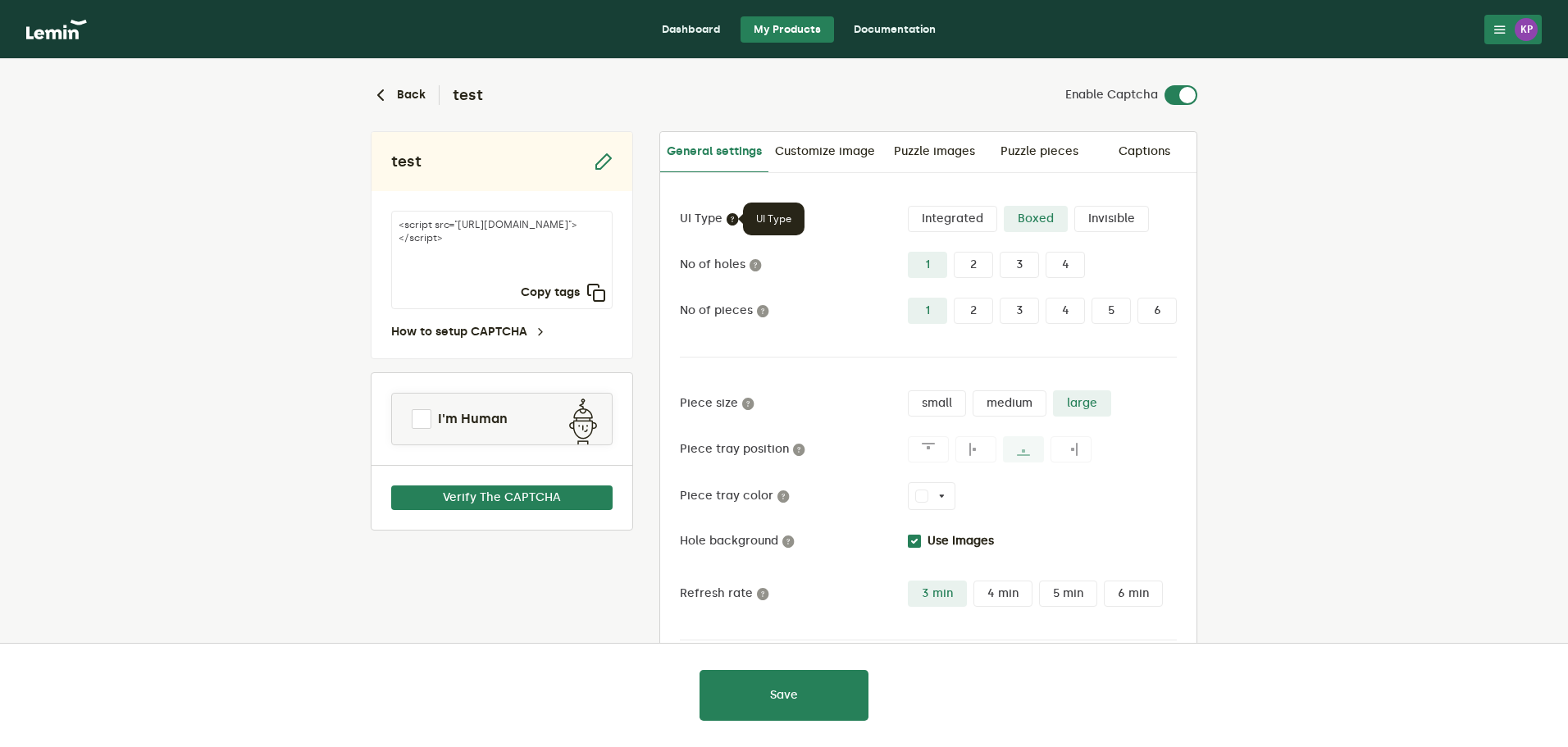
click at [729, 220] on icon at bounding box center [732, 219] width 13 height 13
click at [1038, 220] on label "Boxed" at bounding box center [1035, 219] width 64 height 27
click at [1003, 206] on input "Boxed" at bounding box center [1003, 206] width 0 height 0
click at [1129, 221] on label "Invisible" at bounding box center [1112, 219] width 75 height 27
click at [1074, 206] on input "Invisible" at bounding box center [1074, 206] width 0 height 0
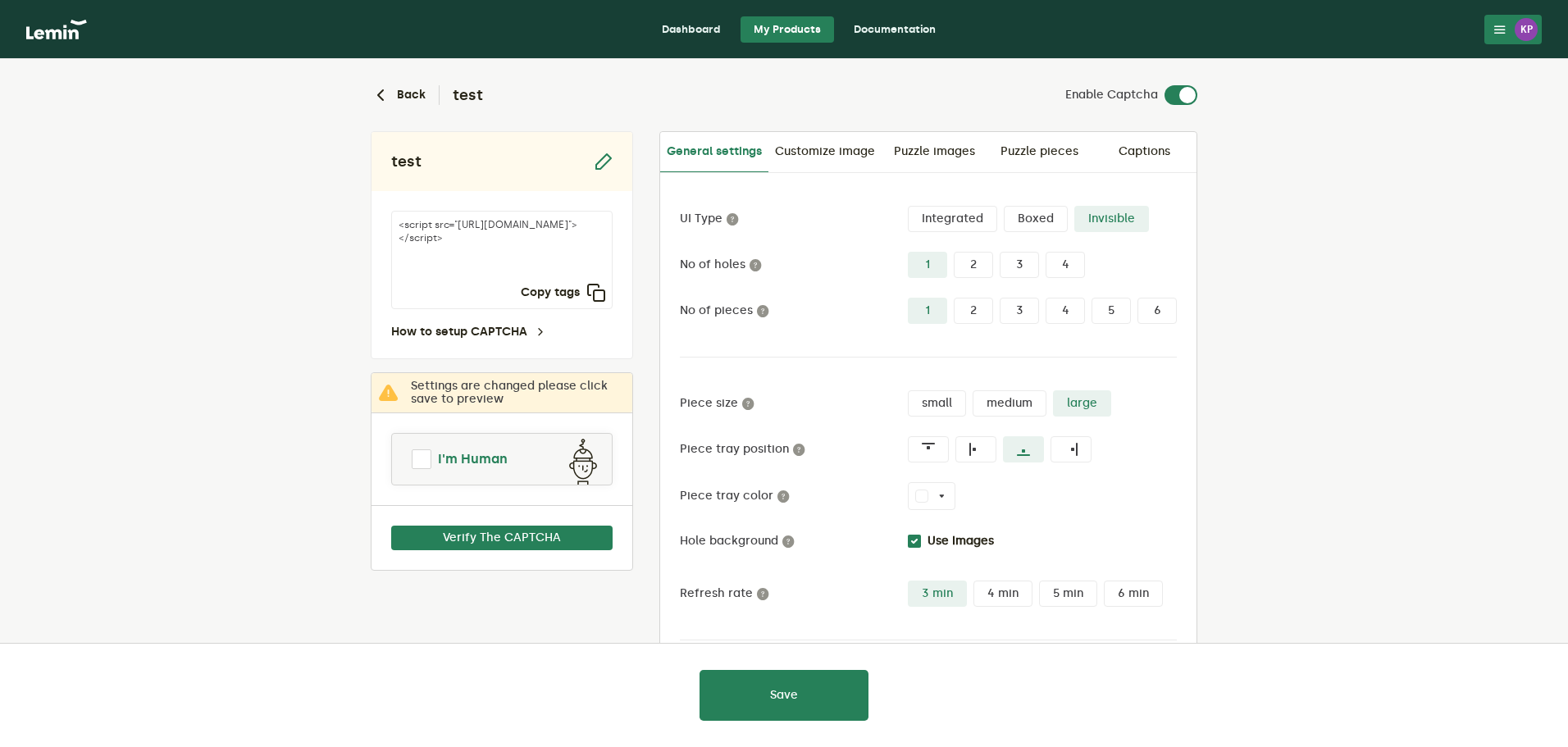
click at [489, 461] on span "I'm Human" at bounding box center [473, 460] width 70 height 20
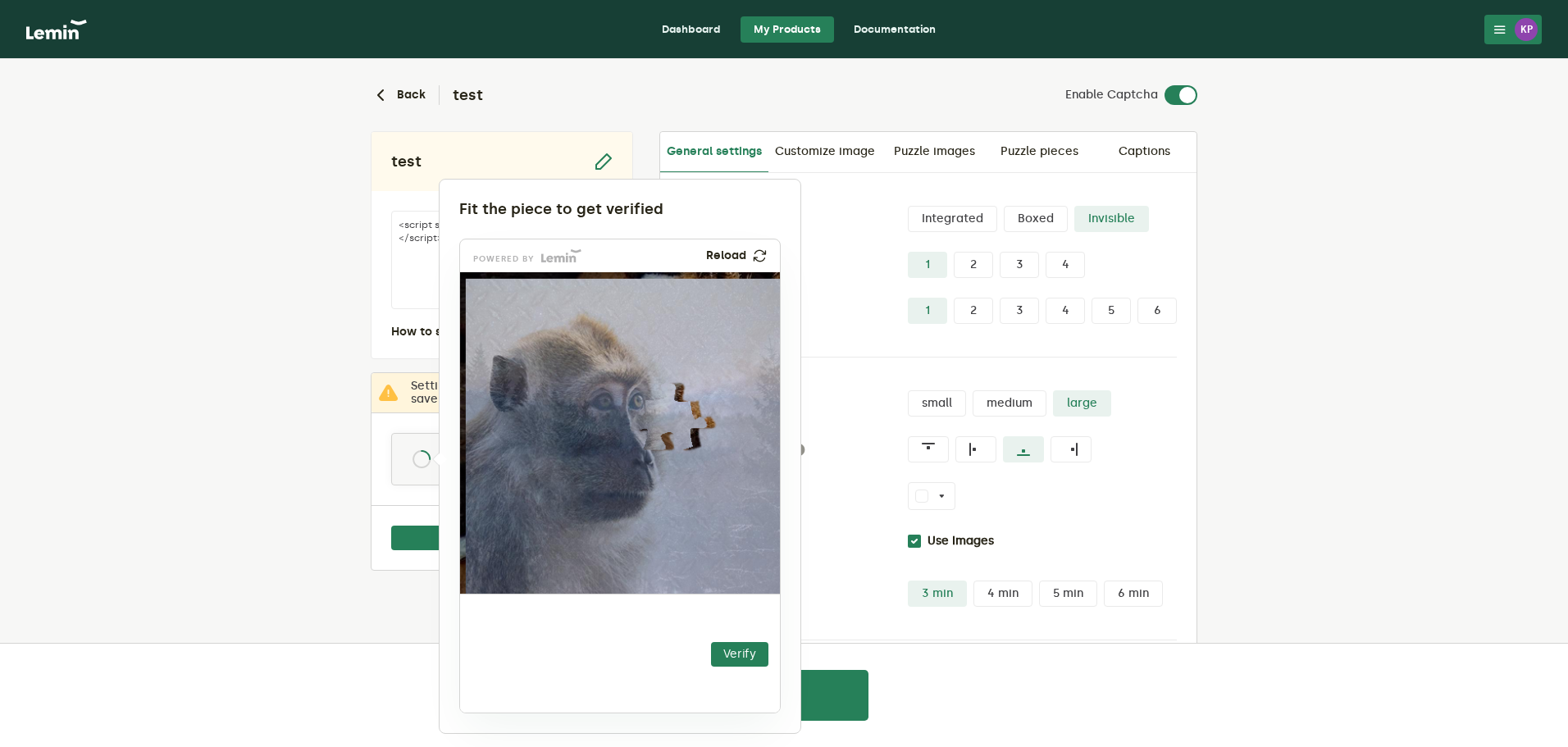
drag, startPoint x: 560, startPoint y: 622, endPoint x: 680, endPoint y: 426, distance: 229.8
click at [680, 426] on img at bounding box center [568, 517] width 562 height 321
drag, startPoint x: 680, startPoint y: 426, endPoint x: 694, endPoint y: 426, distance: 14.0
click at [694, 426] on img at bounding box center [584, 517] width 562 height 321
drag, startPoint x: 690, startPoint y: 426, endPoint x: 759, endPoint y: 395, distance: 75.6
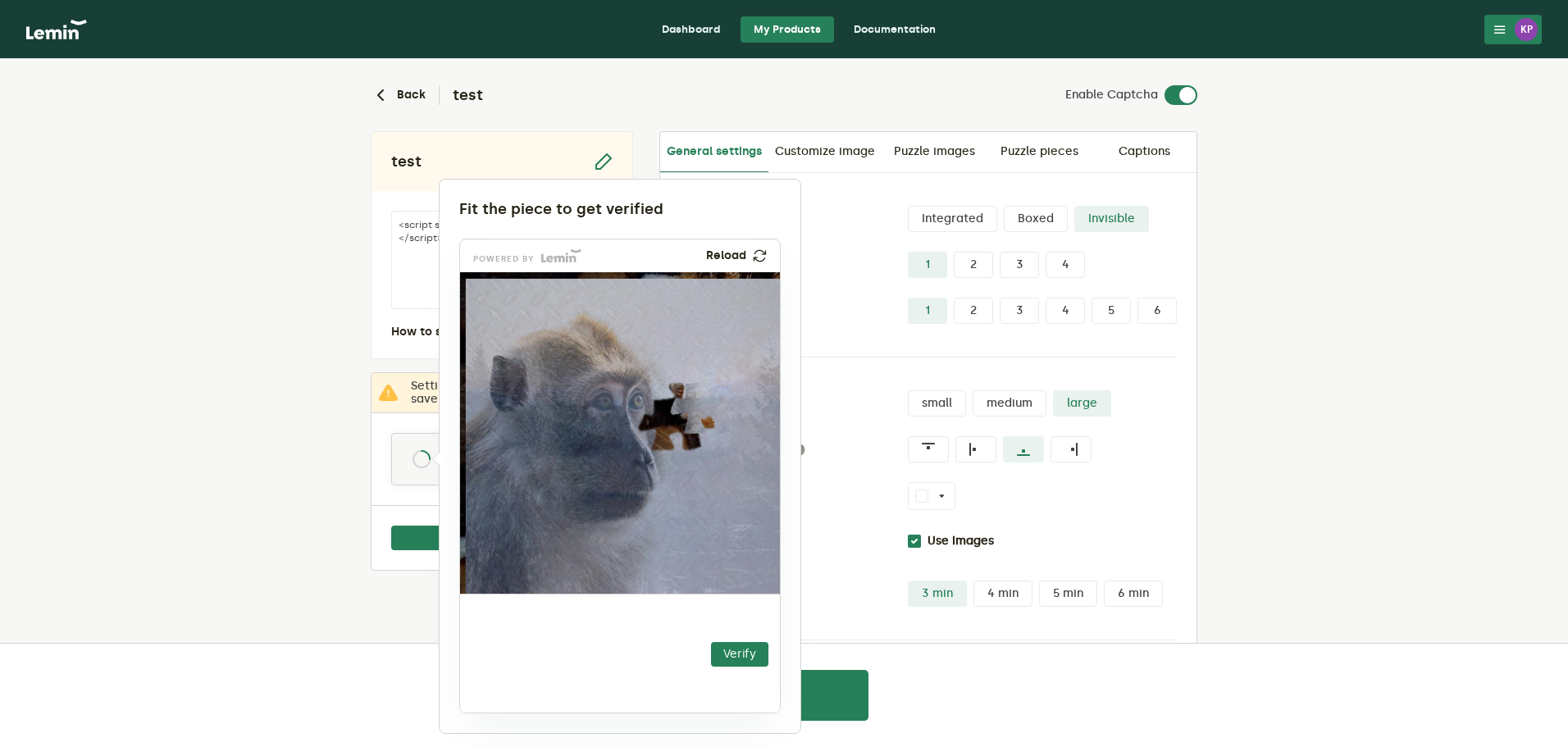
click at [759, 395] on img at bounding box center [608, 501] width 562 height 321
click at [843, 361] on div at bounding box center [784, 373] width 1568 height 747
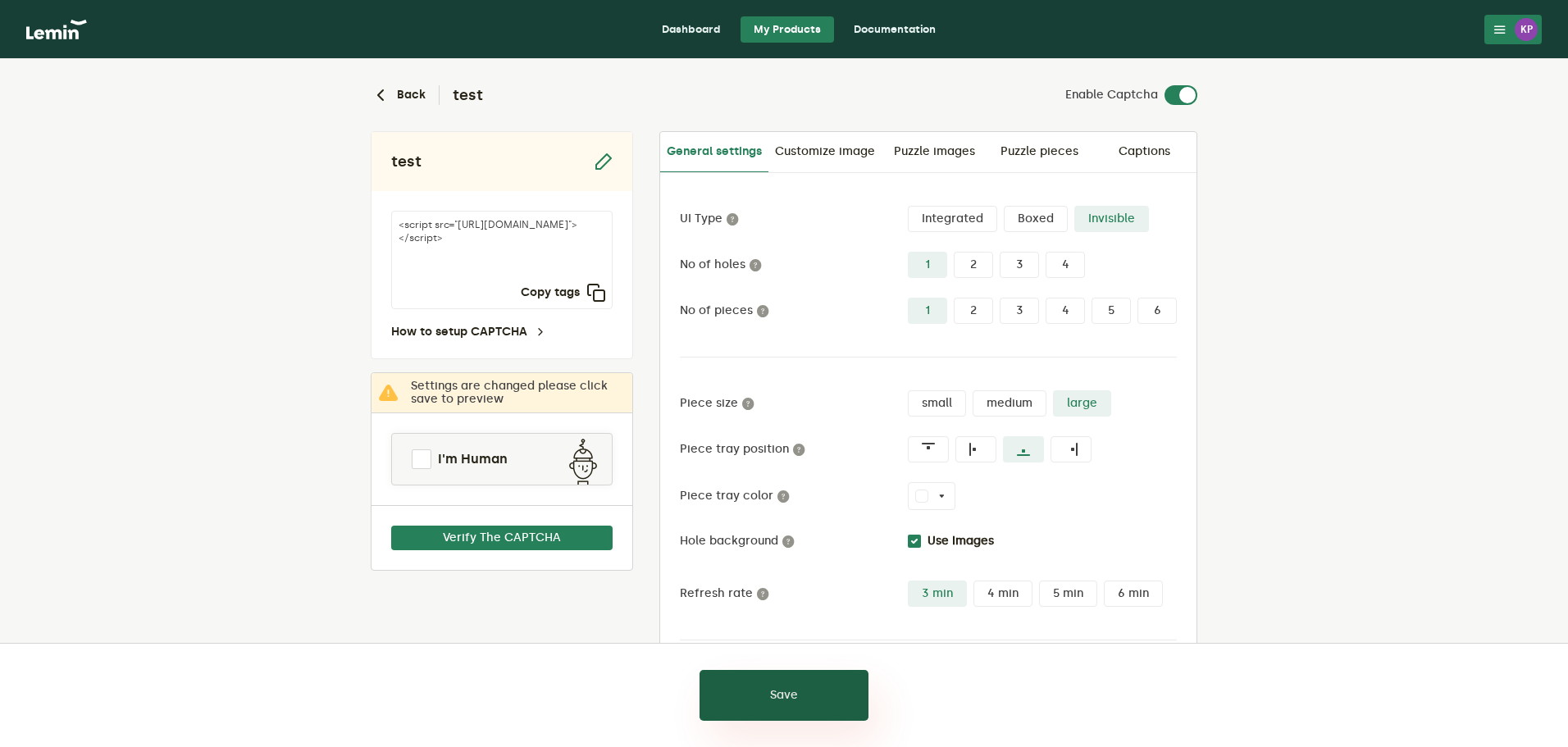
click at [797, 685] on button "Save" at bounding box center [784, 695] width 169 height 51
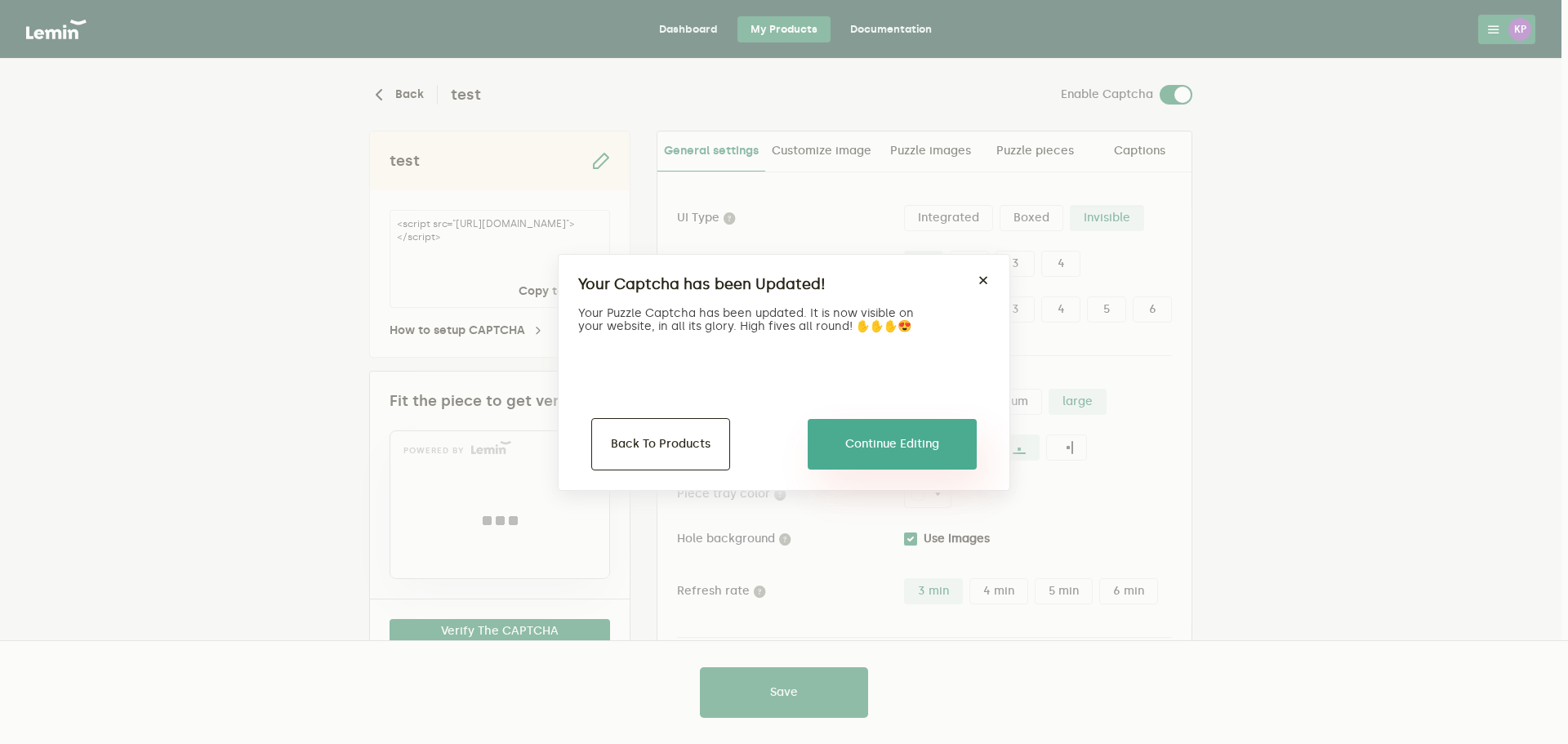
click at [863, 444] on button "Continue Editing" at bounding box center [893, 444] width 169 height 51
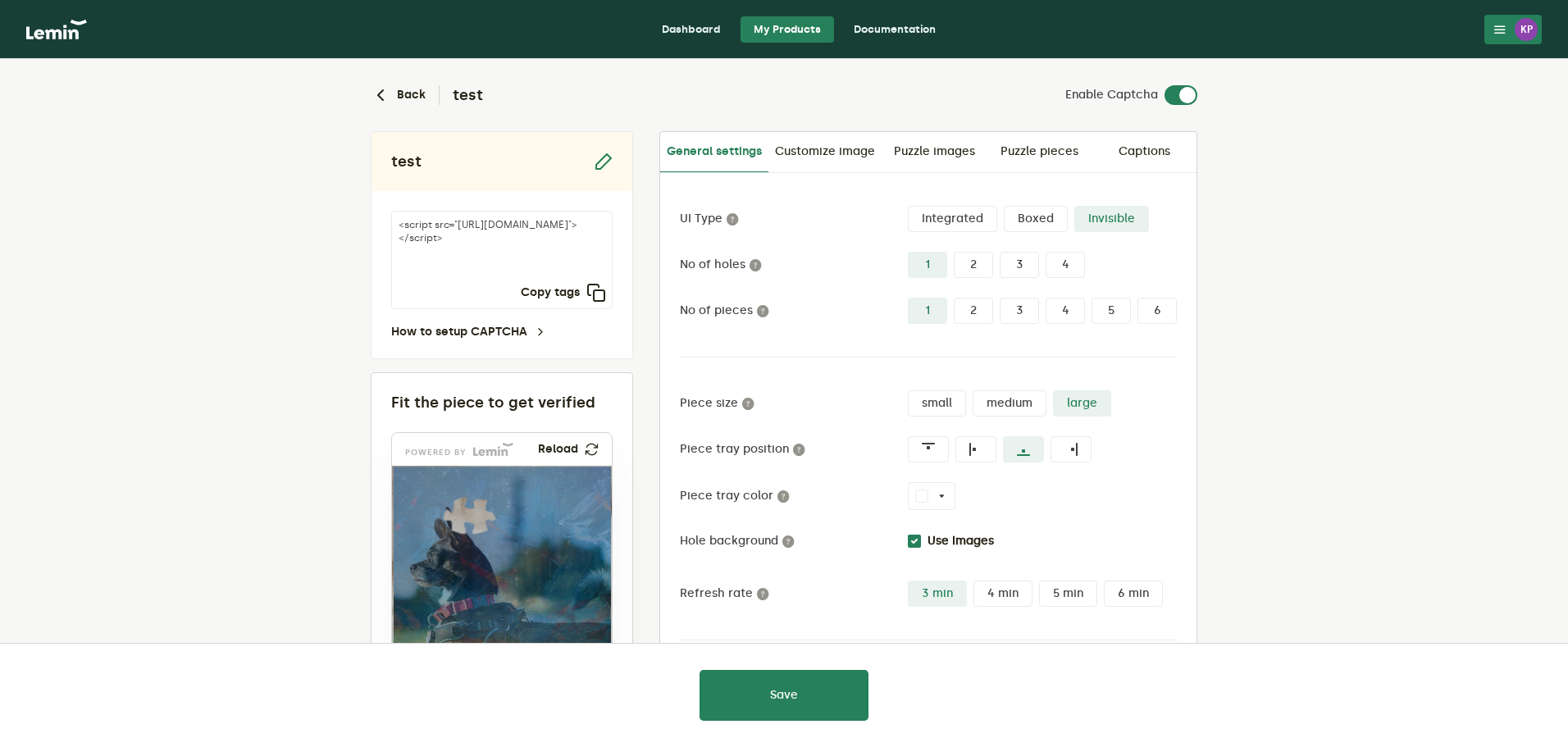
click at [954, 217] on label "Integrated" at bounding box center [952, 219] width 89 height 27
click at [908, 206] on input "Integrated" at bounding box center [908, 206] width 0 height 0
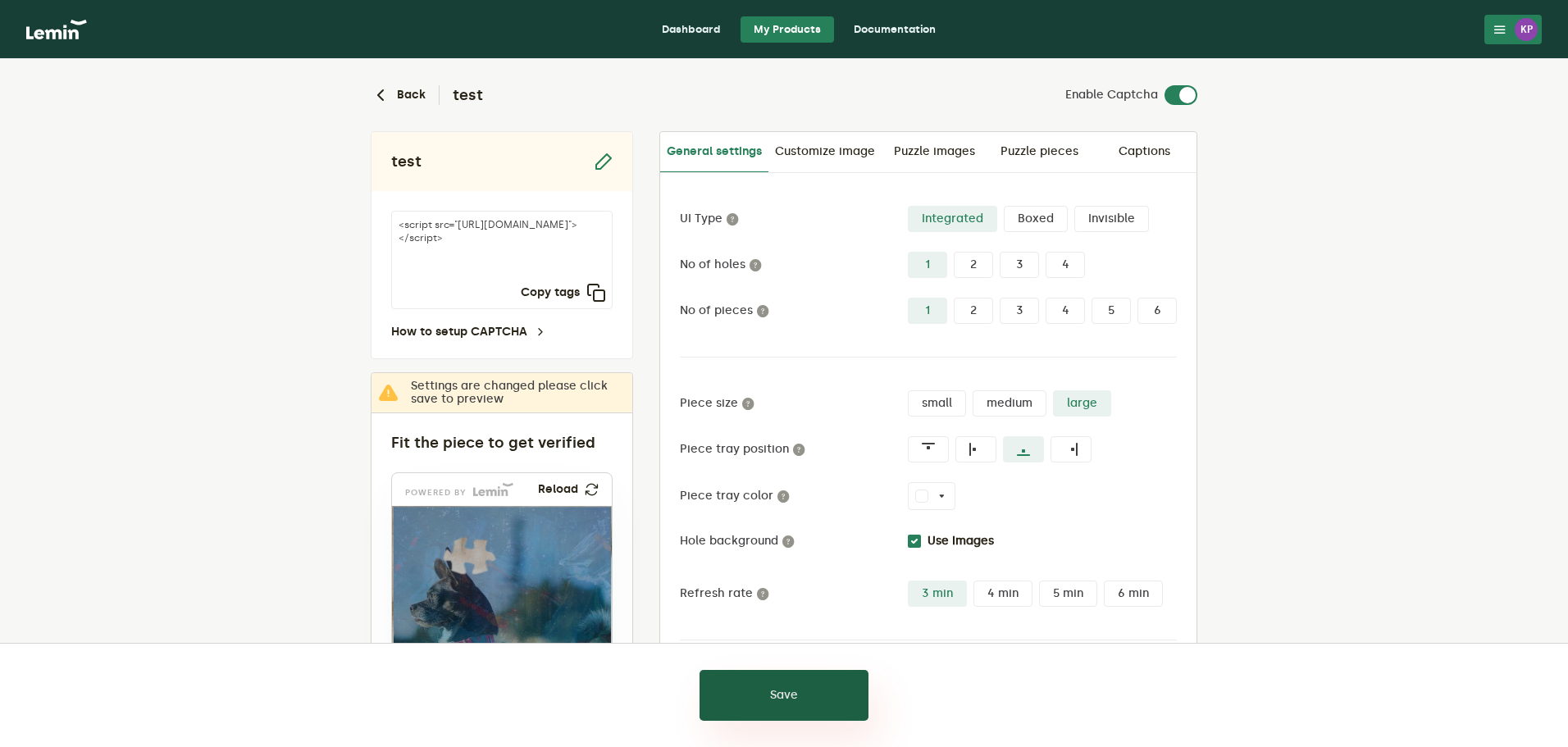
click at [799, 687] on button "Save" at bounding box center [784, 695] width 169 height 51
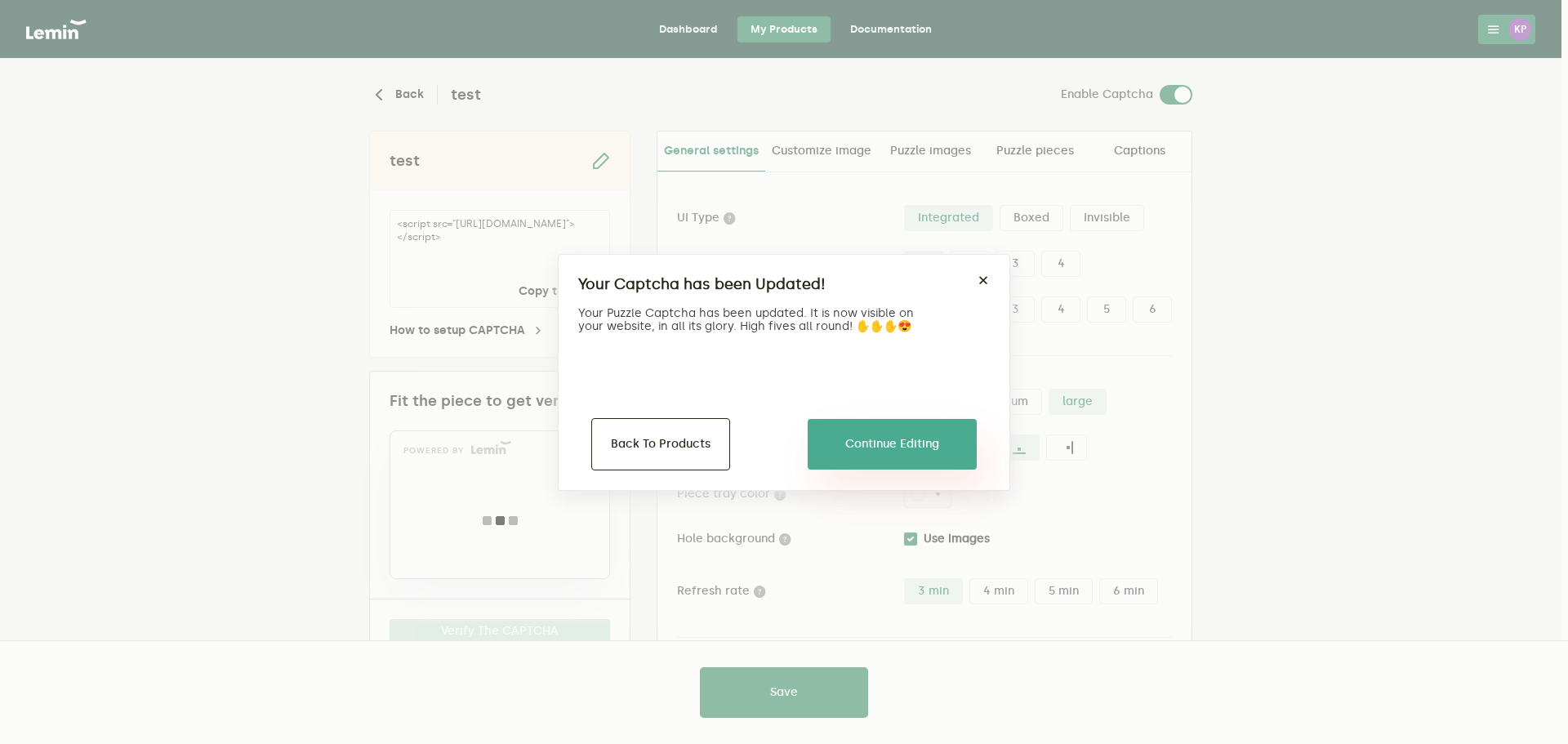
click at [891, 449] on button "Continue Editing" at bounding box center [893, 444] width 169 height 51
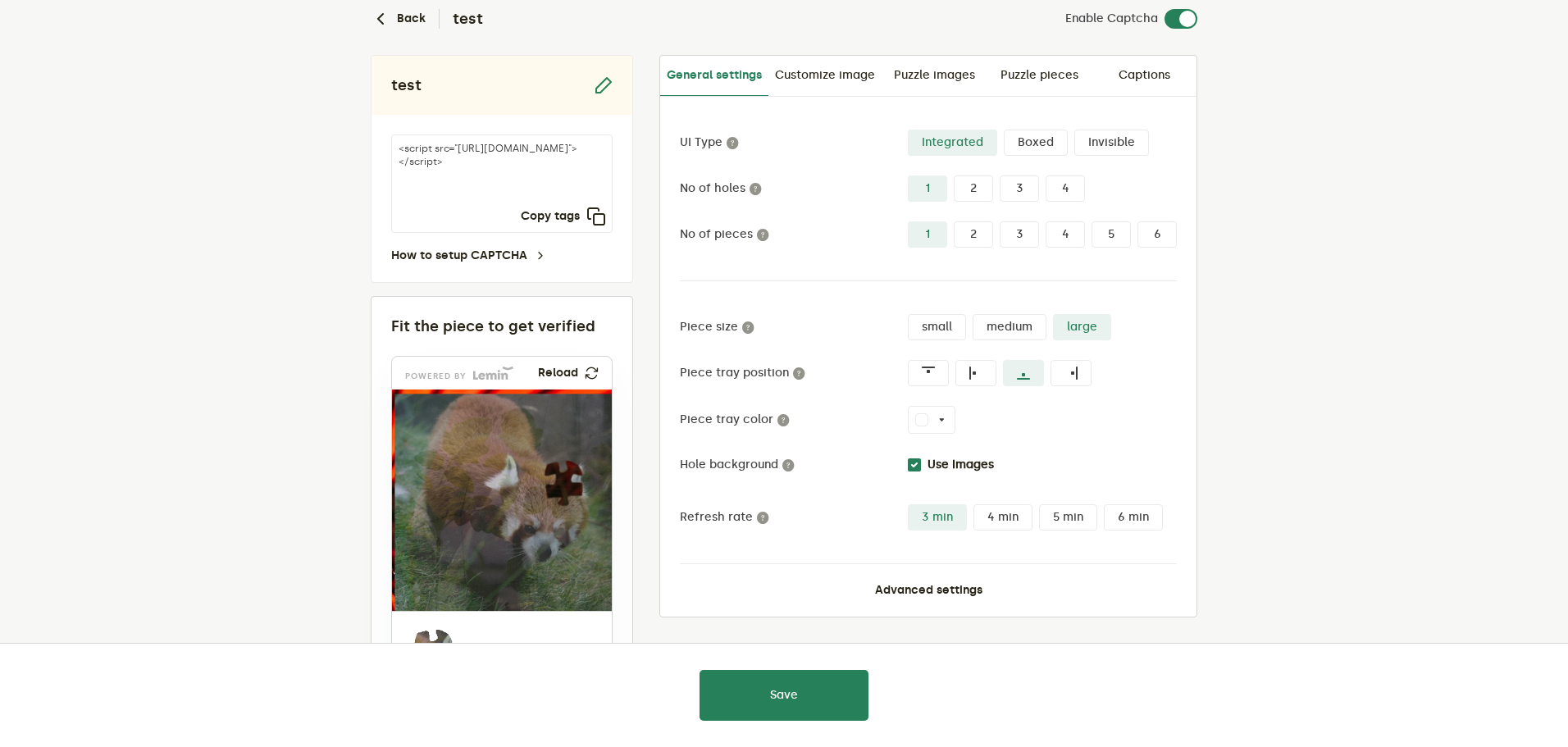
scroll to position [164, 0]
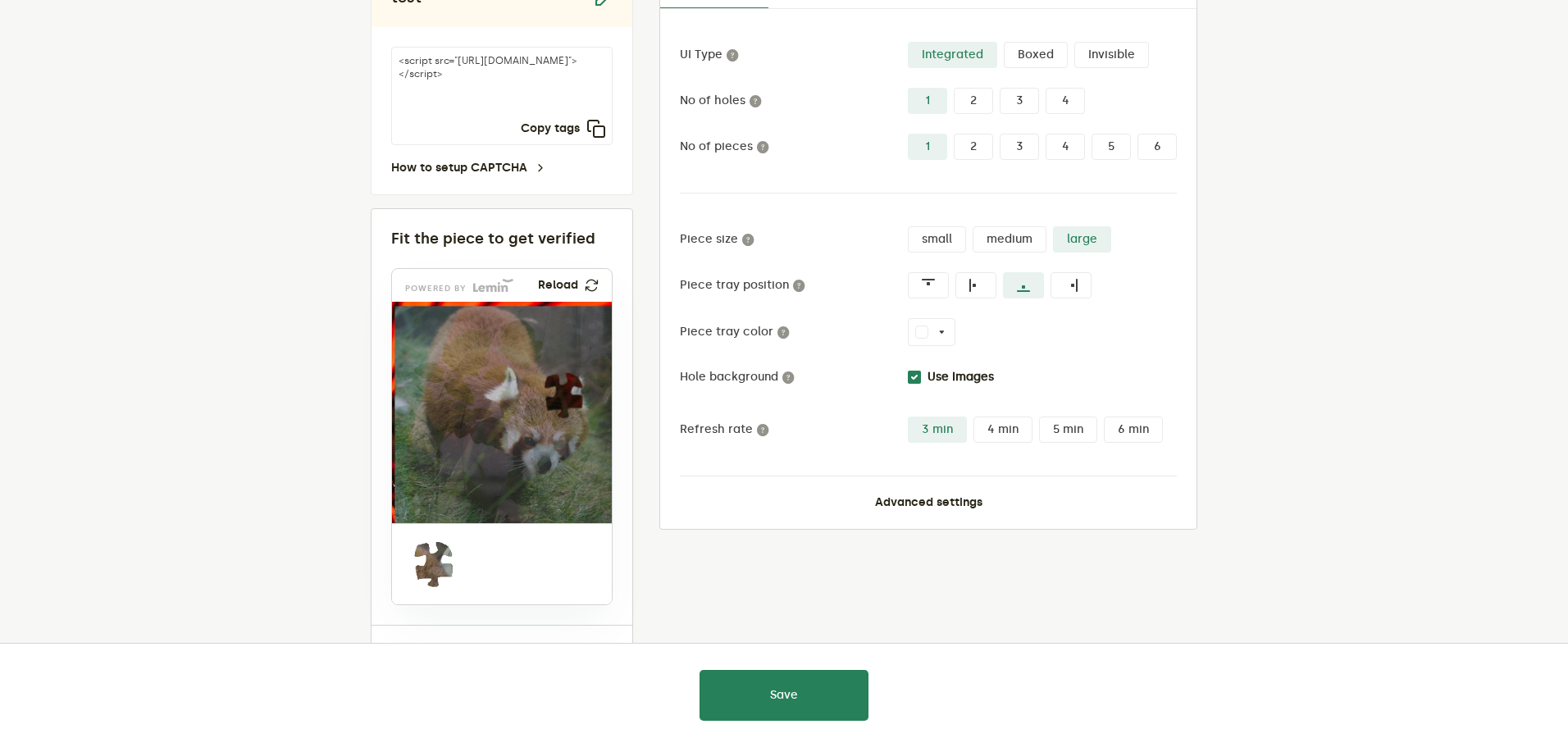
click at [1037, 53] on label "Boxed" at bounding box center [1035, 55] width 64 height 27
click at [1003, 42] on input "Boxed" at bounding box center [1003, 42] width 0 height 0
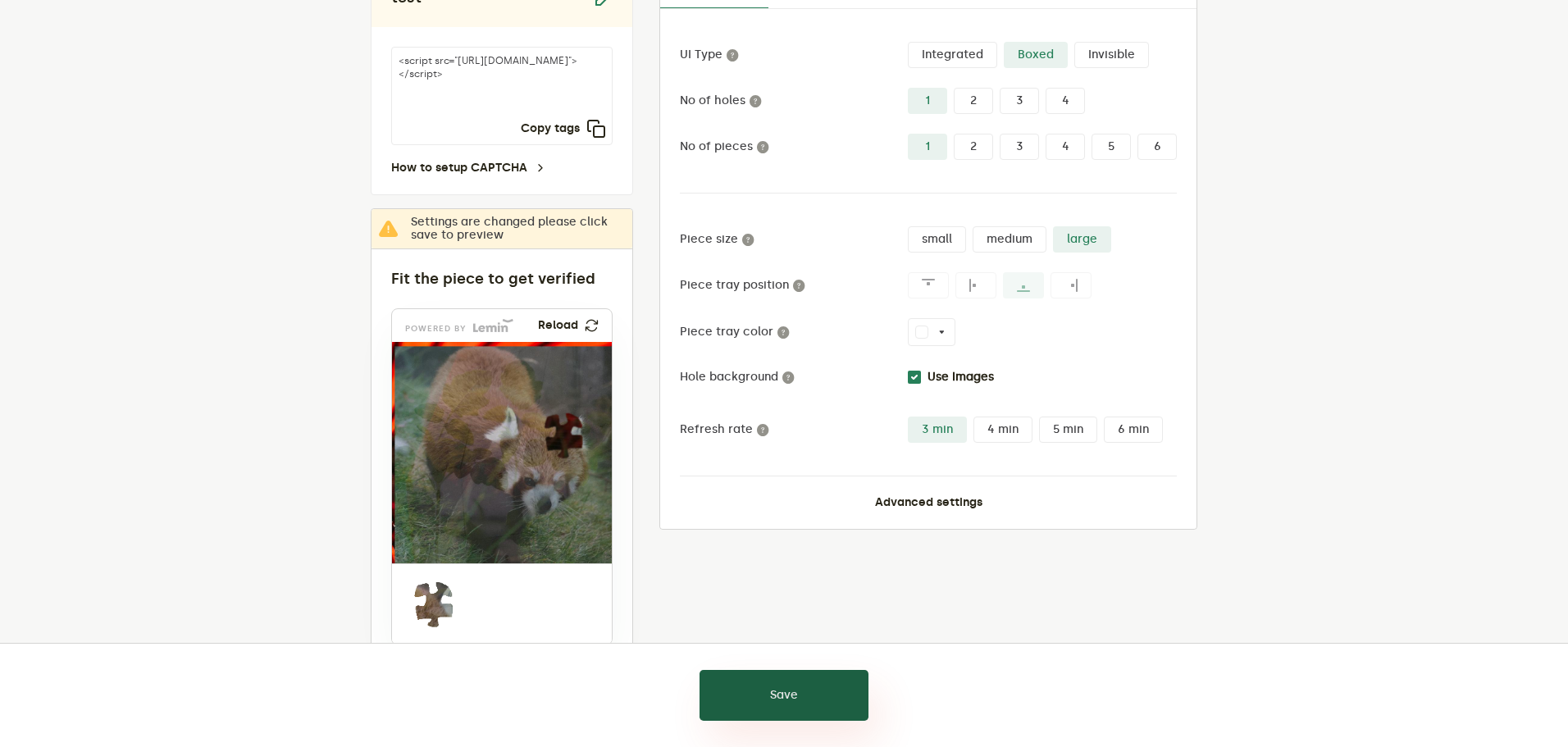
click at [843, 712] on button "Save" at bounding box center [784, 695] width 169 height 51
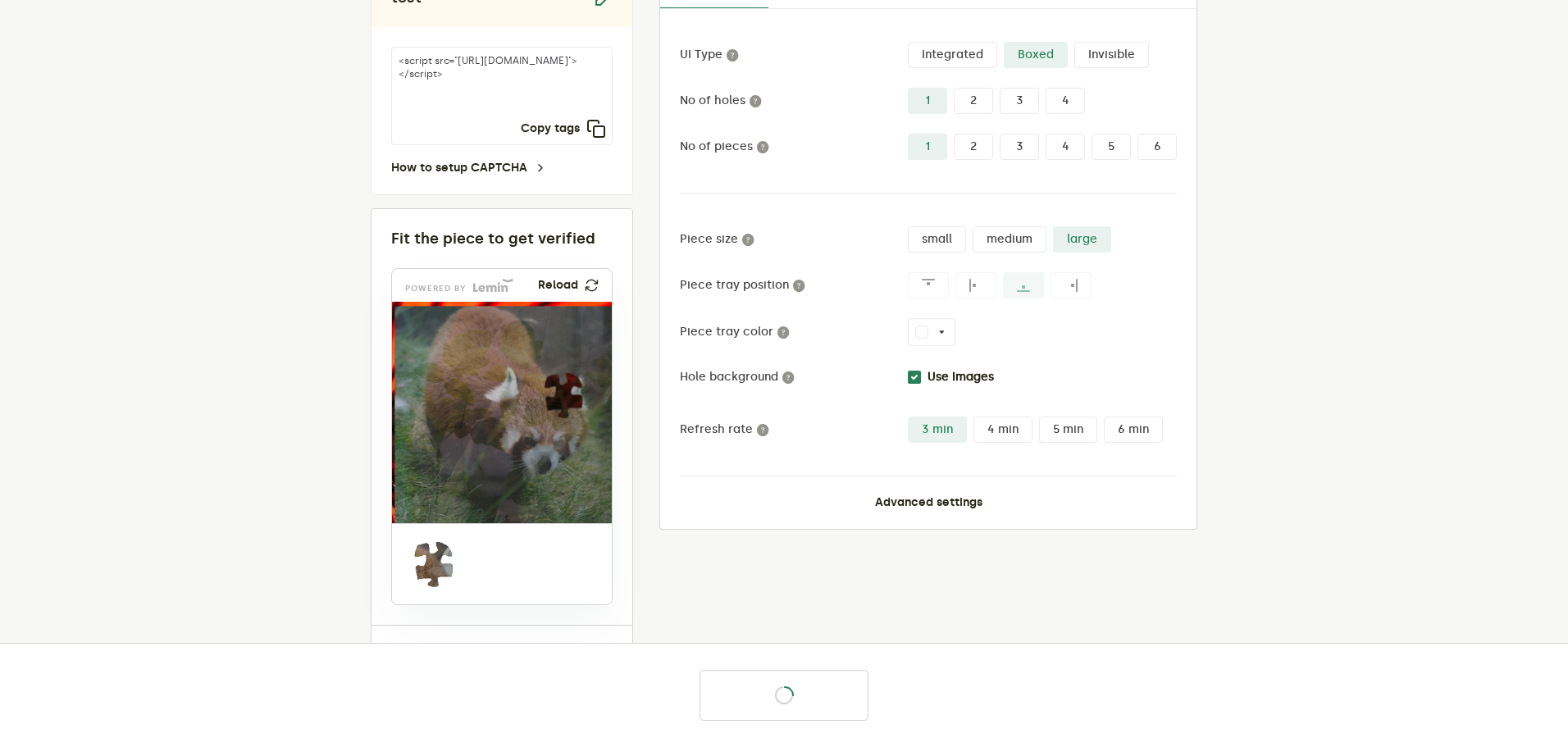
scroll to position [78, 0]
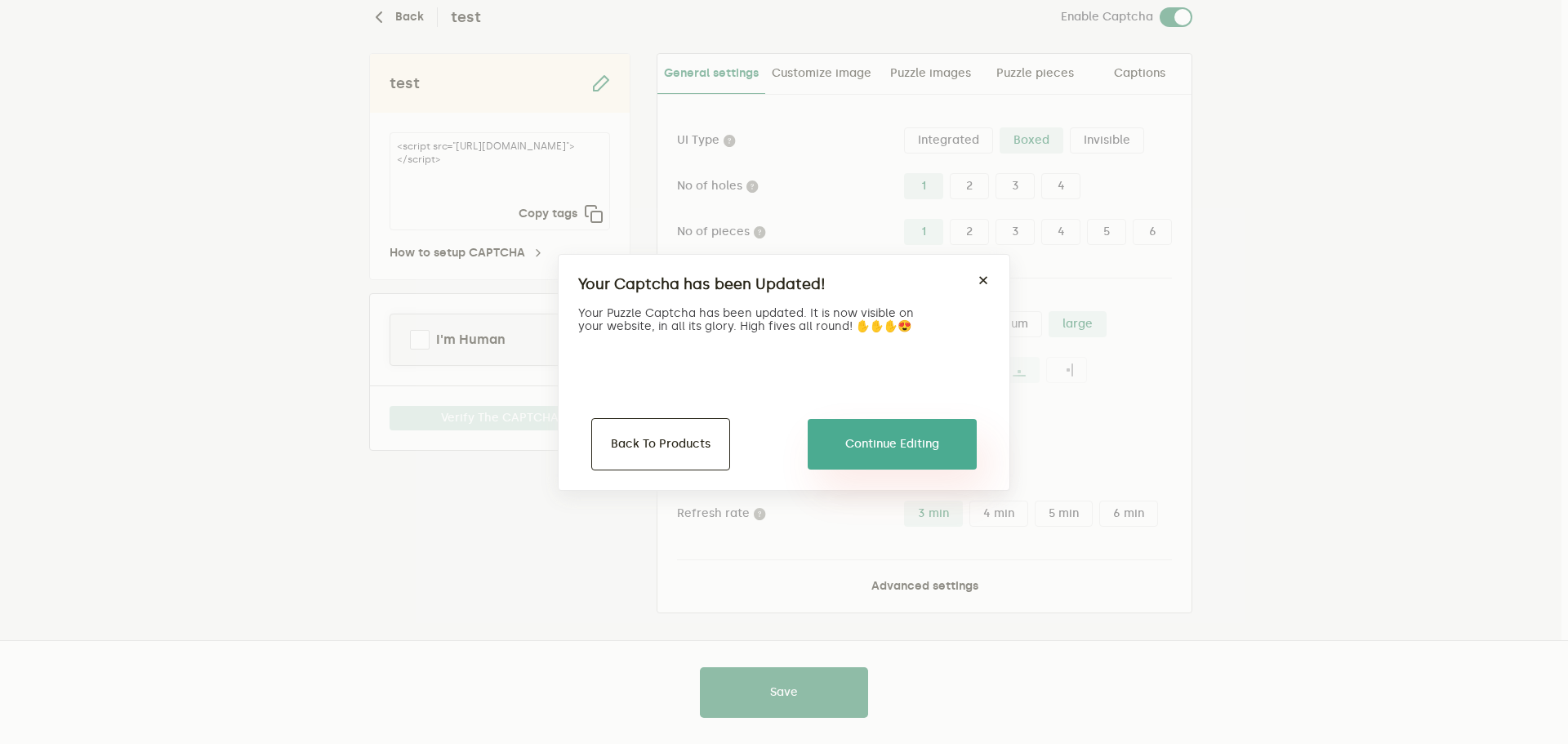
click at [903, 451] on button "Continue Editing" at bounding box center [893, 444] width 169 height 51
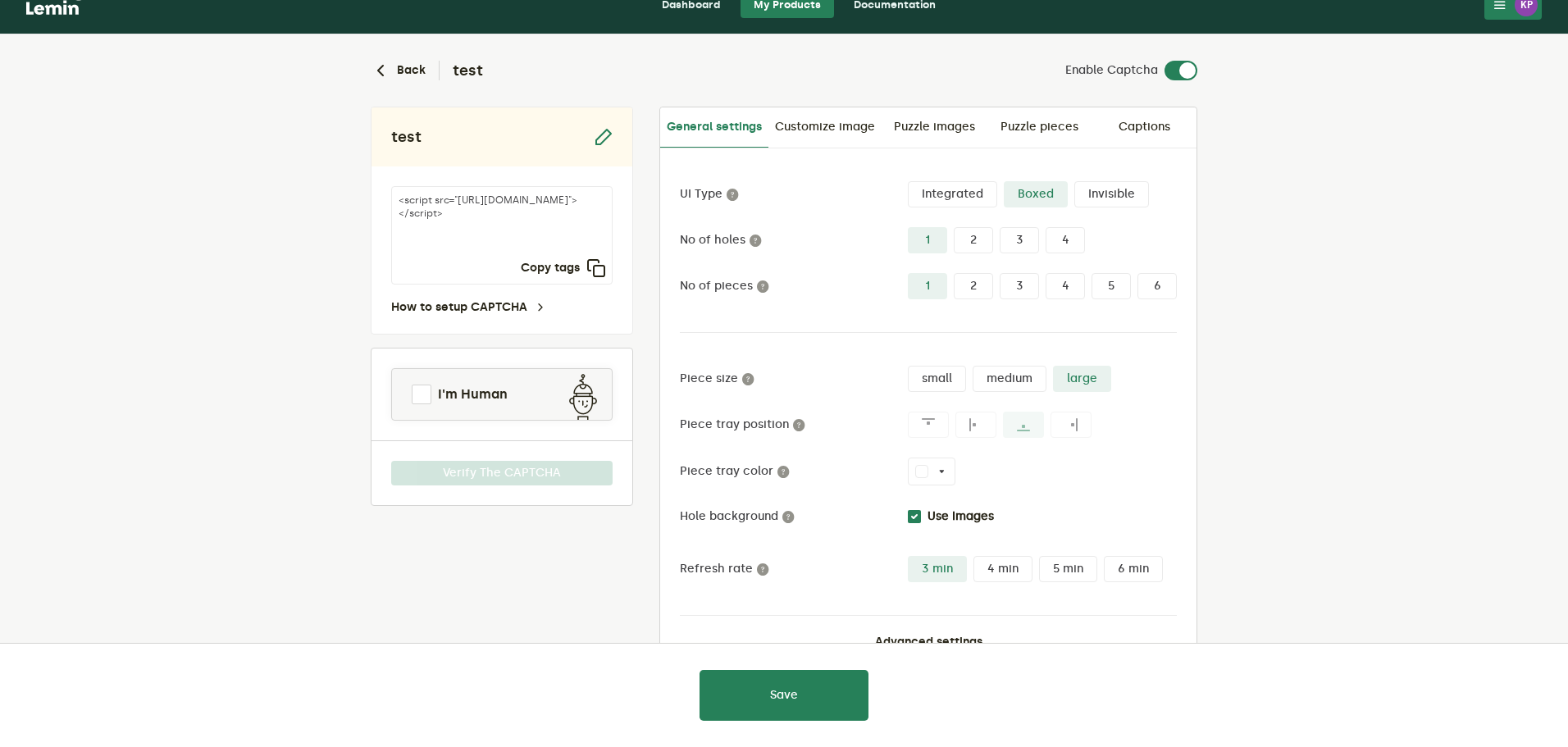
scroll to position [0, 0]
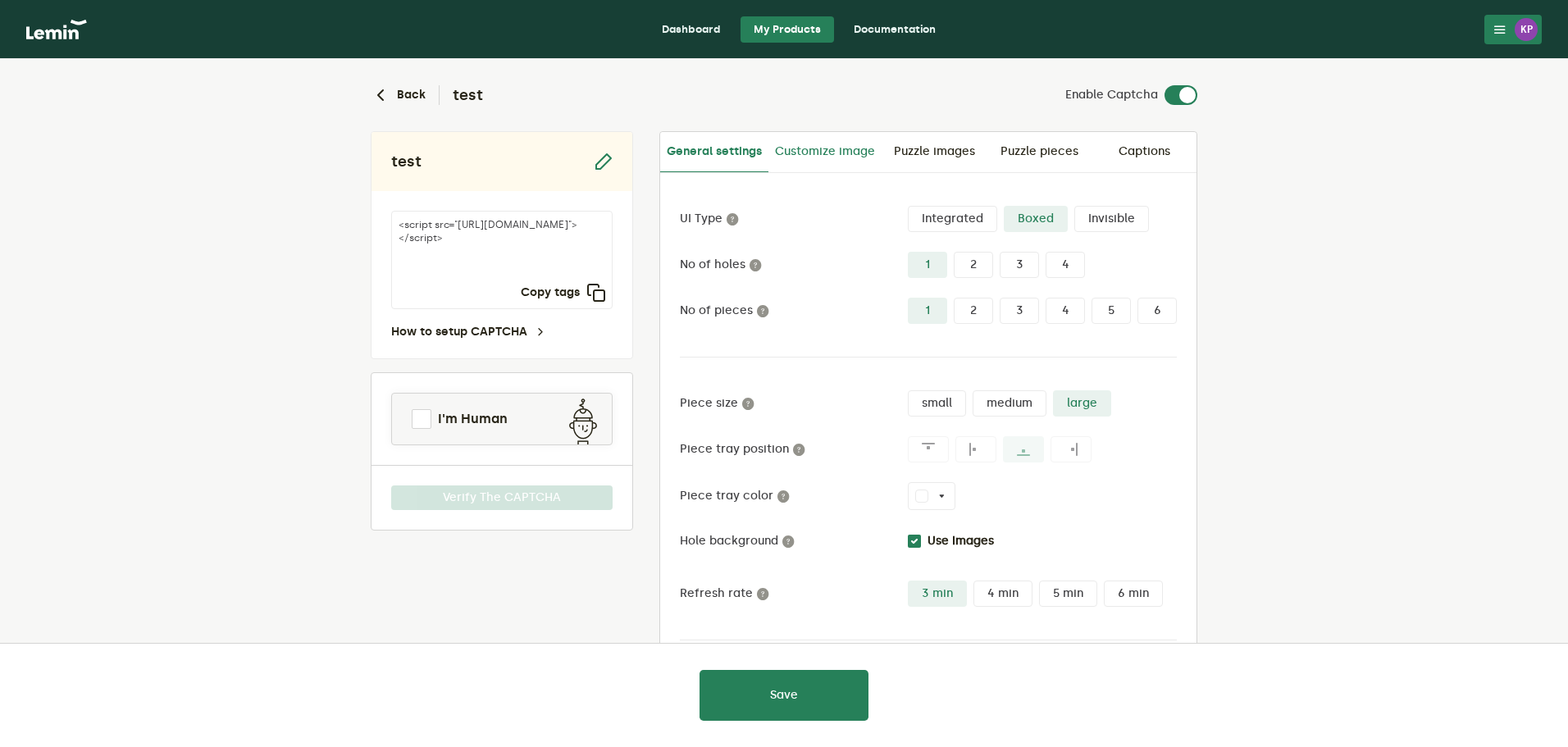
click at [795, 149] on link "Customize image" at bounding box center [825, 152] width 113 height 39
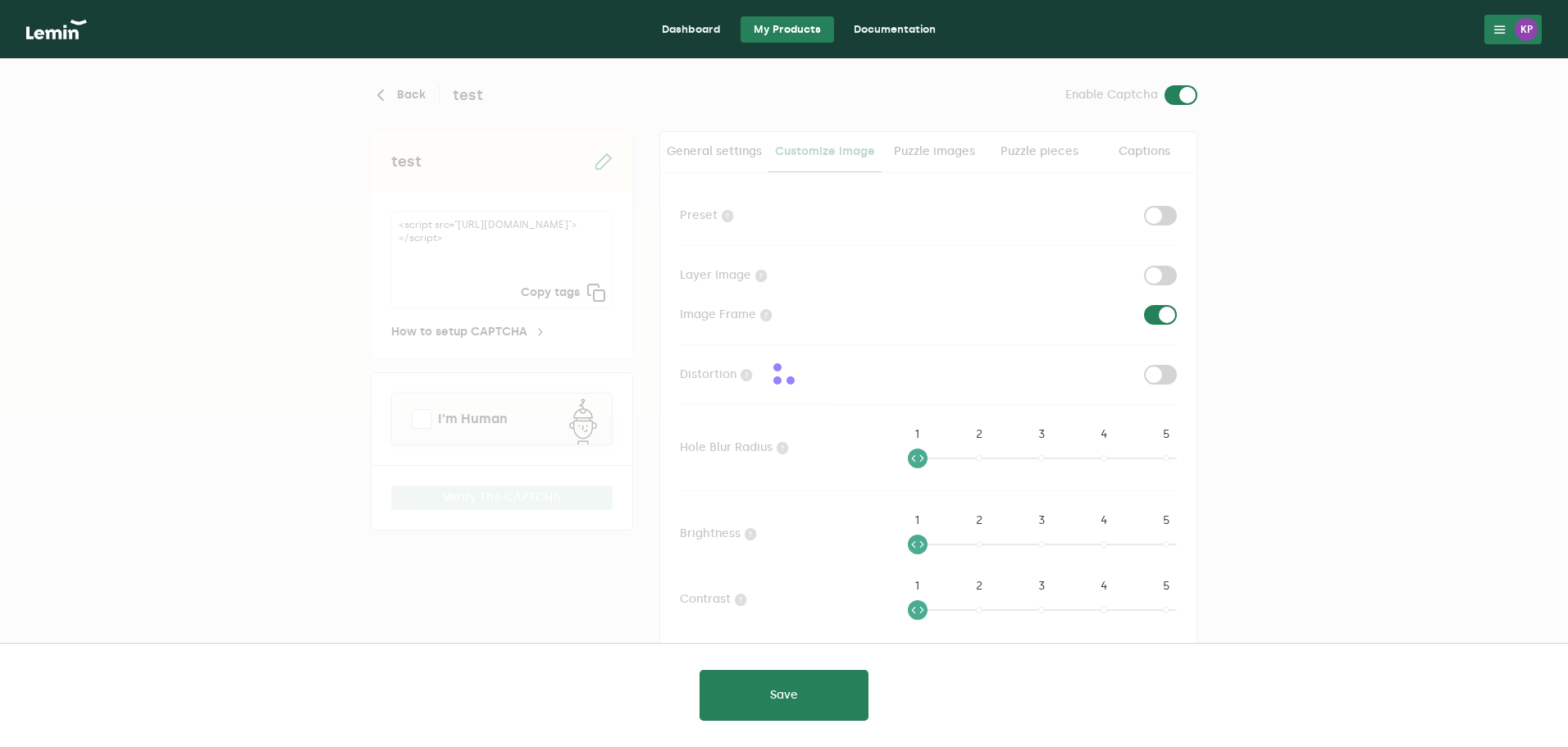
checkbox input "true"
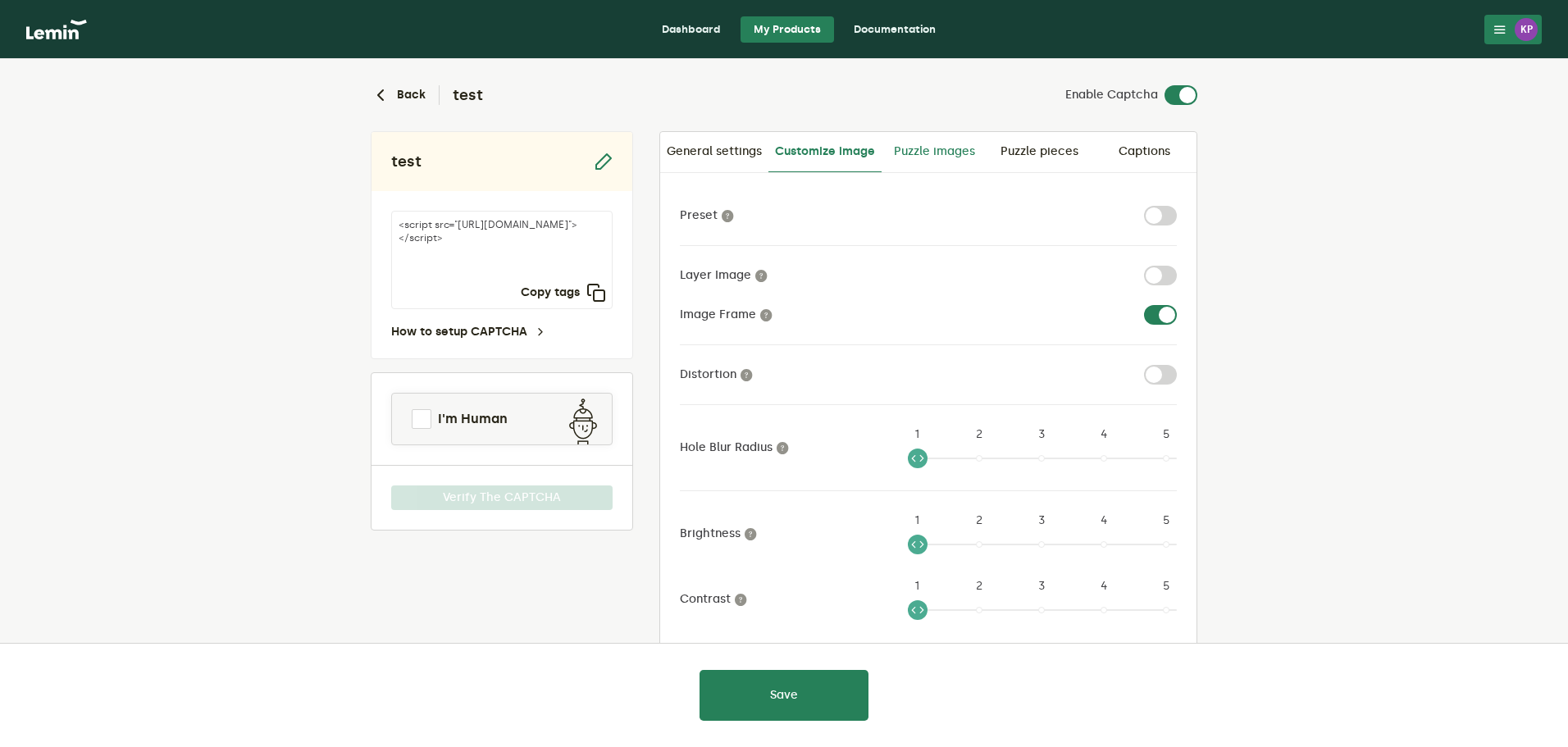
click at [963, 137] on link "Puzzle images" at bounding box center [933, 152] width 105 height 39
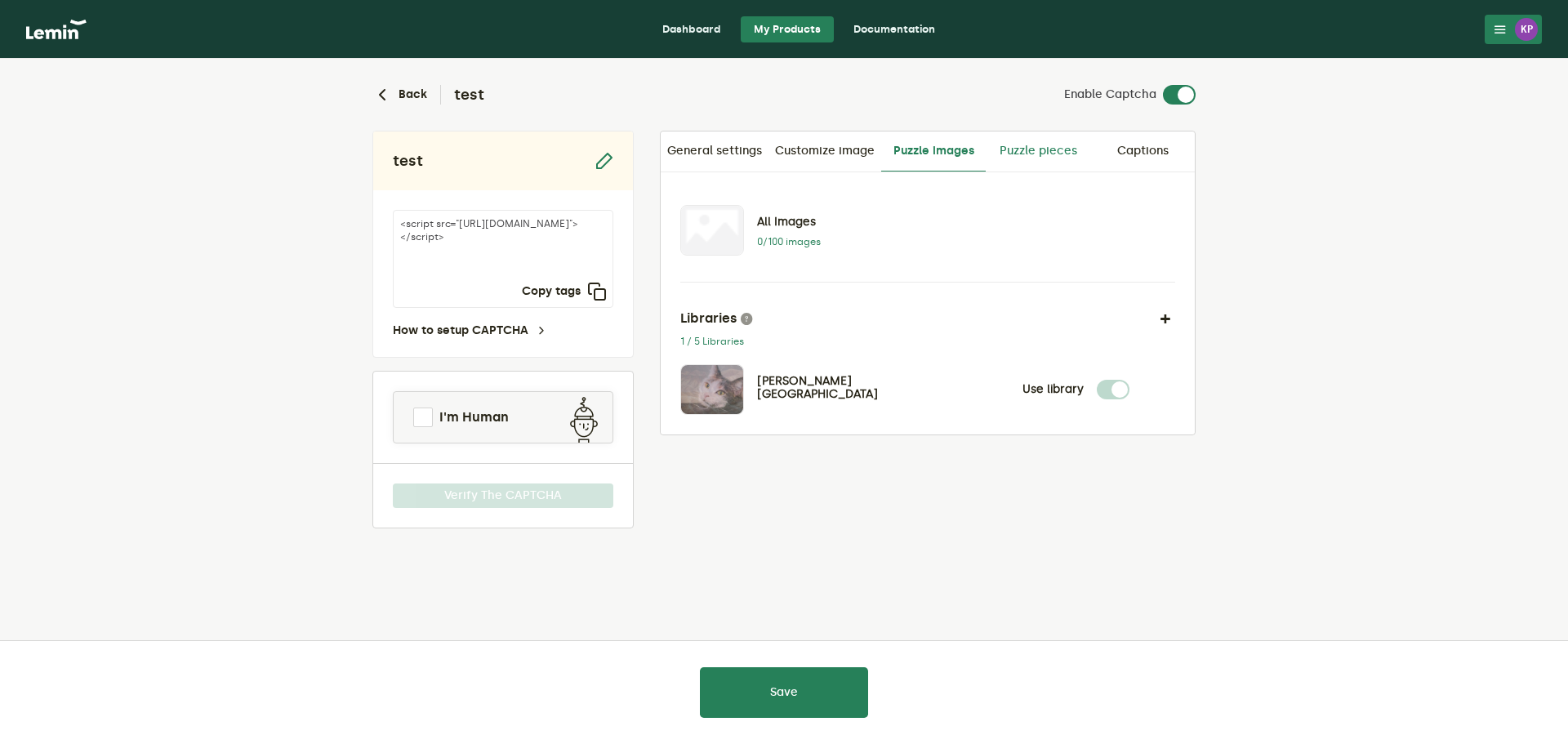
click at [1028, 143] on link "Puzzle pieces" at bounding box center [1038, 151] width 105 height 39
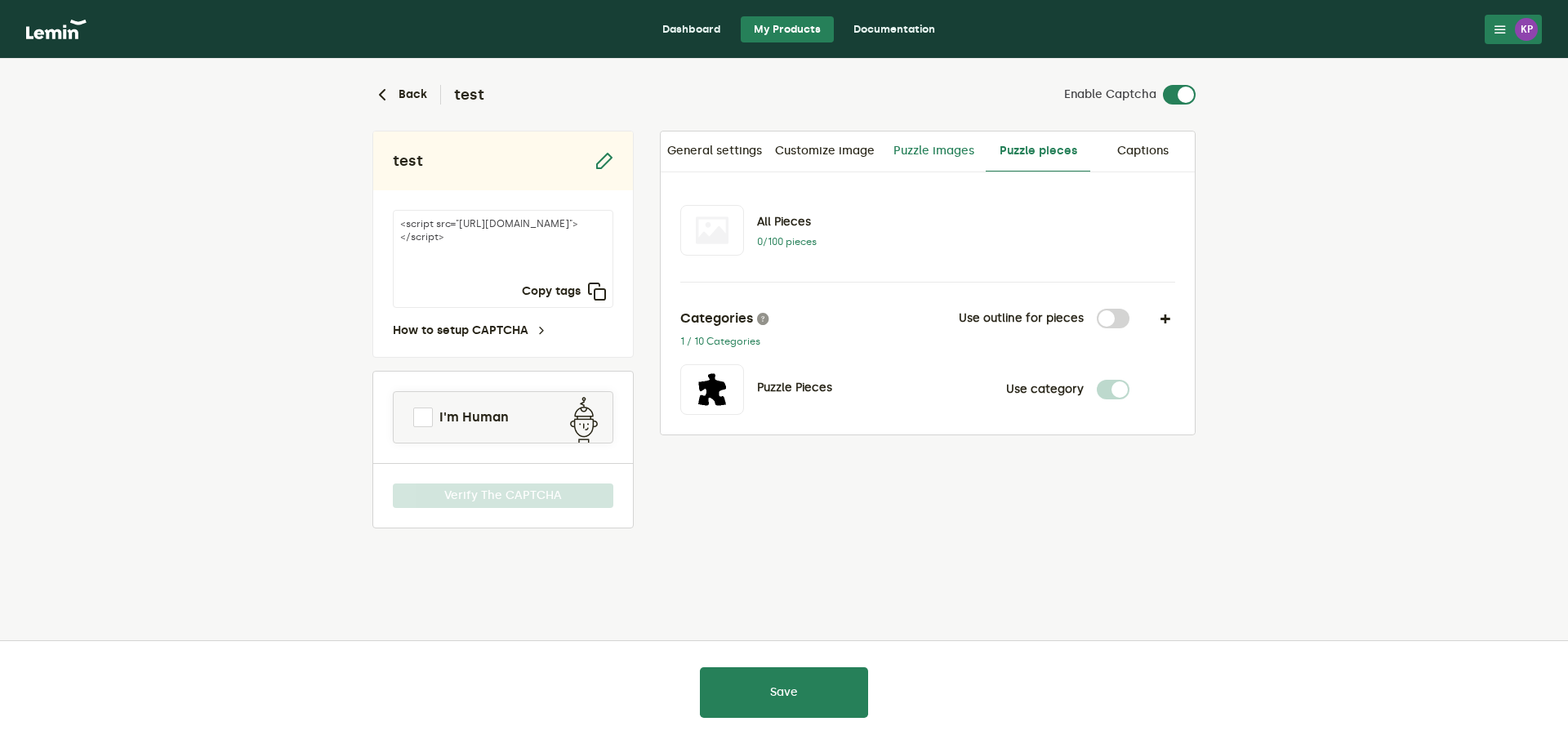
click at [941, 143] on link "Puzzle images" at bounding box center [933, 151] width 105 height 39
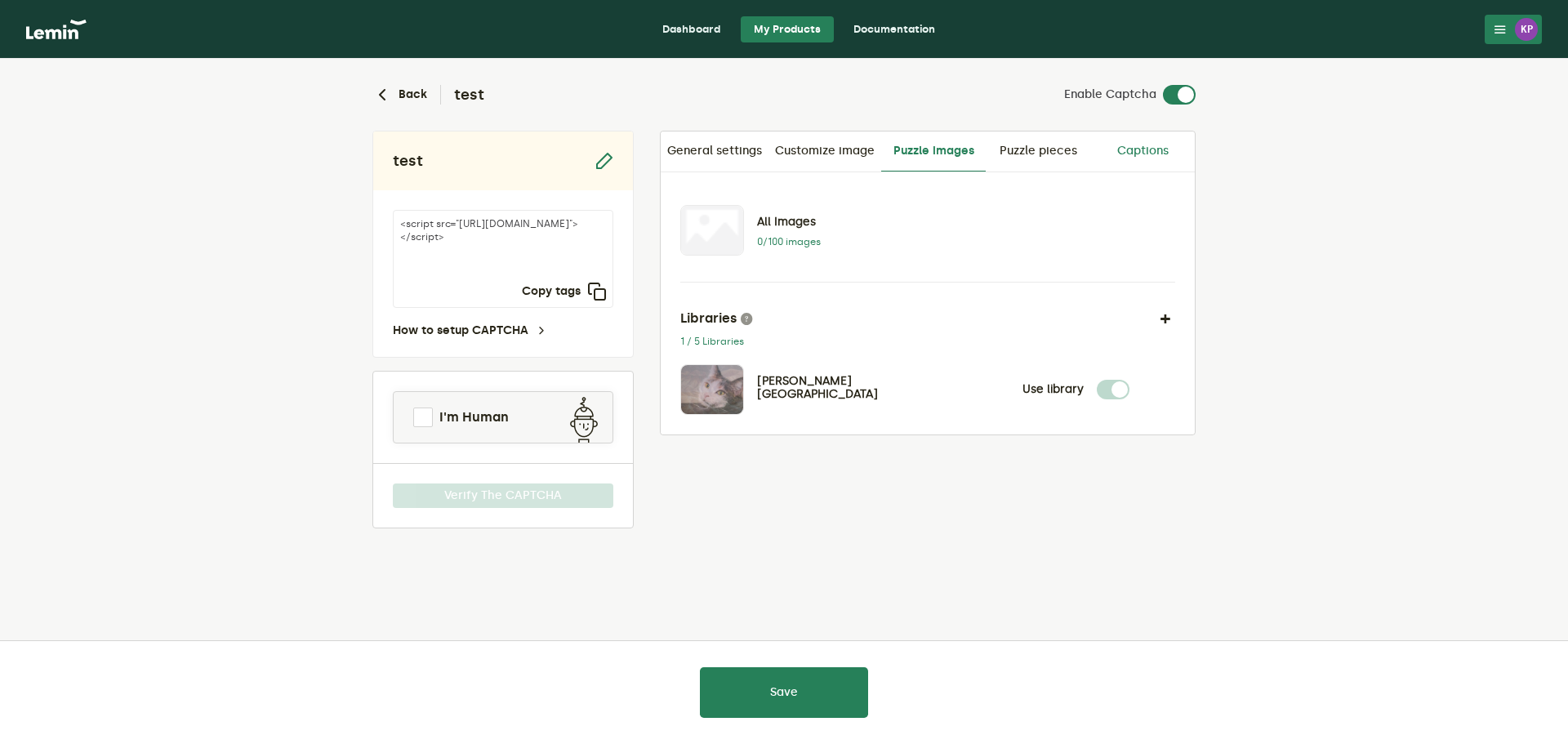
click at [1118, 146] on link "Captions" at bounding box center [1142, 151] width 105 height 39
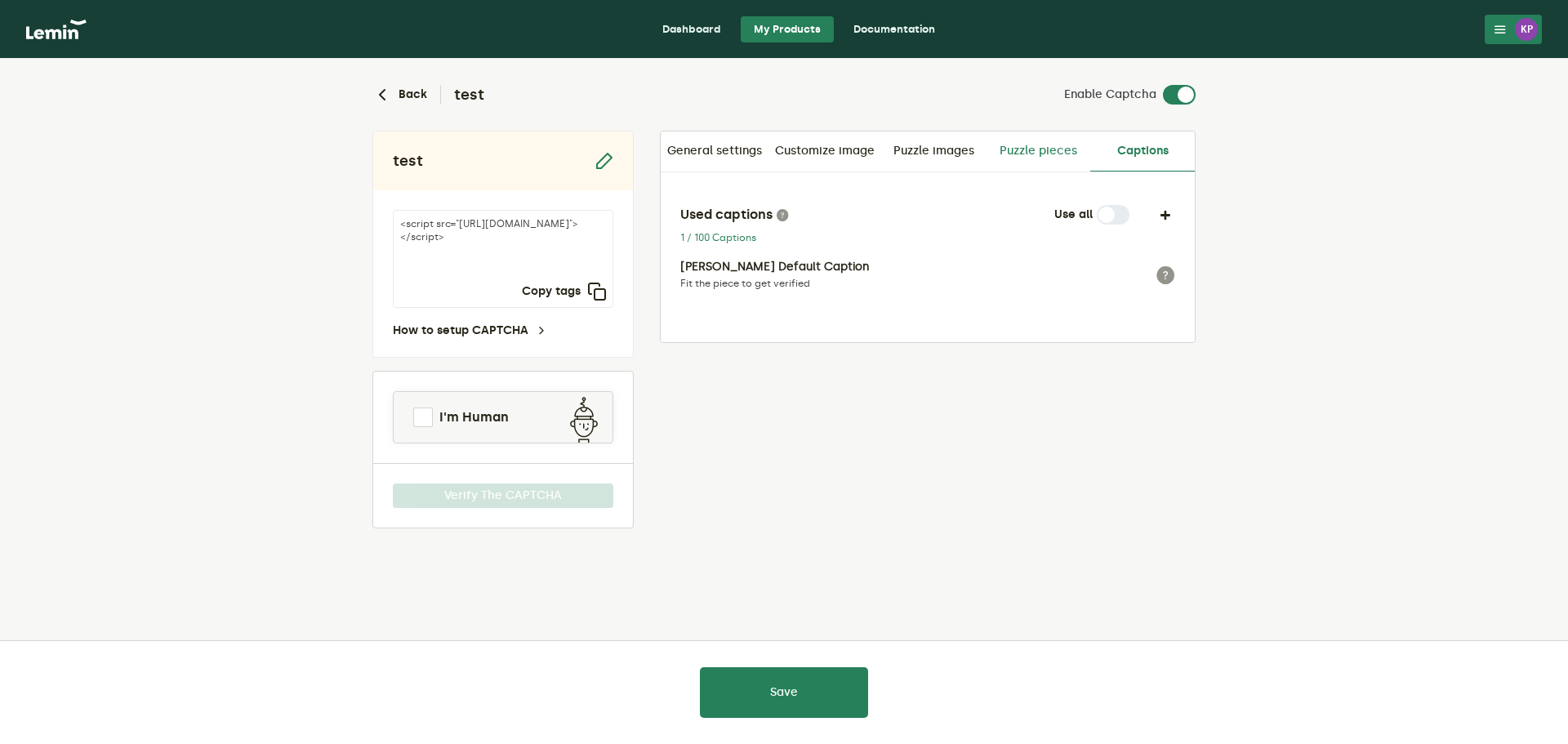
click at [1054, 149] on link "Puzzle pieces" at bounding box center [1038, 151] width 105 height 39
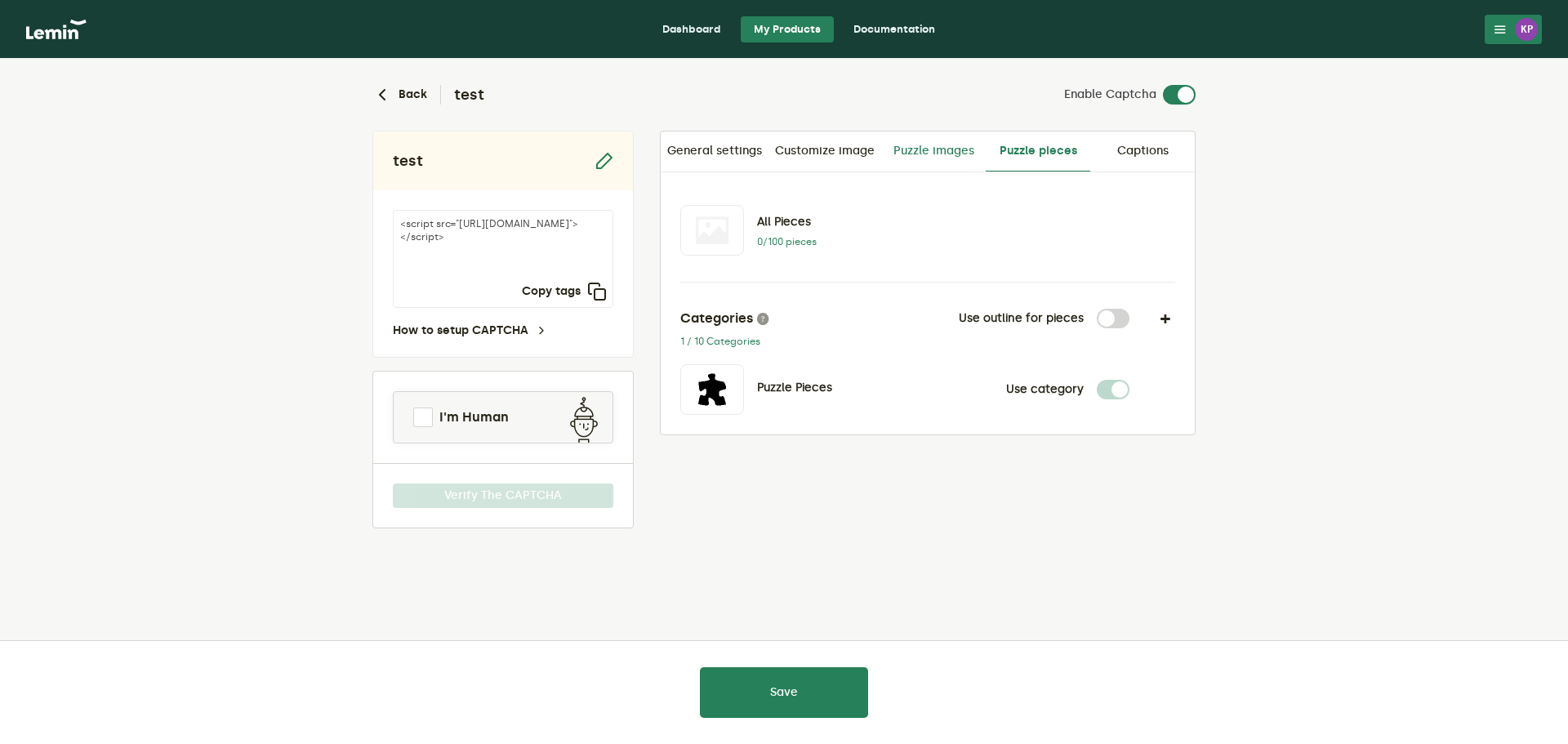
click at [942, 148] on link "Puzzle images" at bounding box center [933, 151] width 105 height 39
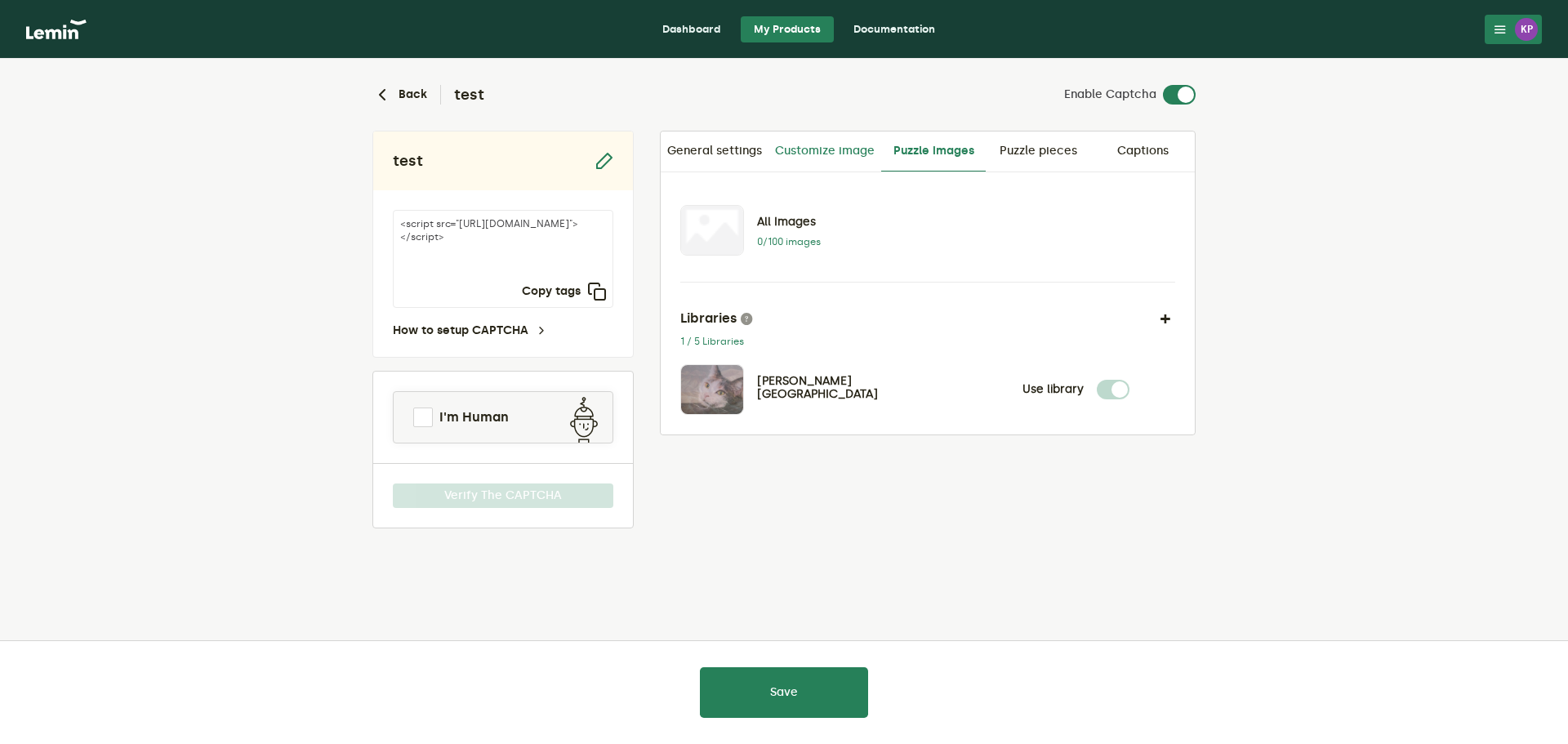
click at [851, 150] on link "Customize image" at bounding box center [825, 151] width 113 height 39
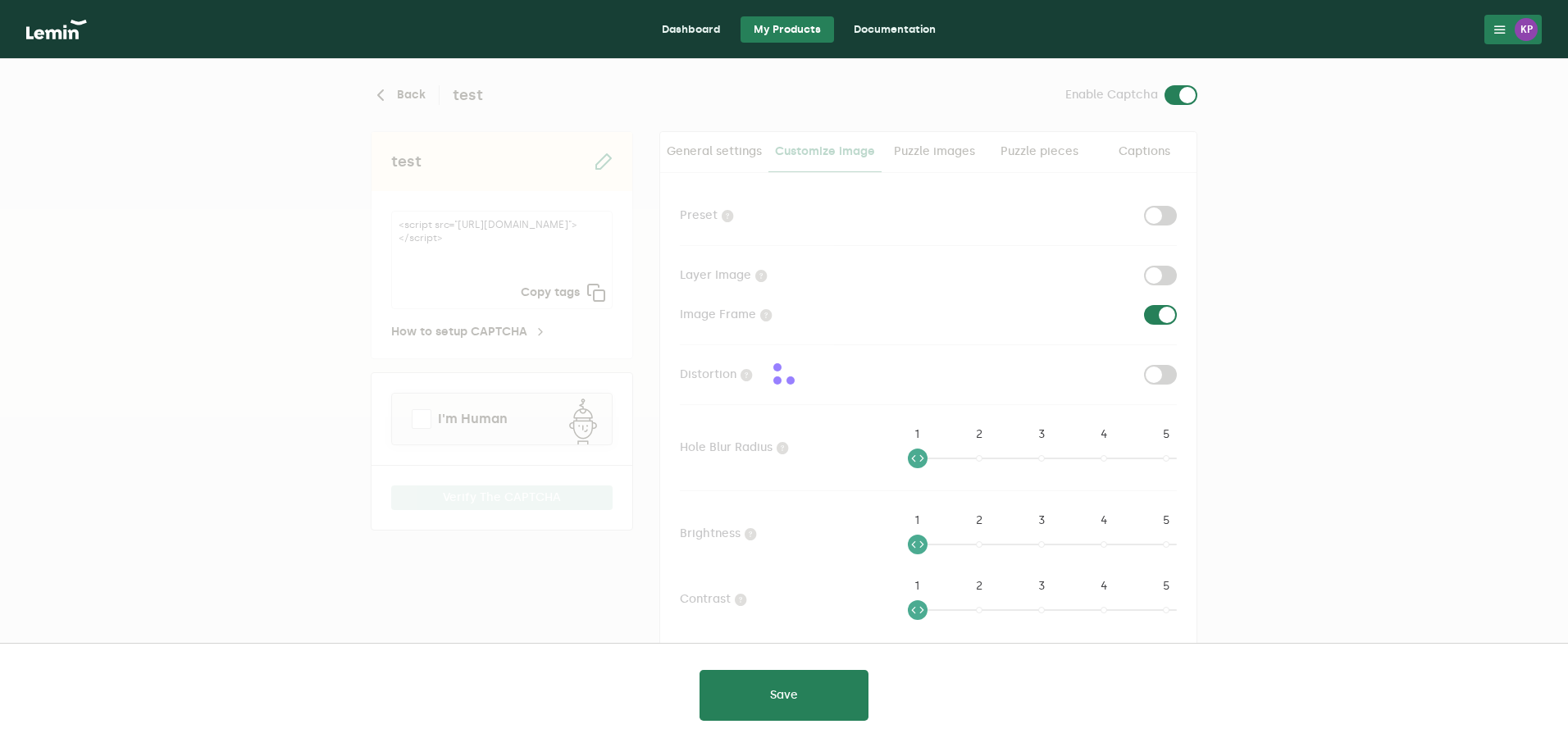
checkbox input "true"
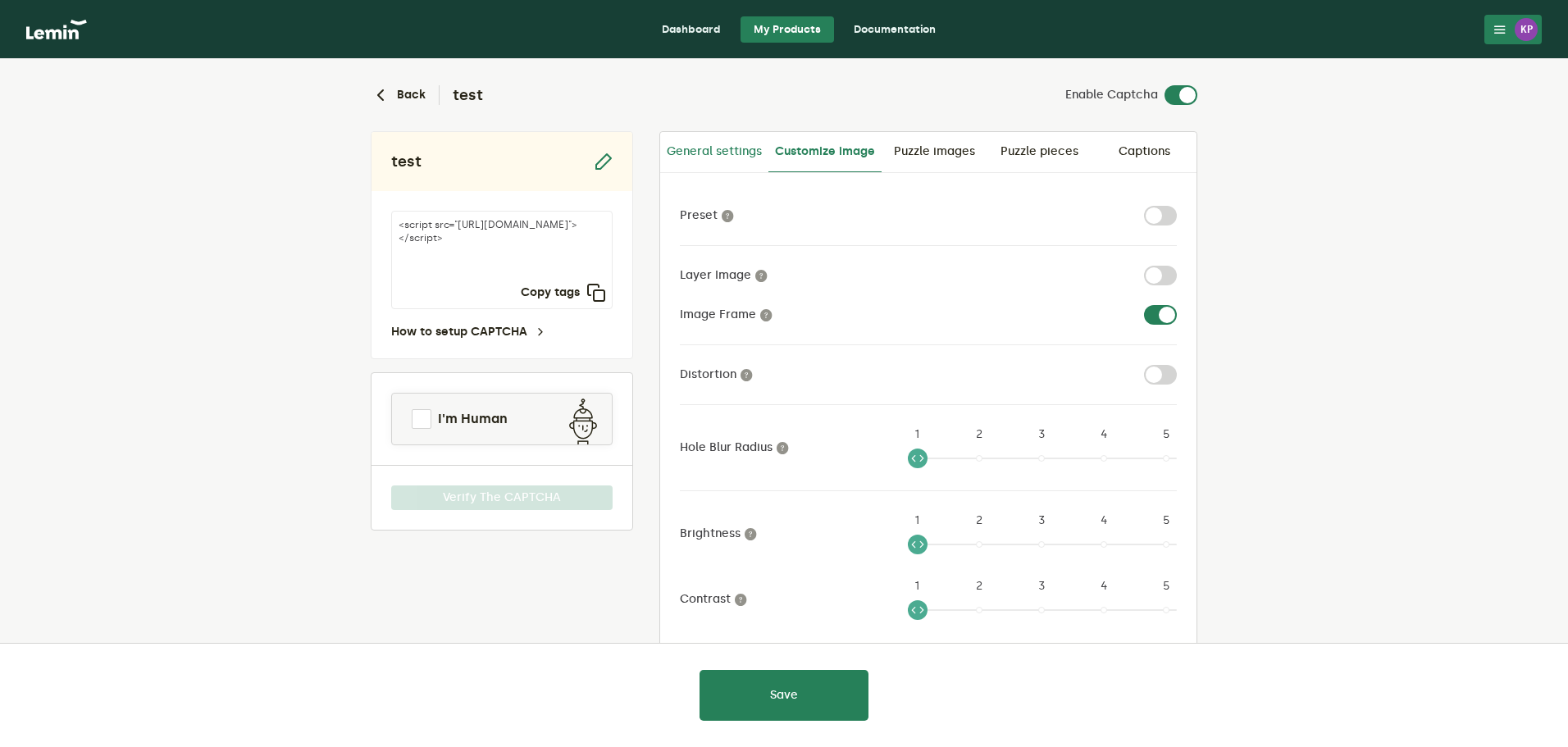
click at [722, 154] on link "General settings" at bounding box center [714, 152] width 108 height 39
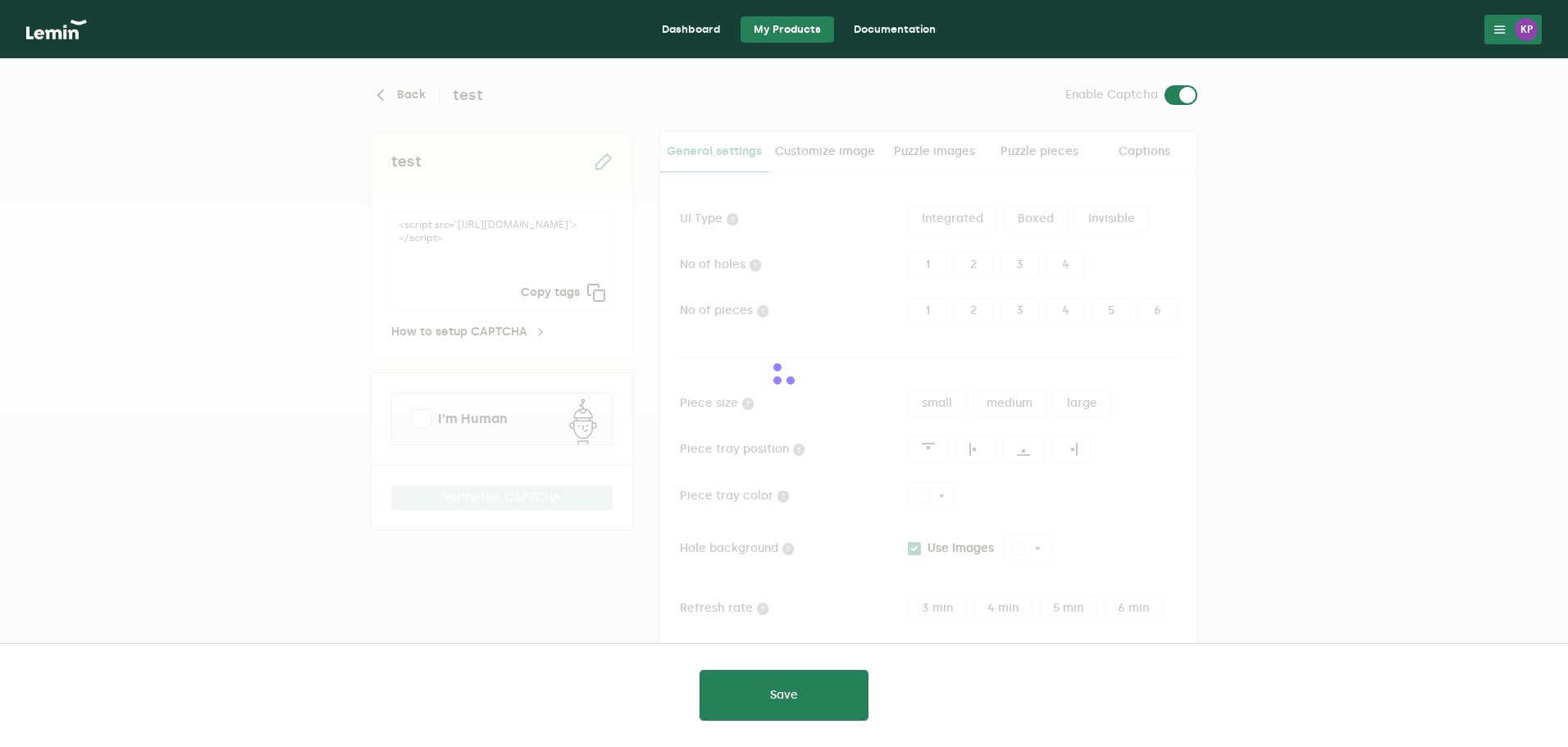
type input "white"
checkbox input "true"
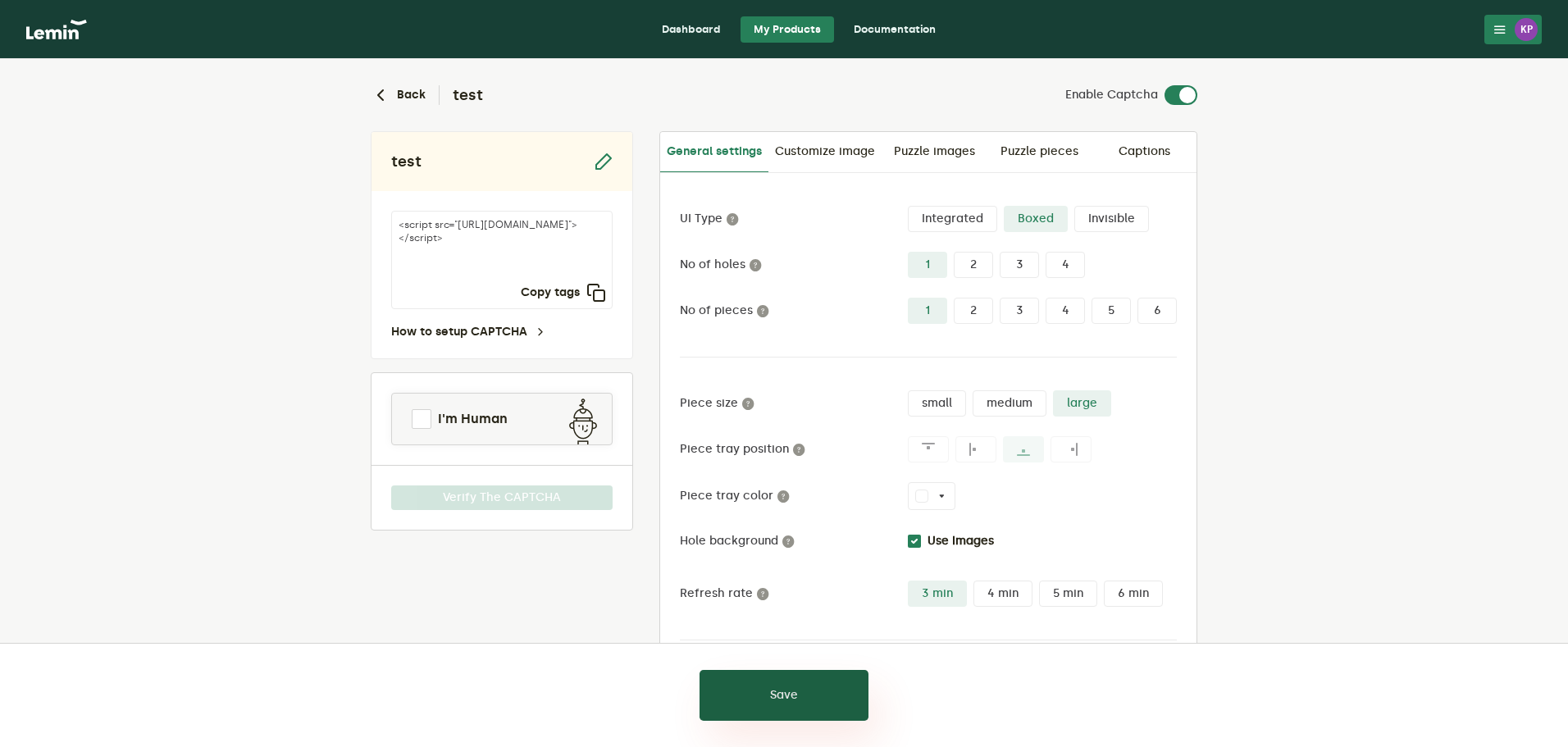
click at [815, 703] on button "Save" at bounding box center [784, 695] width 169 height 51
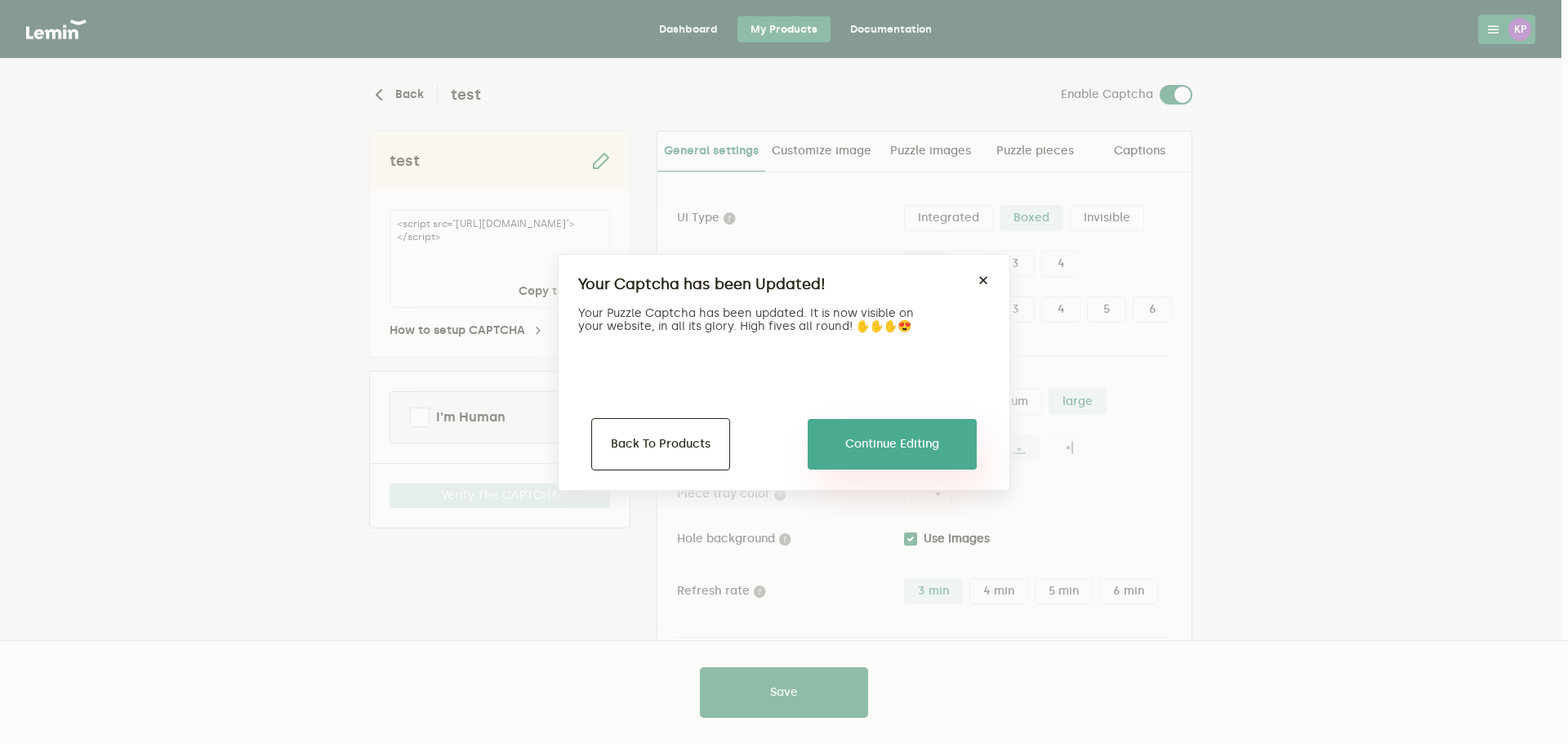
click at [906, 466] on button "Continue Editing" at bounding box center [893, 444] width 169 height 51
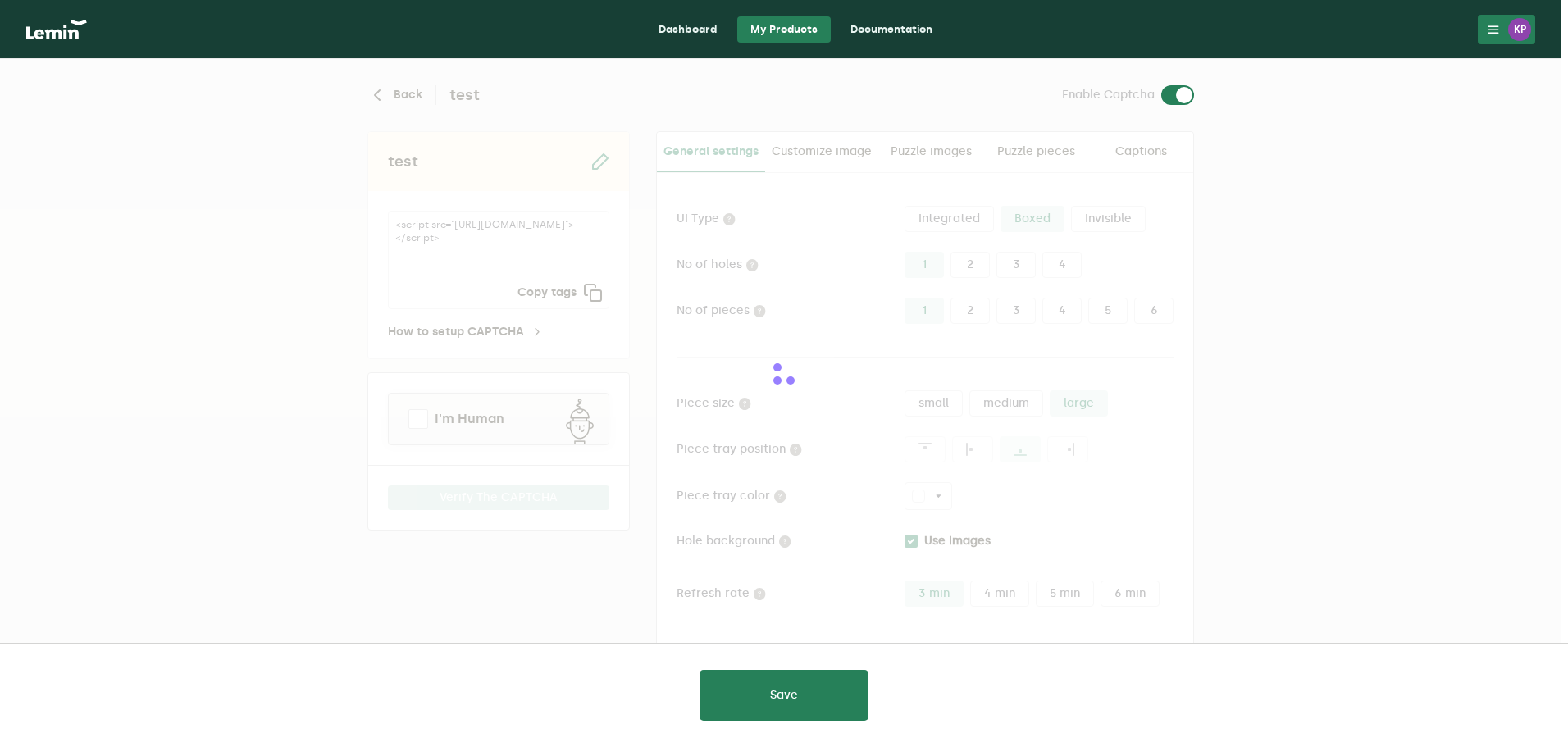
click at [912, 456] on div at bounding box center [784, 373] width 1568 height 747
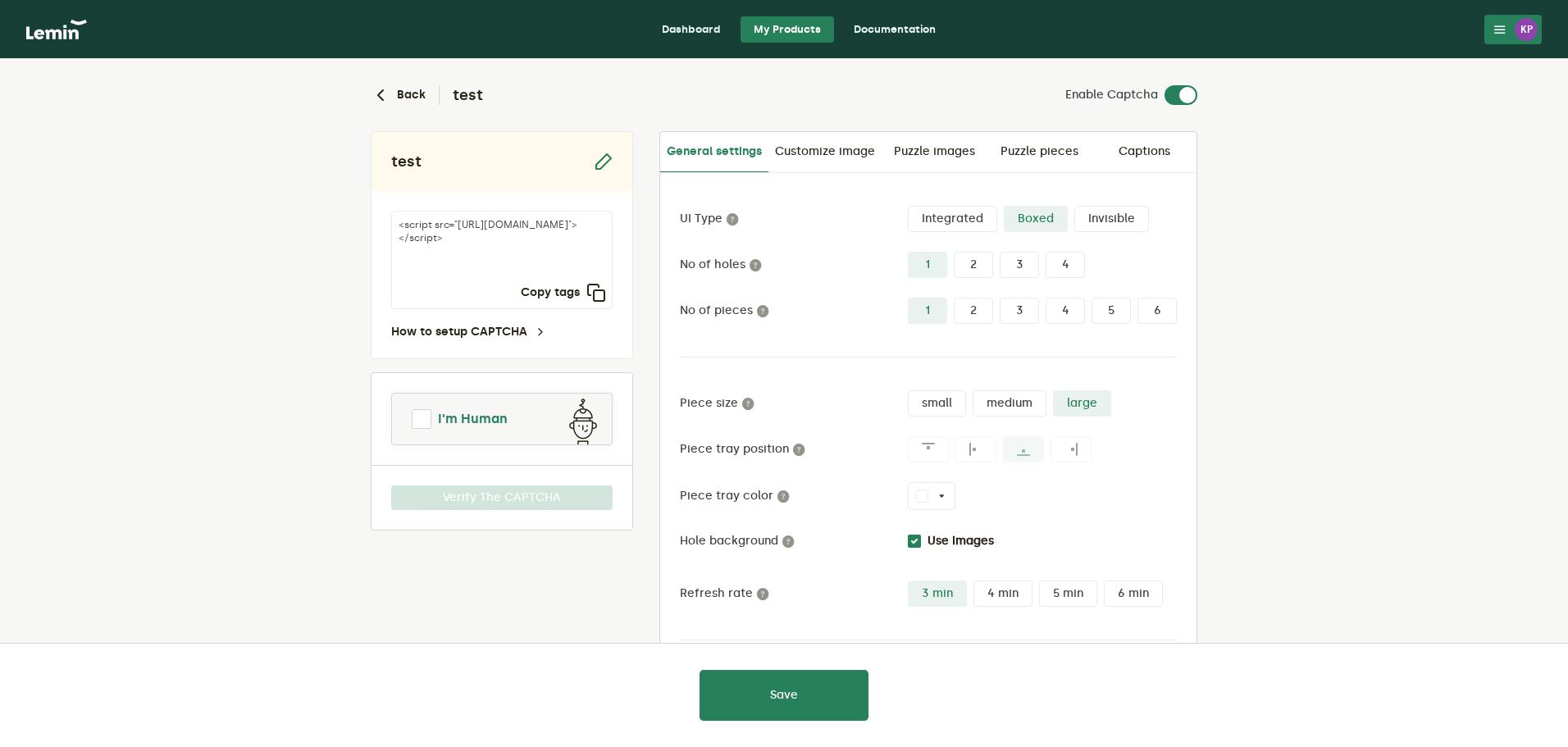
click at [496, 416] on span "I'm Human" at bounding box center [473, 419] width 70 height 20
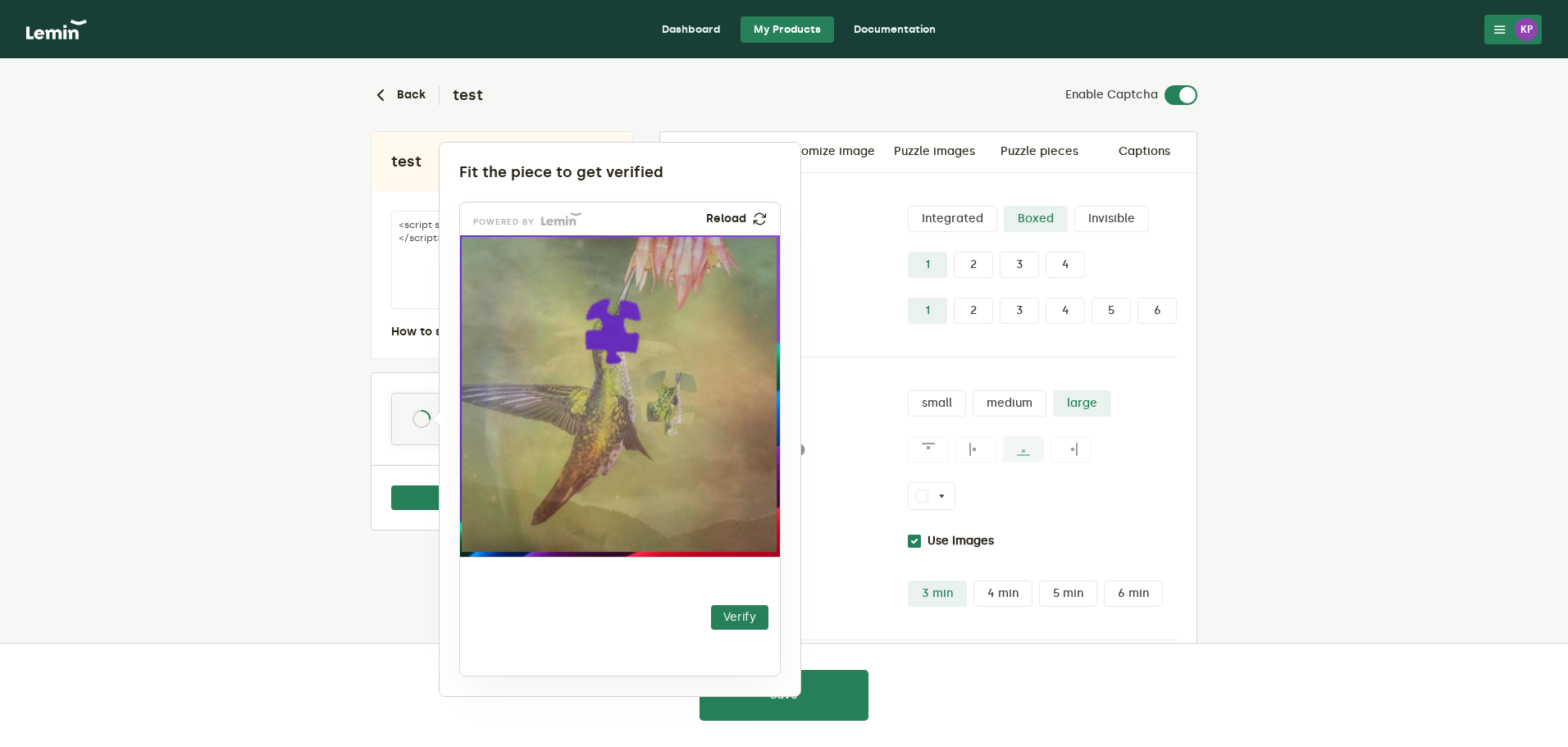
drag, startPoint x: 518, startPoint y: 615, endPoint x: 670, endPoint y: 410, distance: 255.2
click at [667, 402] on img at bounding box center [568, 505] width 562 height 321
click at [738, 610] on button "Verify" at bounding box center [739, 618] width 57 height 25
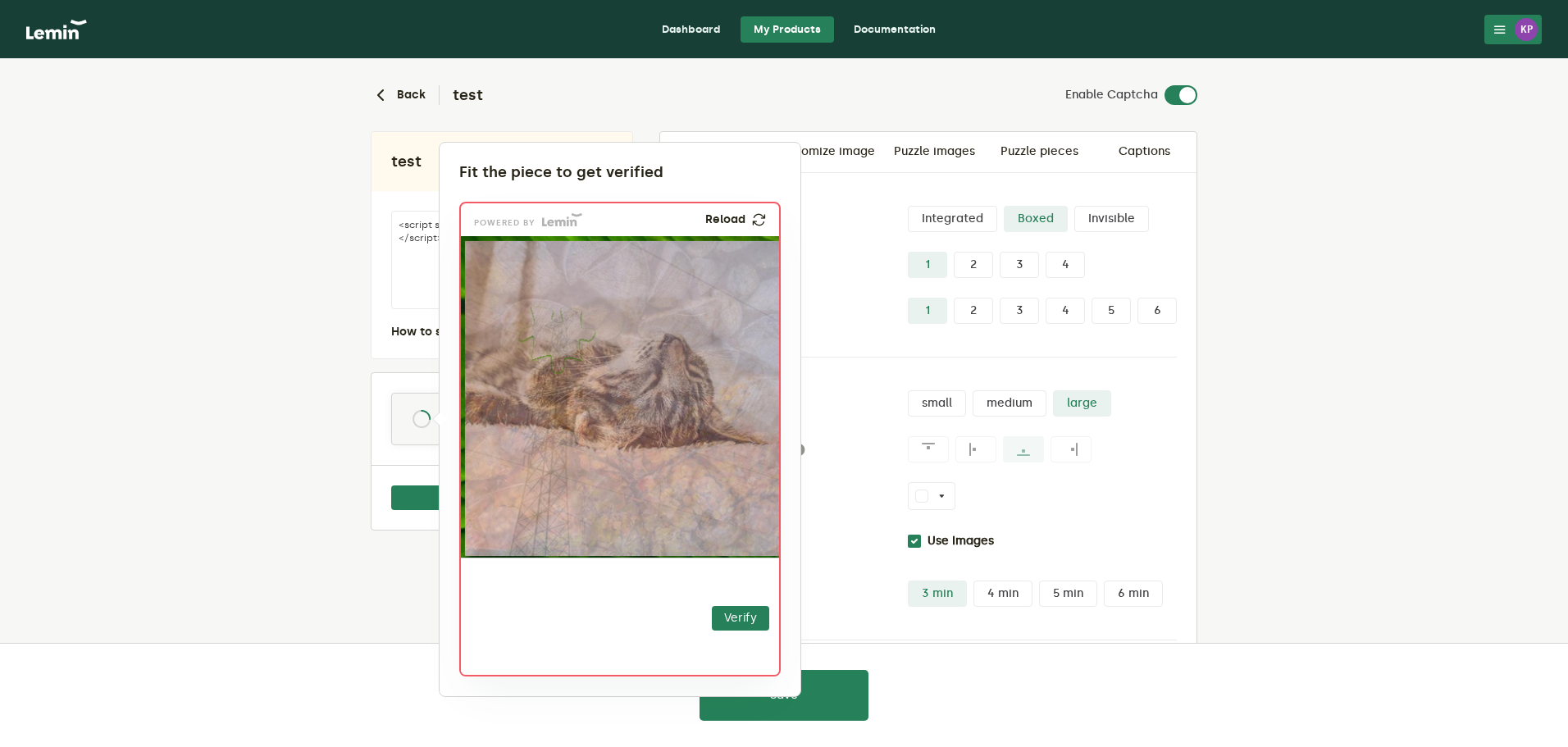
drag, startPoint x: 519, startPoint y: 618, endPoint x: 551, endPoint y: 350, distance: 269.9
click at [551, 350] on img at bounding box center [456, 441] width 562 height 321
click at [734, 615] on button "Verify" at bounding box center [740, 619] width 57 height 25
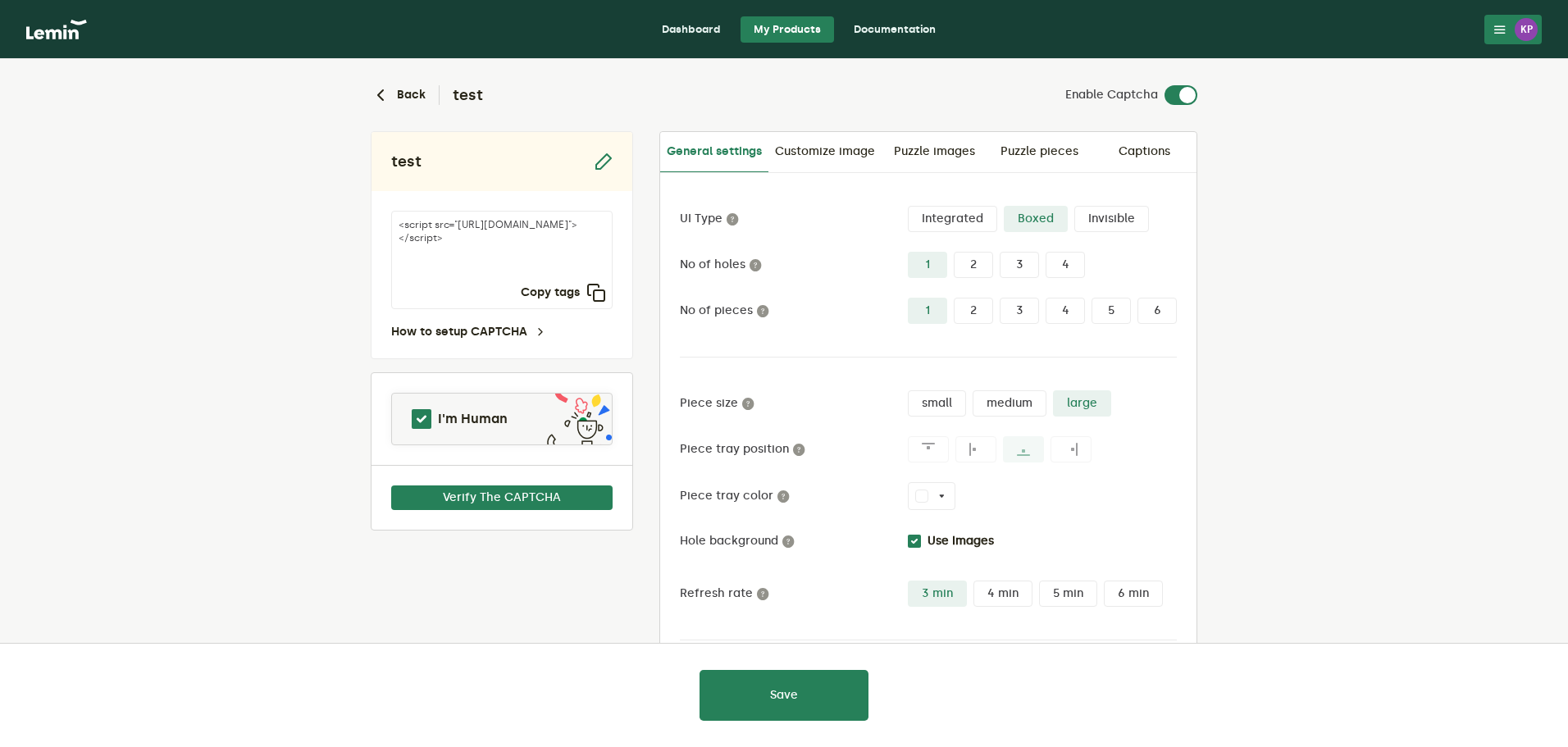
click at [1419, 355] on lemin-captcha-form "Back test Enable Captcha test <script src="[URL][DOMAIN_NAME]"></script> Copy t…" at bounding box center [784, 442] width 1568 height 766
click at [824, 148] on link "Customize image" at bounding box center [825, 152] width 113 height 39
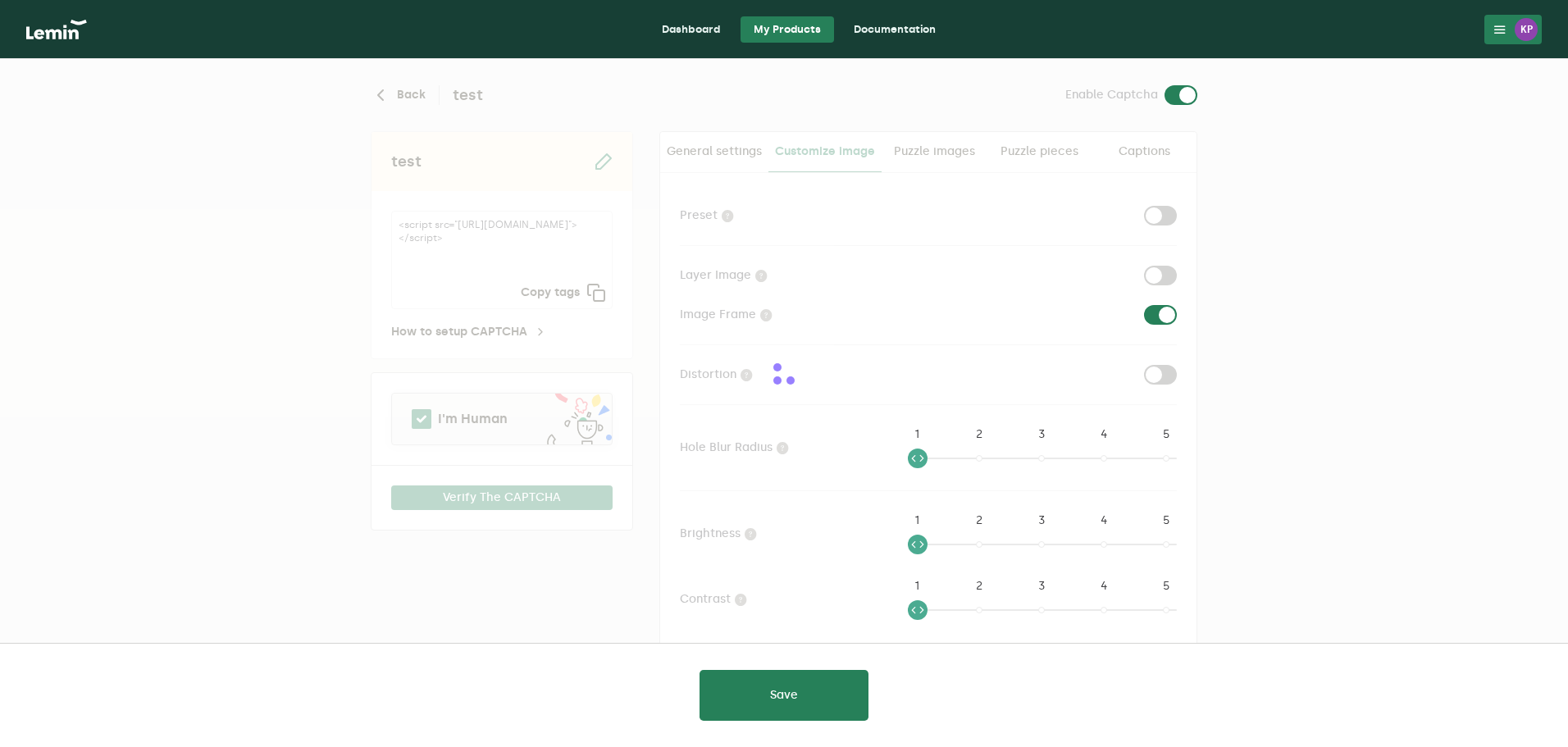
checkbox input "true"
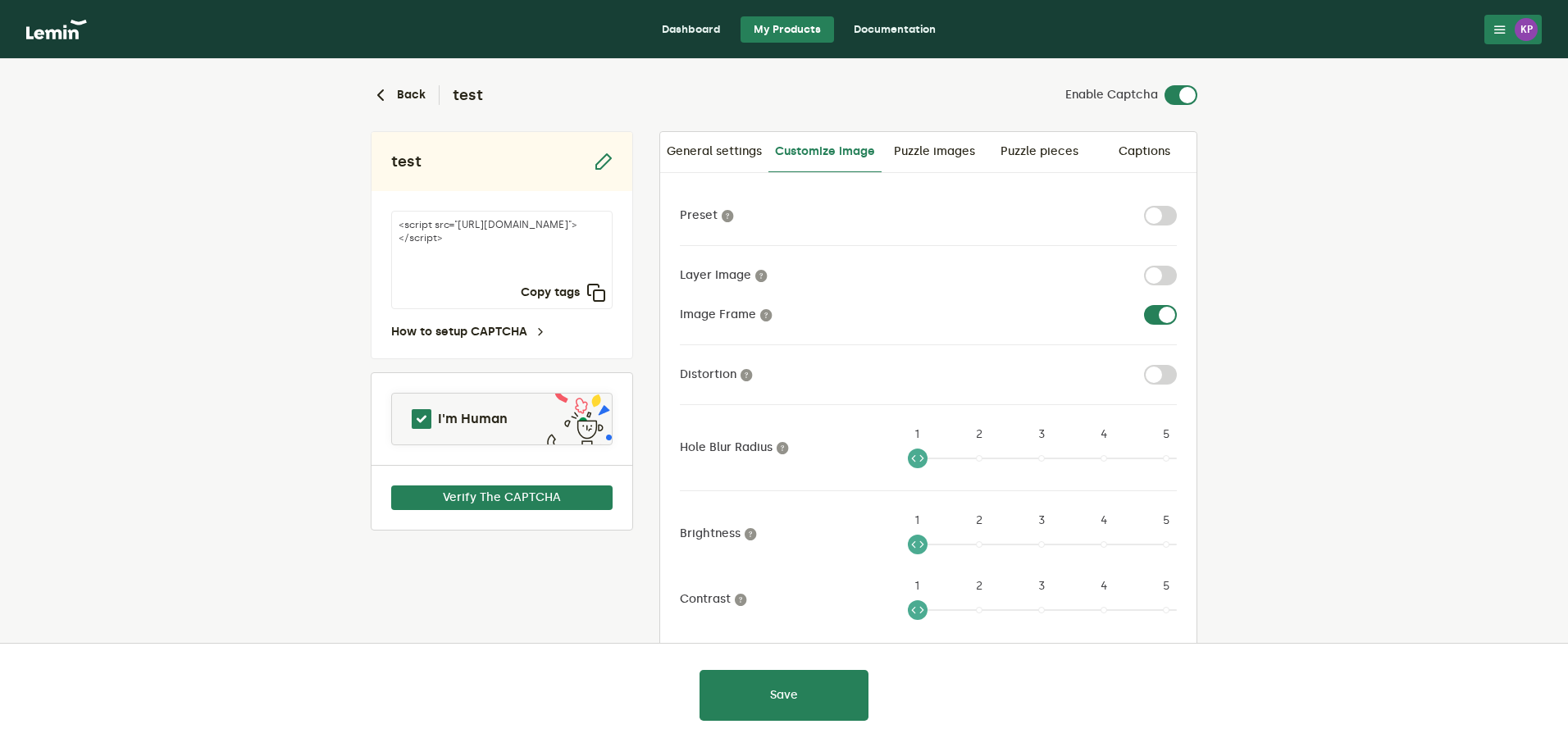
click at [1197, 85] on label at bounding box center [1197, 85] width 0 height 0
click at [1180, 97] on input "checkbox" at bounding box center [1174, 95] width 20 height 20
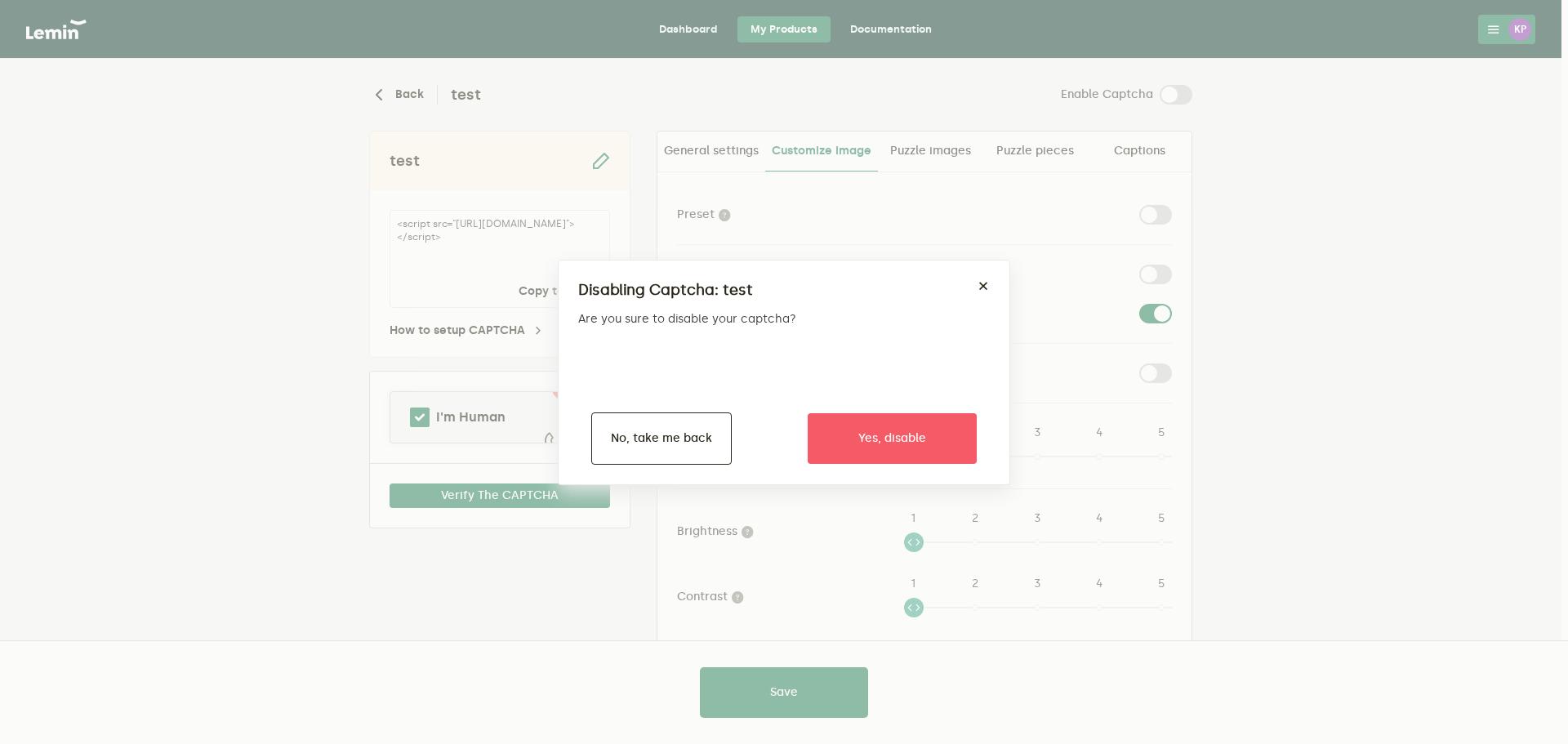
click at [1001, 287] on div "Disabling Captcha: test × Are you sure to disable your captcha? Yes, disable No…" at bounding box center [783, 372] width 452 height 226
click at [991, 287] on div "Disabling Captcha: test × Are you sure to disable your captcha? Yes, disable No…" at bounding box center [783, 372] width 452 height 226
click at [982, 286] on button "×" at bounding box center [984, 287] width 13 height 13
checkbox input "true"
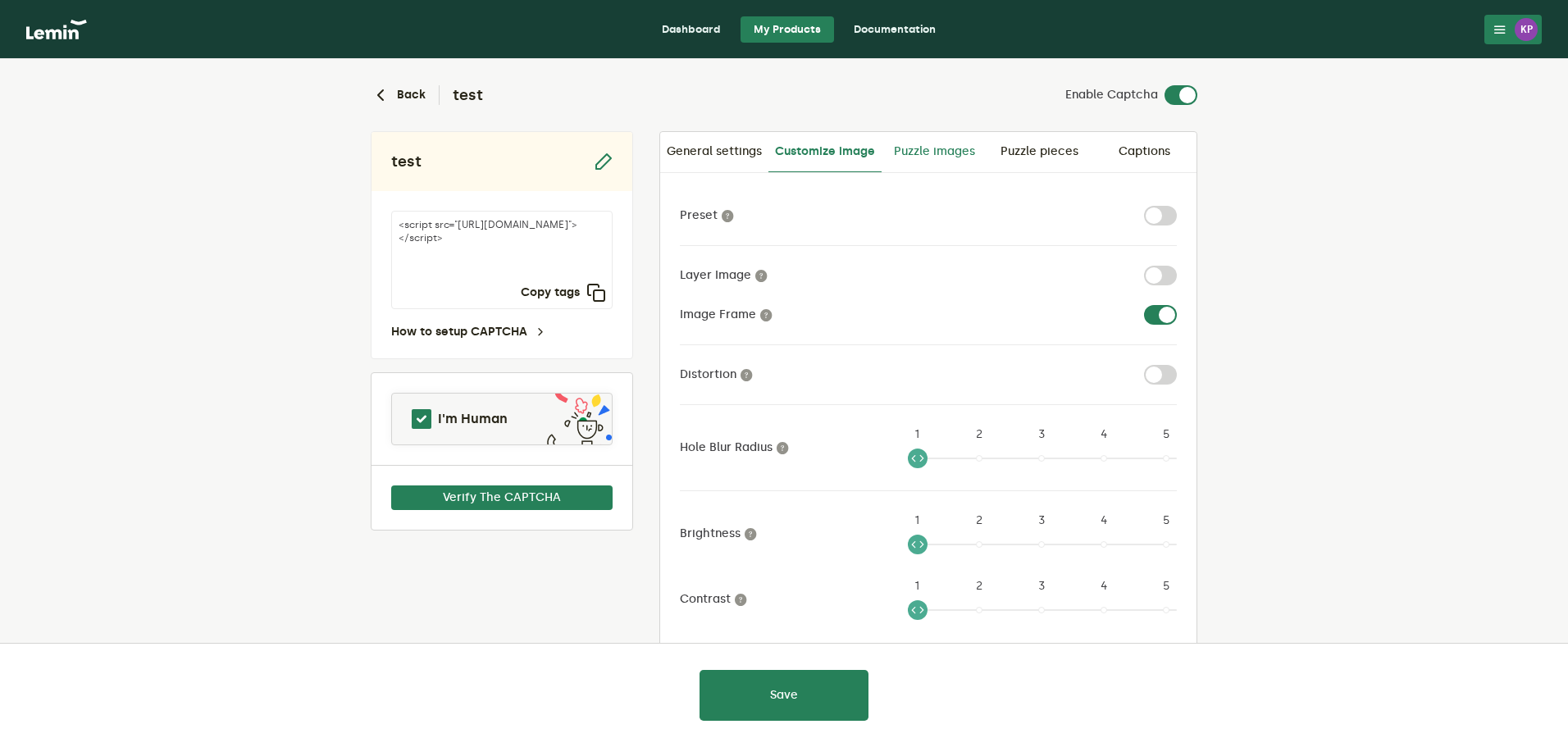
click at [968, 145] on link "Puzzle images" at bounding box center [933, 152] width 105 height 39
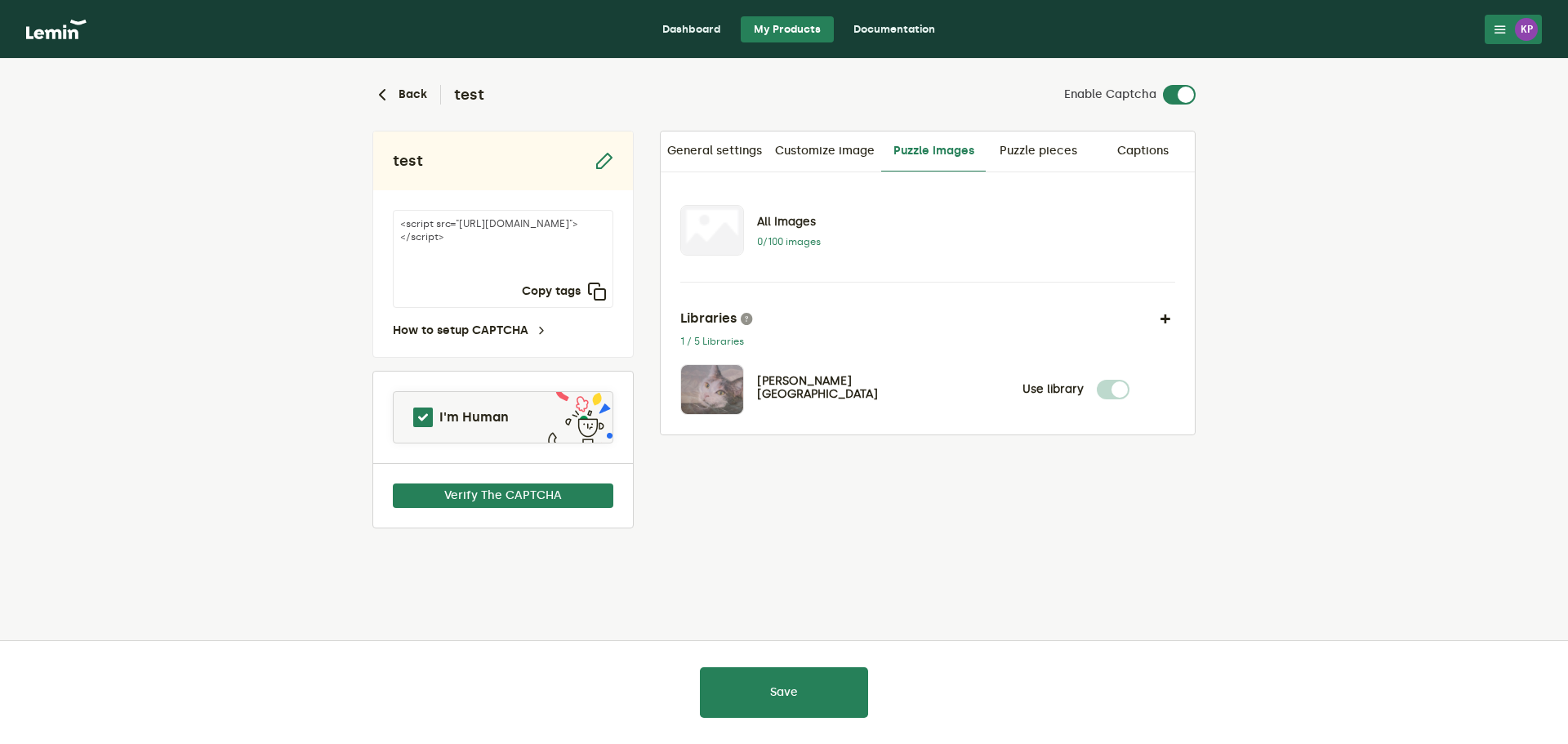
click at [1045, 140] on link "Puzzle pieces" at bounding box center [1038, 151] width 105 height 39
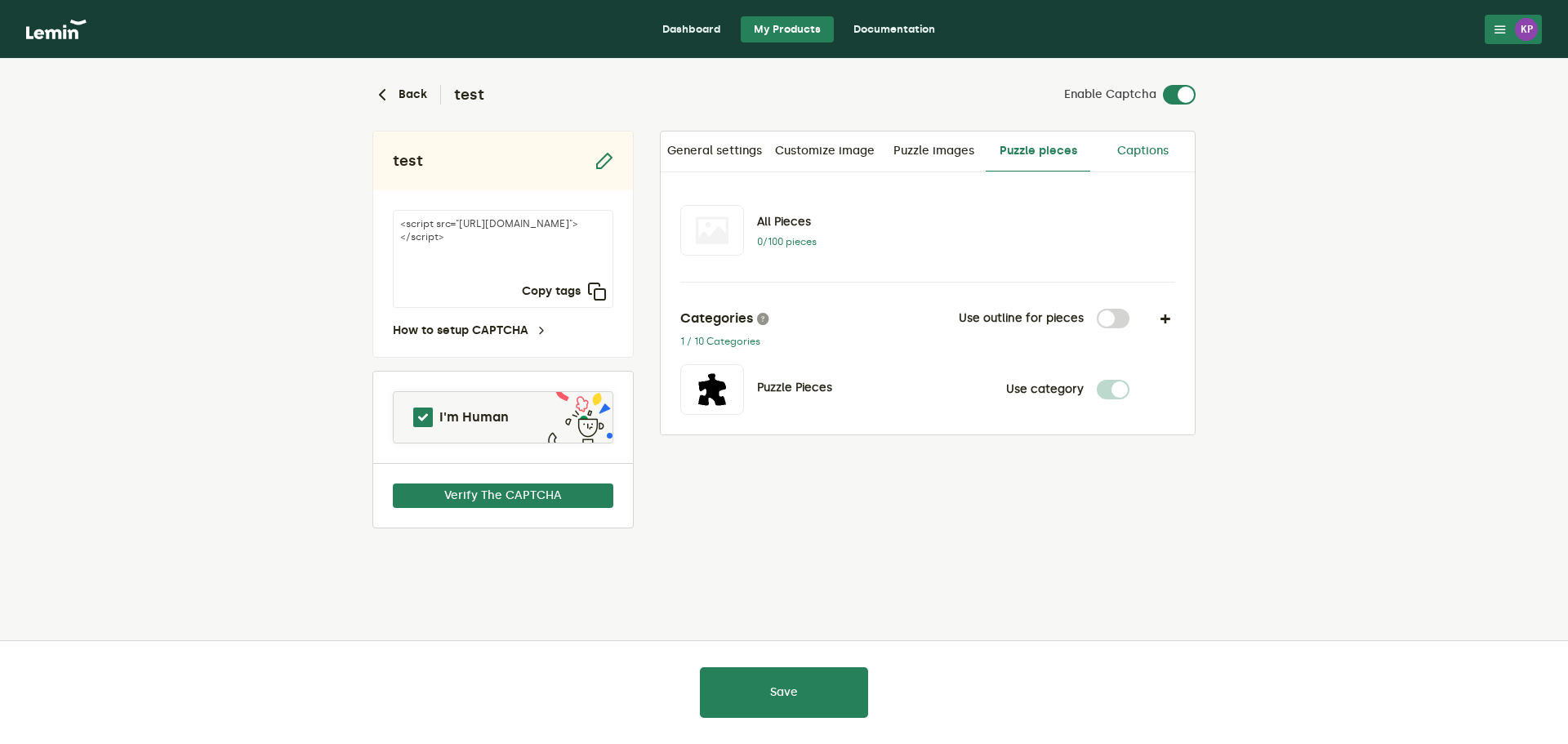
click at [1120, 144] on link "Captions" at bounding box center [1142, 151] width 105 height 39
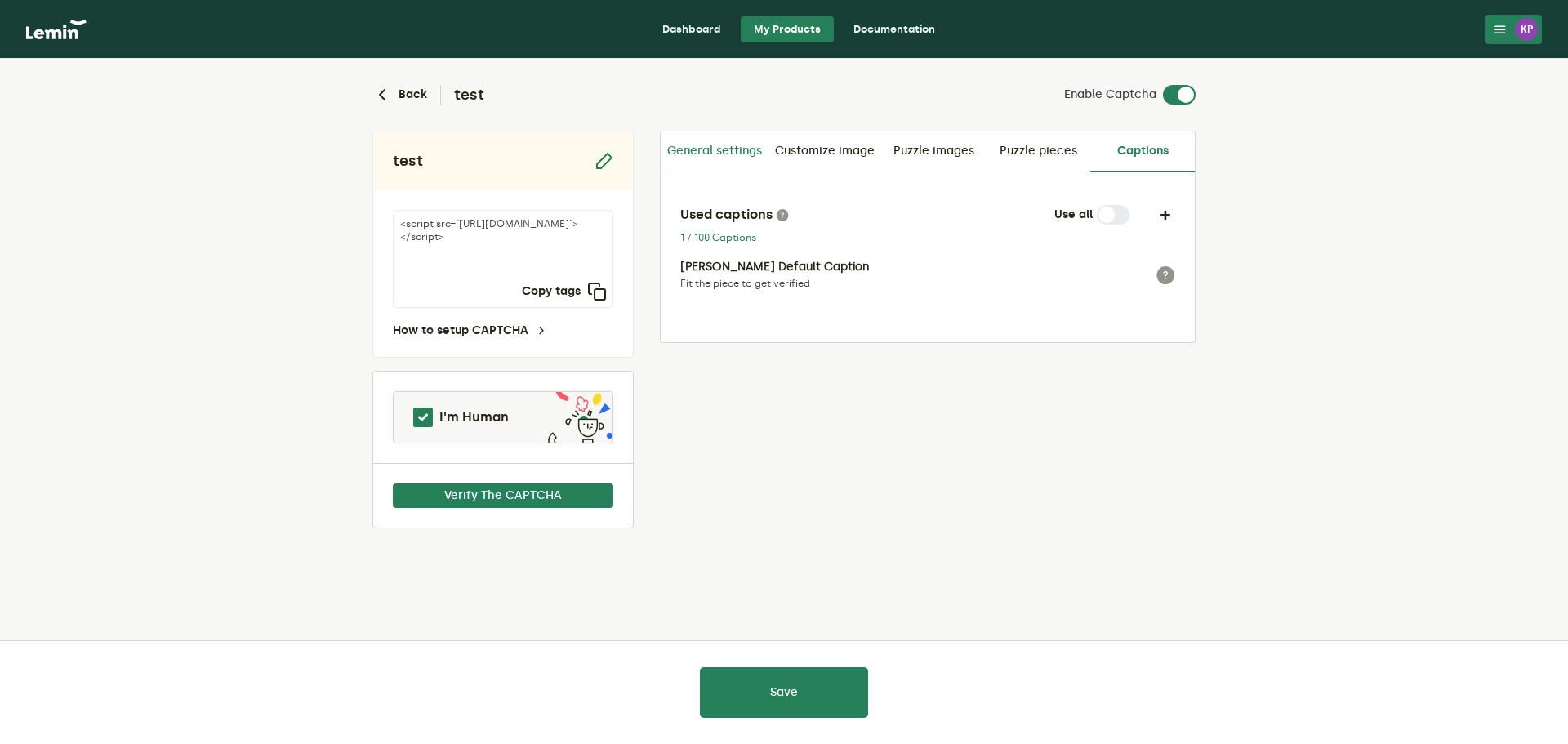
click at [717, 151] on link "General settings" at bounding box center [715, 151] width 108 height 39
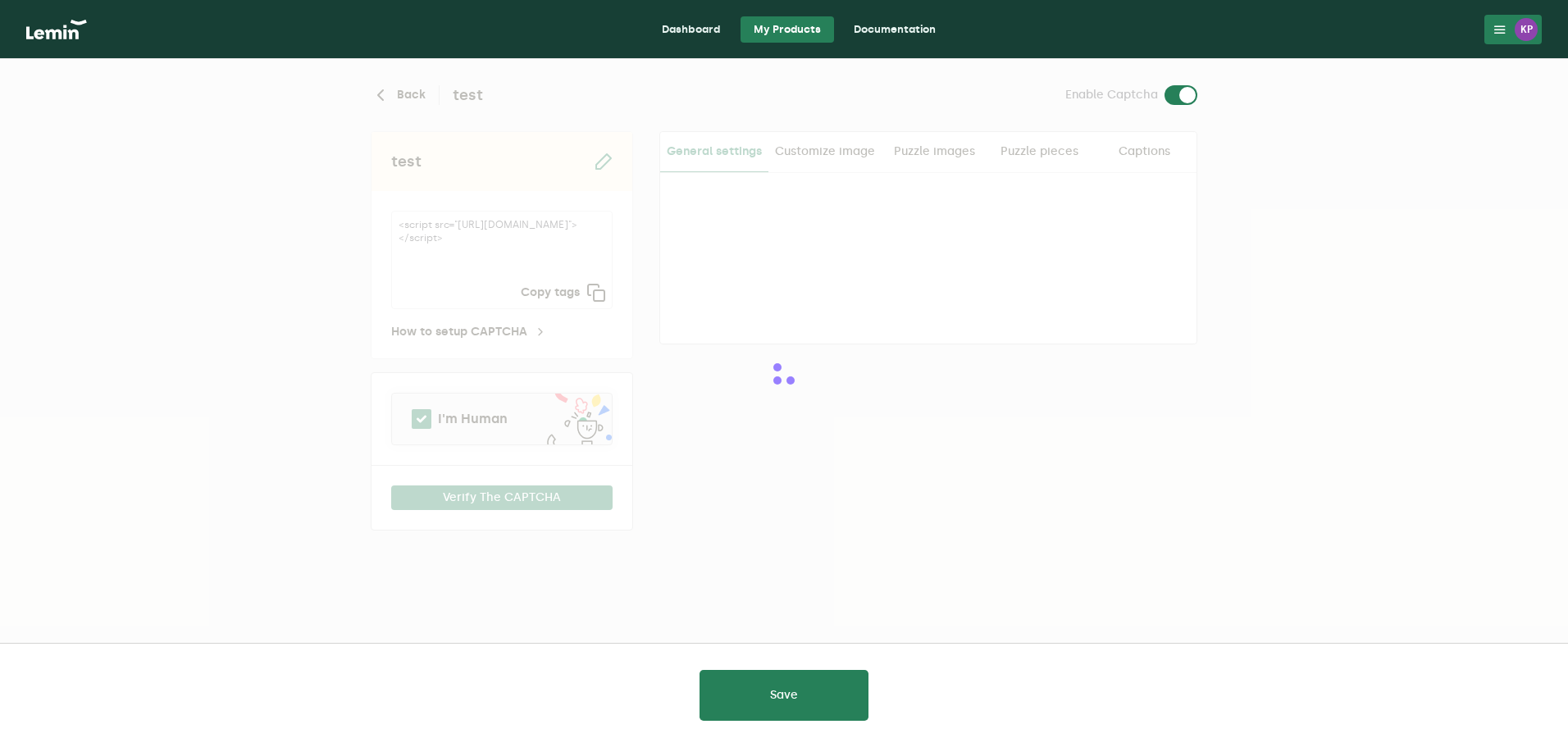
type input "white"
checkbox input "true"
